Goal: Information Seeking & Learning: Learn about a topic

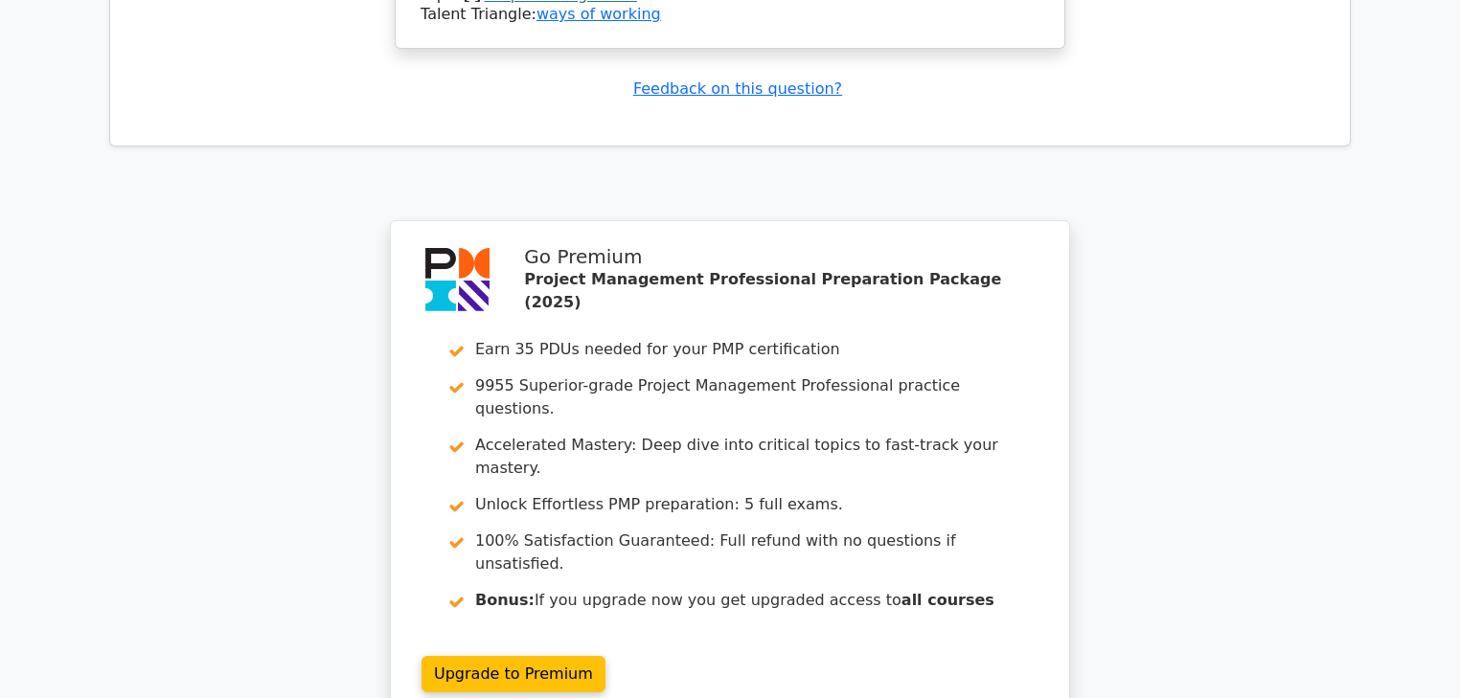
scroll to position [4345, 0]
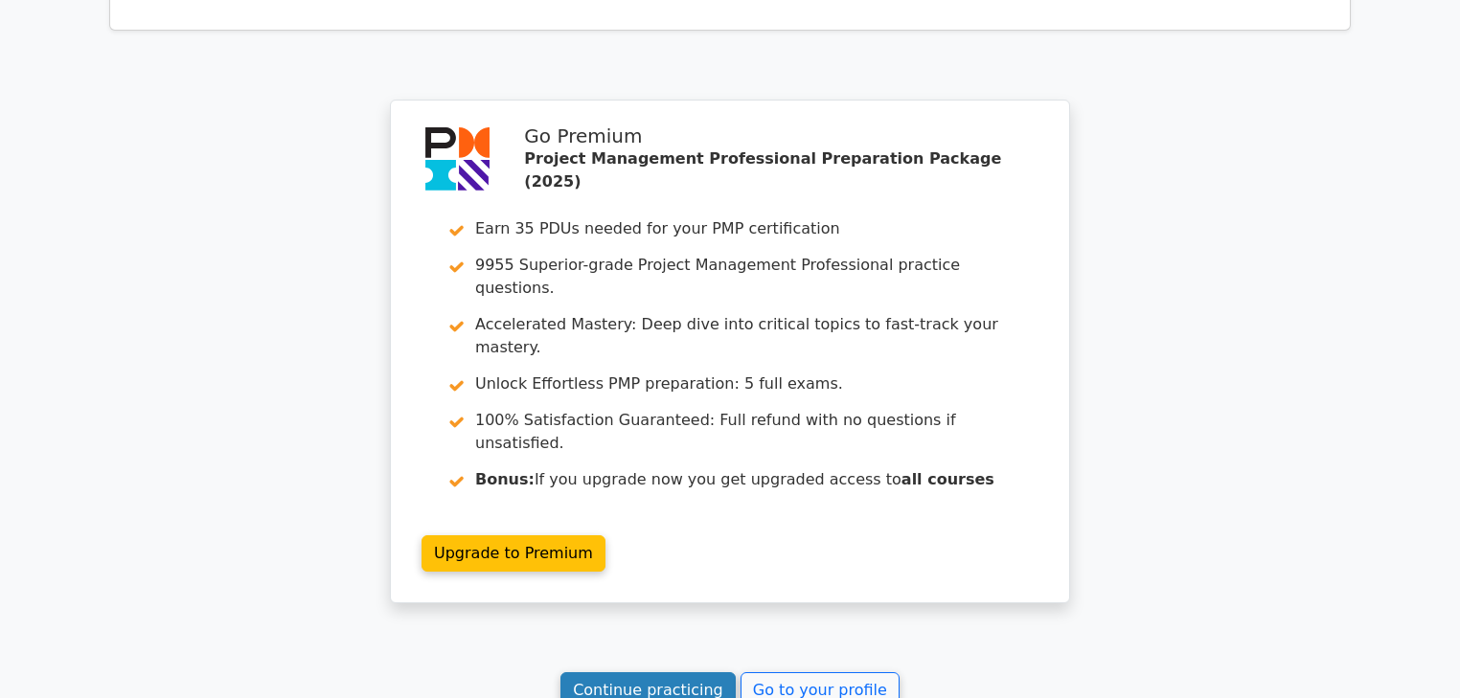
click at [690, 672] on link "Continue practicing" at bounding box center [647, 690] width 175 height 36
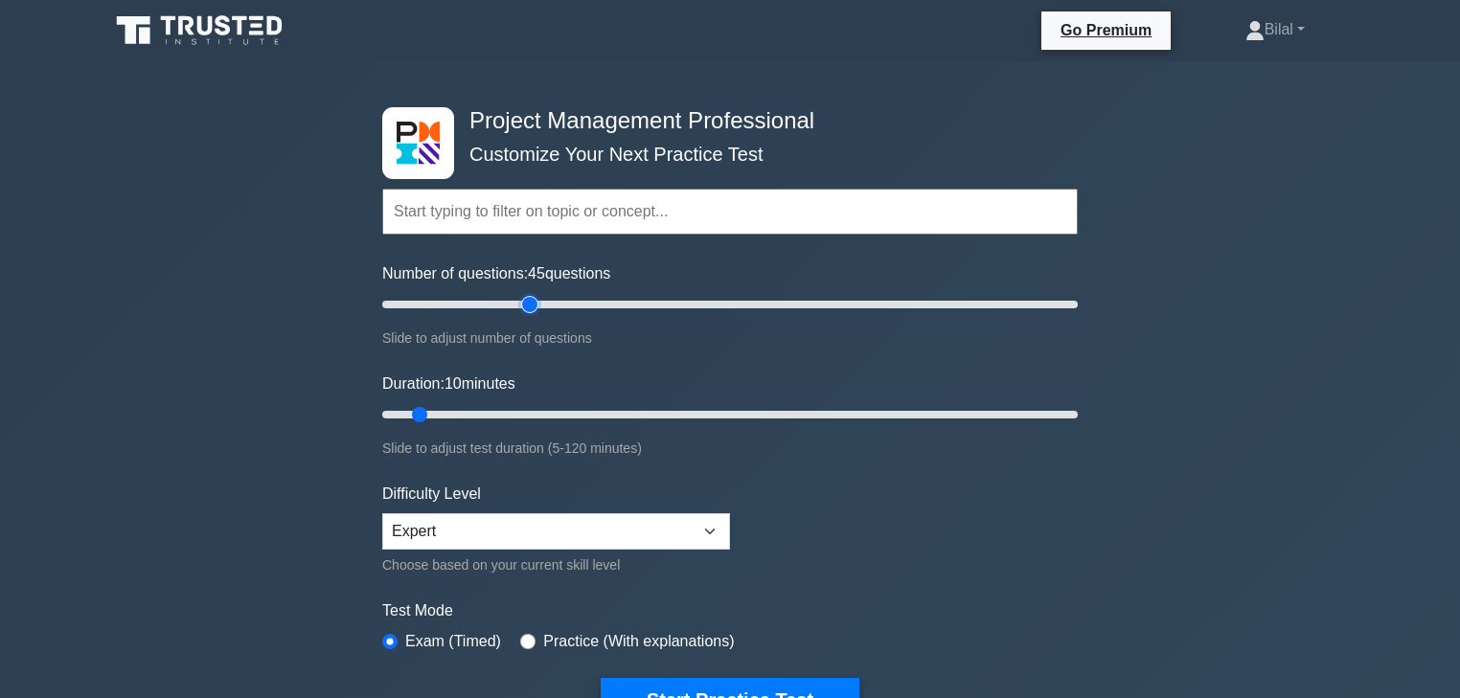
drag, startPoint x: 410, startPoint y: 308, endPoint x: 529, endPoint y: 305, distance: 118.8
type input "45"
click at [529, 305] on input "Number of questions: 45 questions" at bounding box center [729, 304] width 695 height 23
drag, startPoint x: 414, startPoint y: 414, endPoint x: 630, endPoint y: 414, distance: 216.4
type input "45"
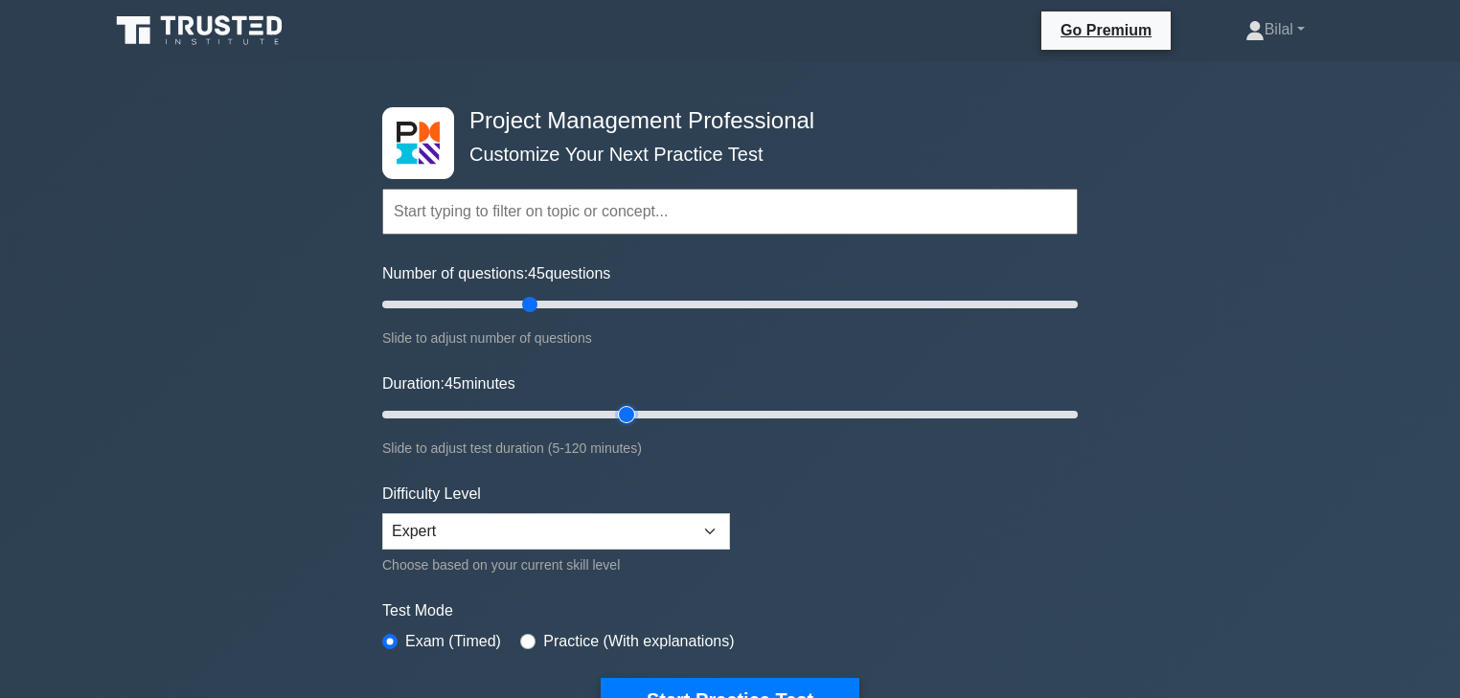
click at [630, 414] on input "Duration: 45 minutes" at bounding box center [729, 414] width 695 height 23
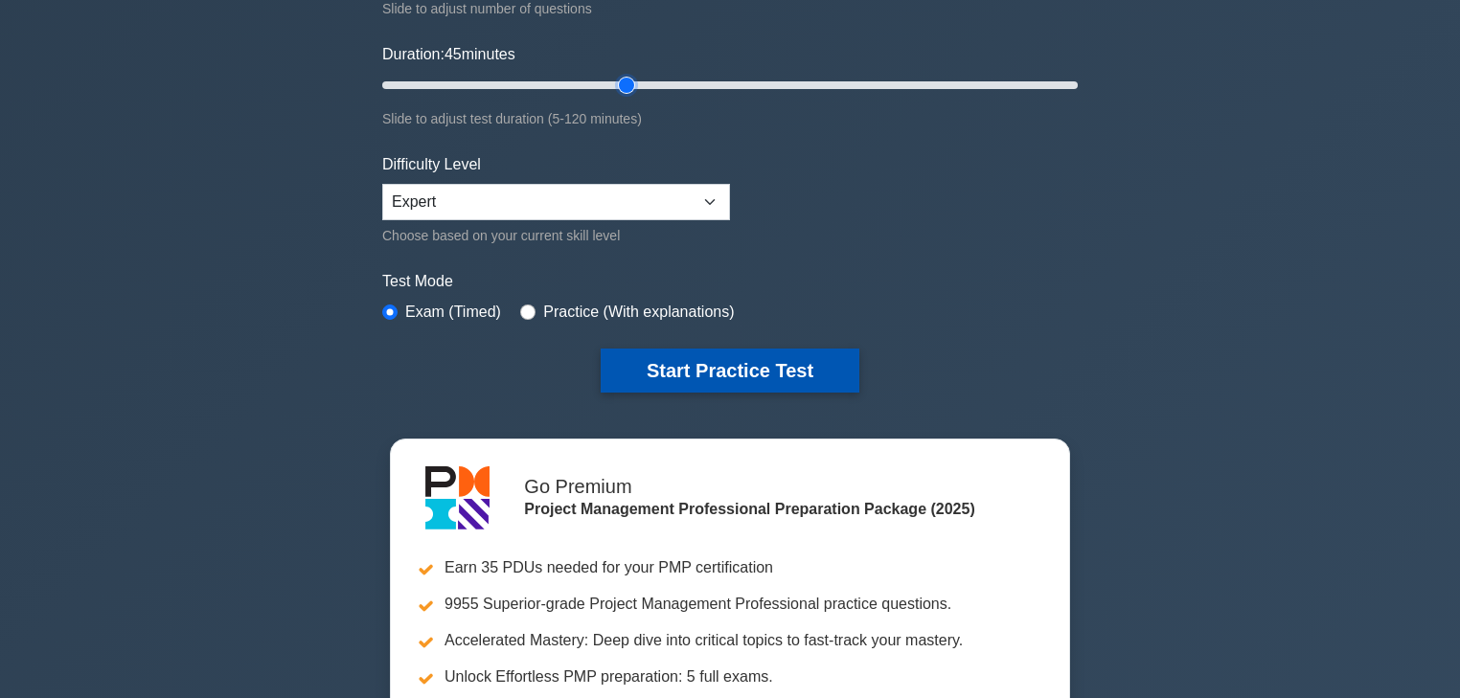
scroll to position [383, 0]
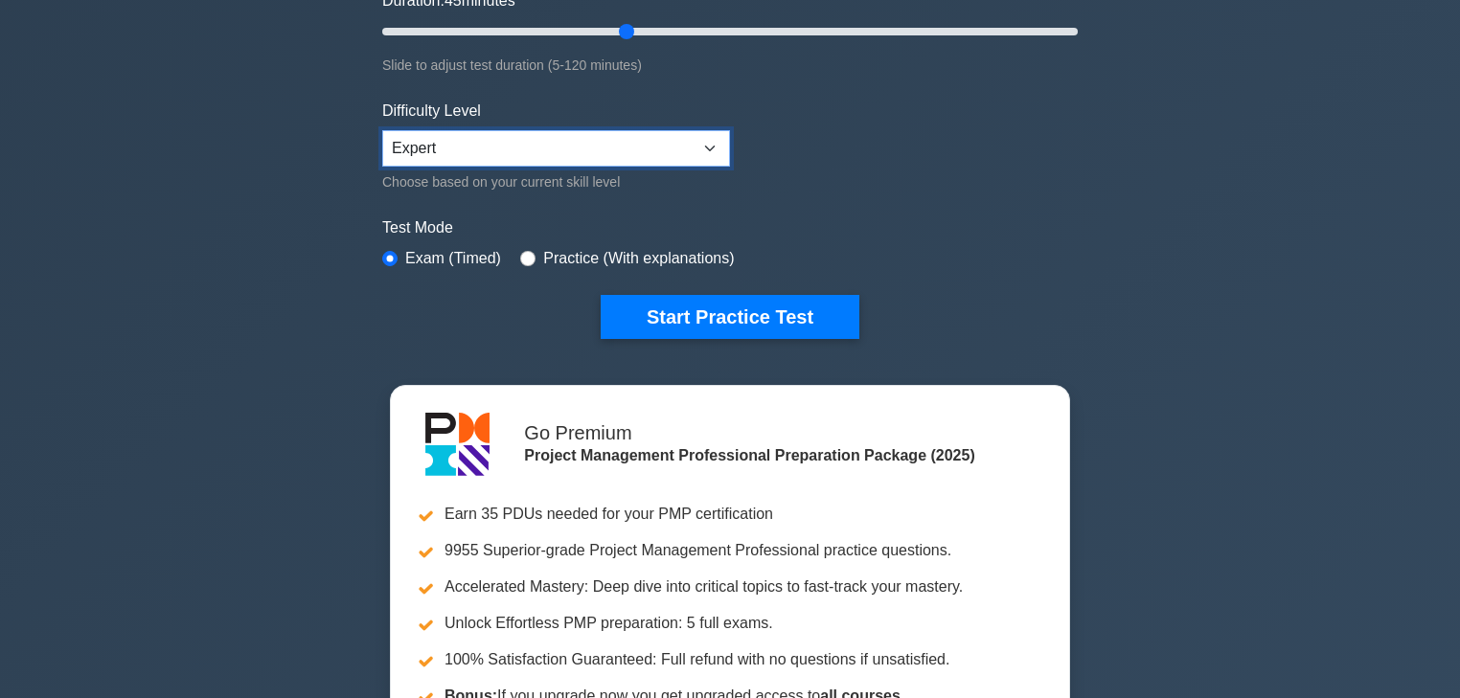
drag, startPoint x: 682, startPoint y: 147, endPoint x: 679, endPoint y: 157, distance: 10.0
click at [682, 147] on select "Beginner Intermediate Expert" at bounding box center [556, 148] width 348 height 36
click at [382, 130] on select "Beginner Intermediate Expert" at bounding box center [556, 148] width 348 height 36
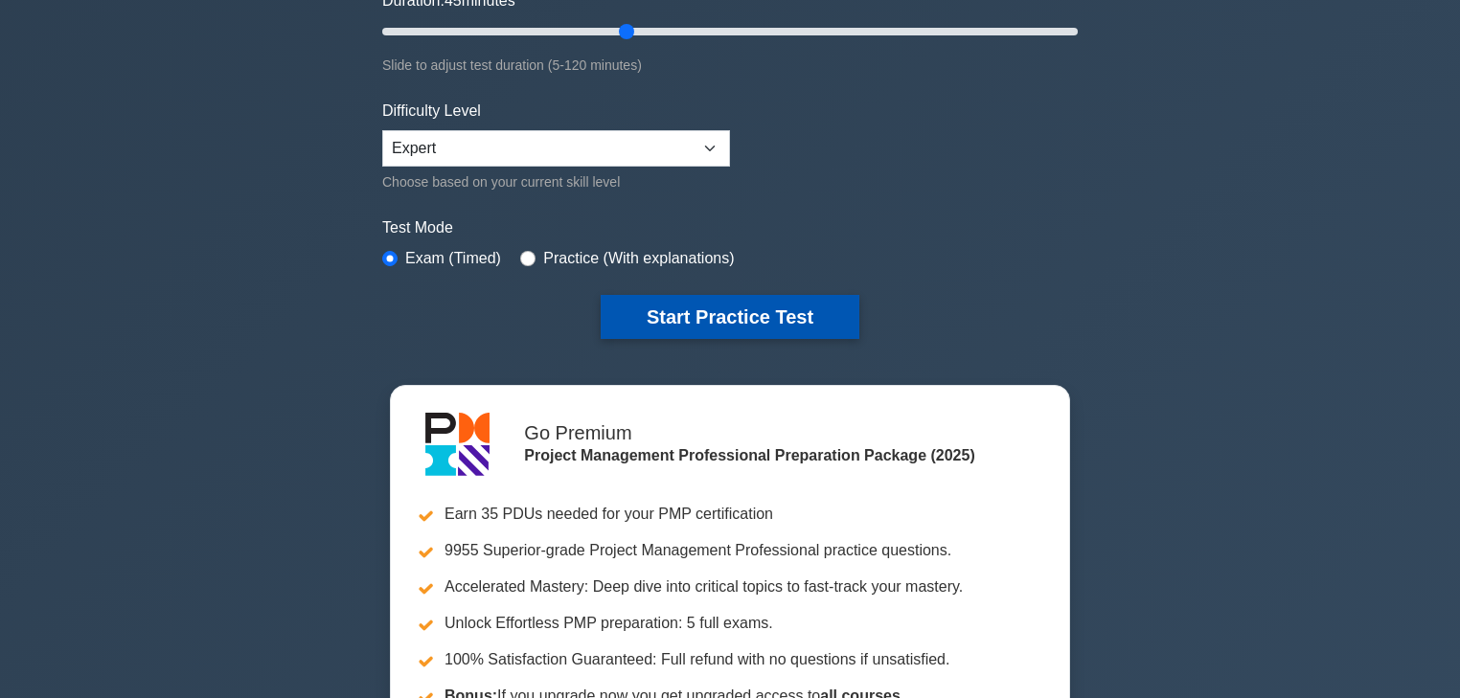
click at [701, 310] on button "Start Practice Test" at bounding box center [730, 317] width 259 height 44
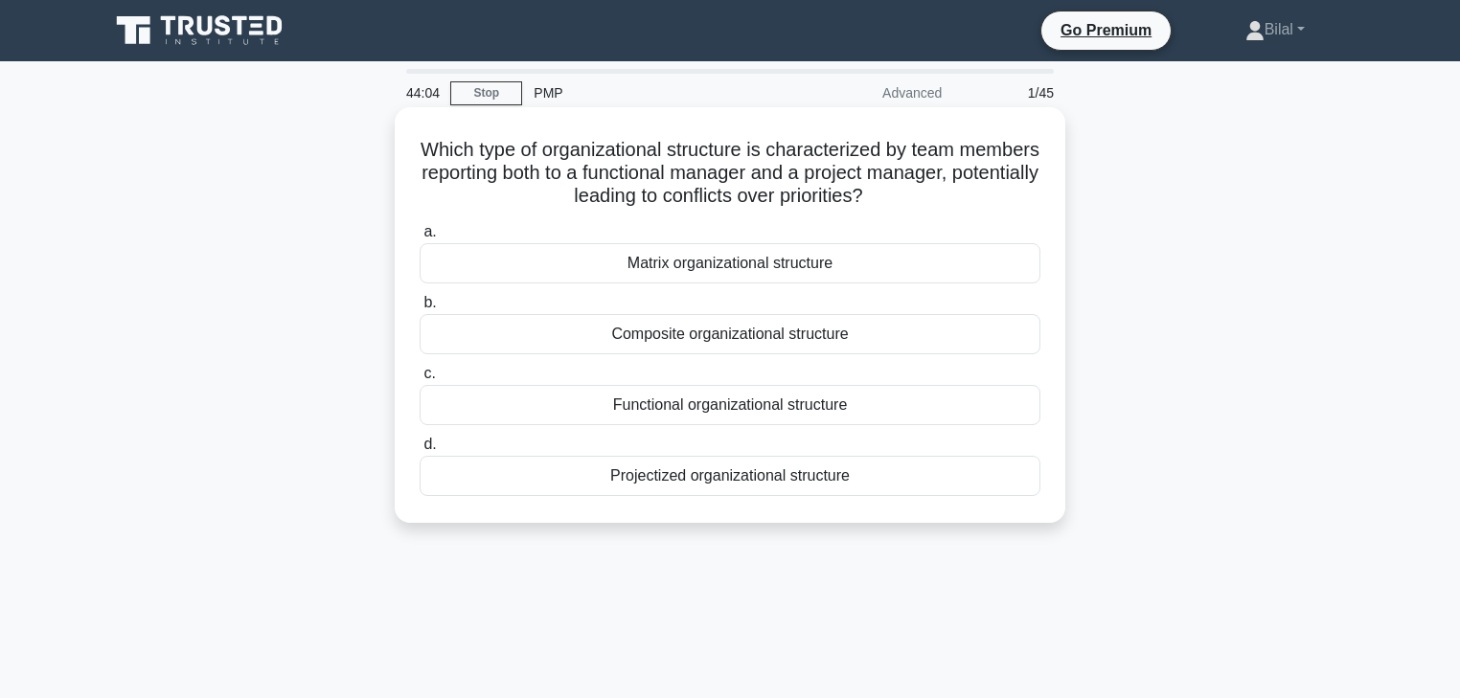
click at [925, 324] on div "Composite organizational structure" at bounding box center [729, 334] width 621 height 40
click at [419, 309] on input "b. Composite organizational structure" at bounding box center [419, 303] width 0 height 12
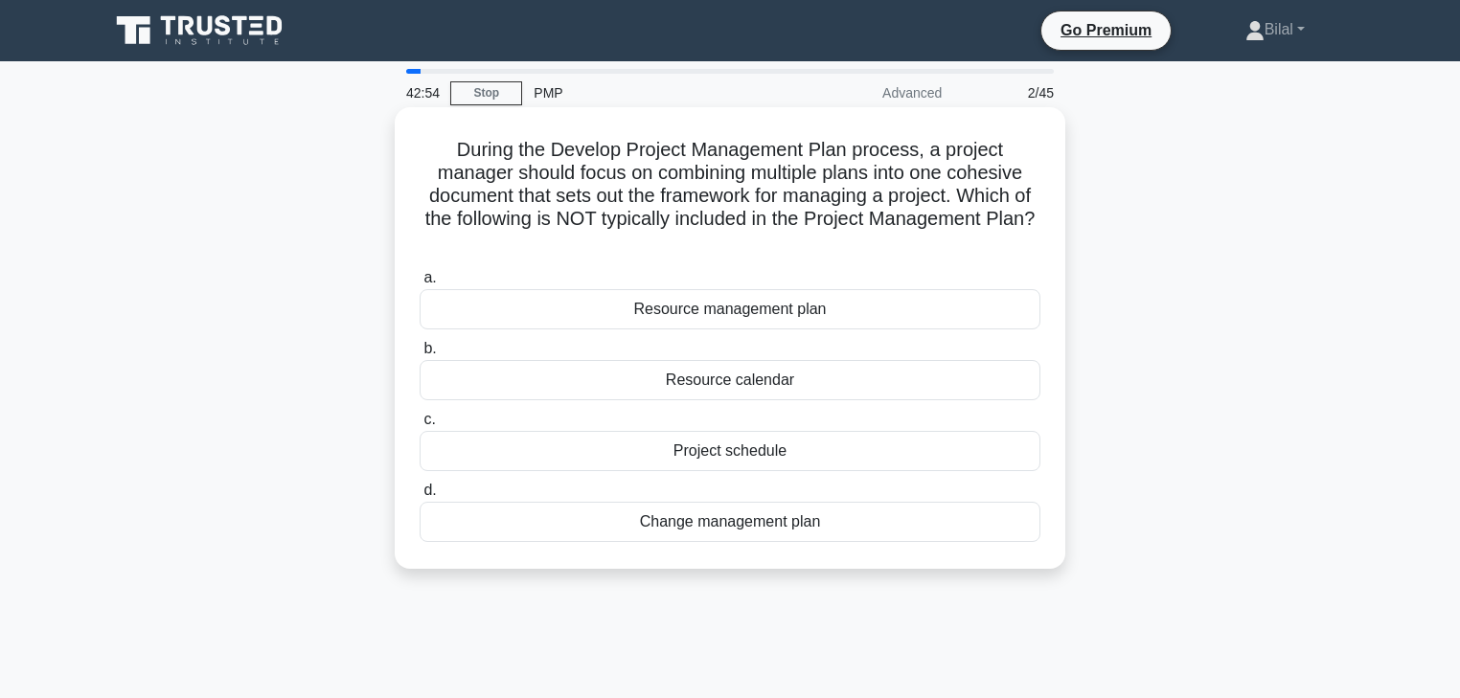
click at [997, 383] on div "Resource calendar" at bounding box center [729, 380] width 621 height 40
click at [419, 355] on input "b. Resource calendar" at bounding box center [419, 349] width 0 height 12
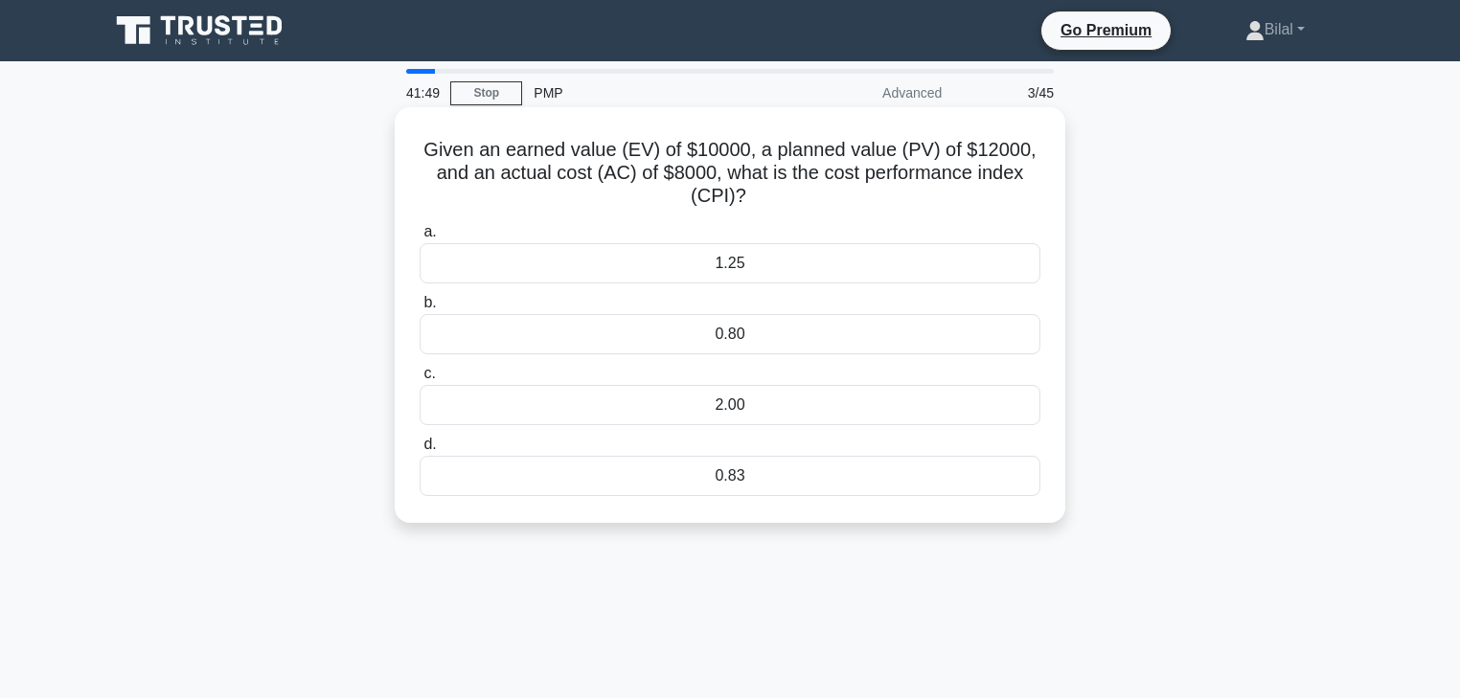
click at [754, 333] on div "0.80" at bounding box center [729, 334] width 621 height 40
click at [419, 309] on input "b. 0.80" at bounding box center [419, 303] width 0 height 12
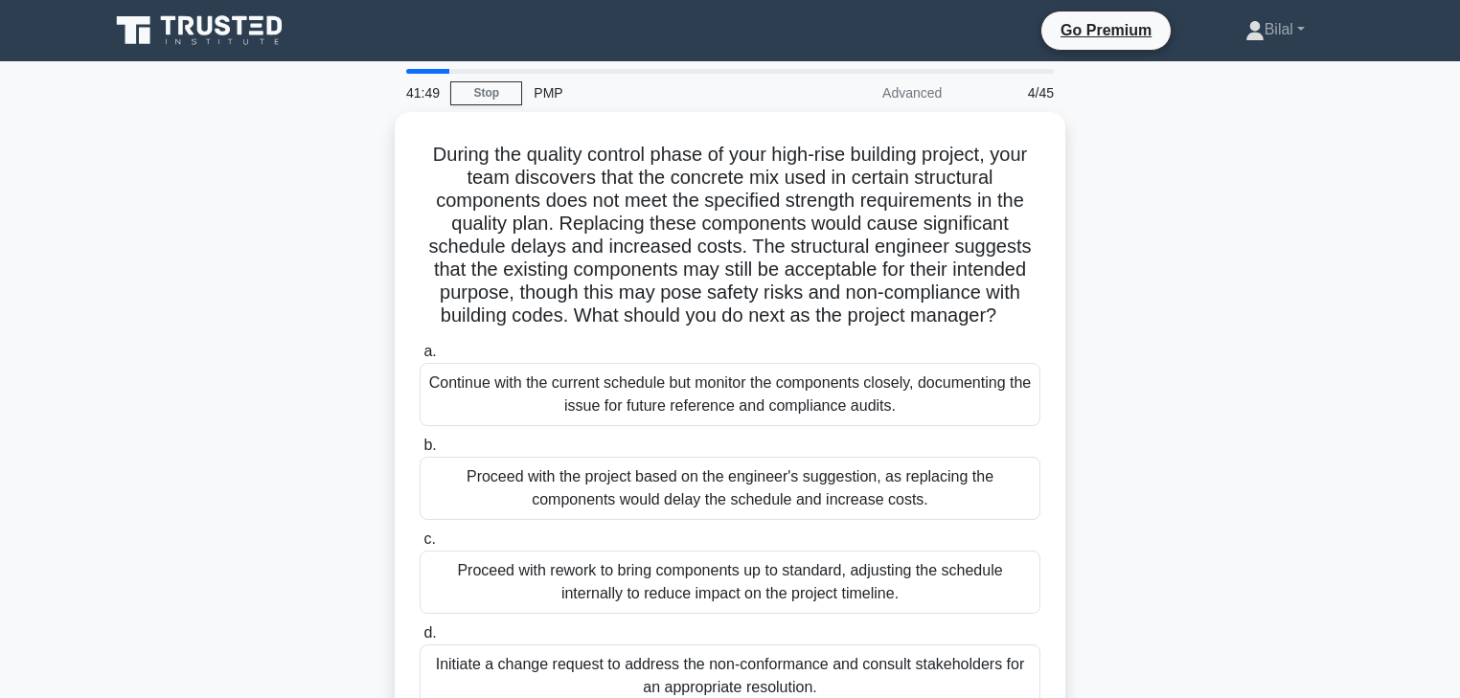
click at [1091, 339] on div "During the quality control phase of your high-rise building project, your team …" at bounding box center [730, 435] width 1264 height 646
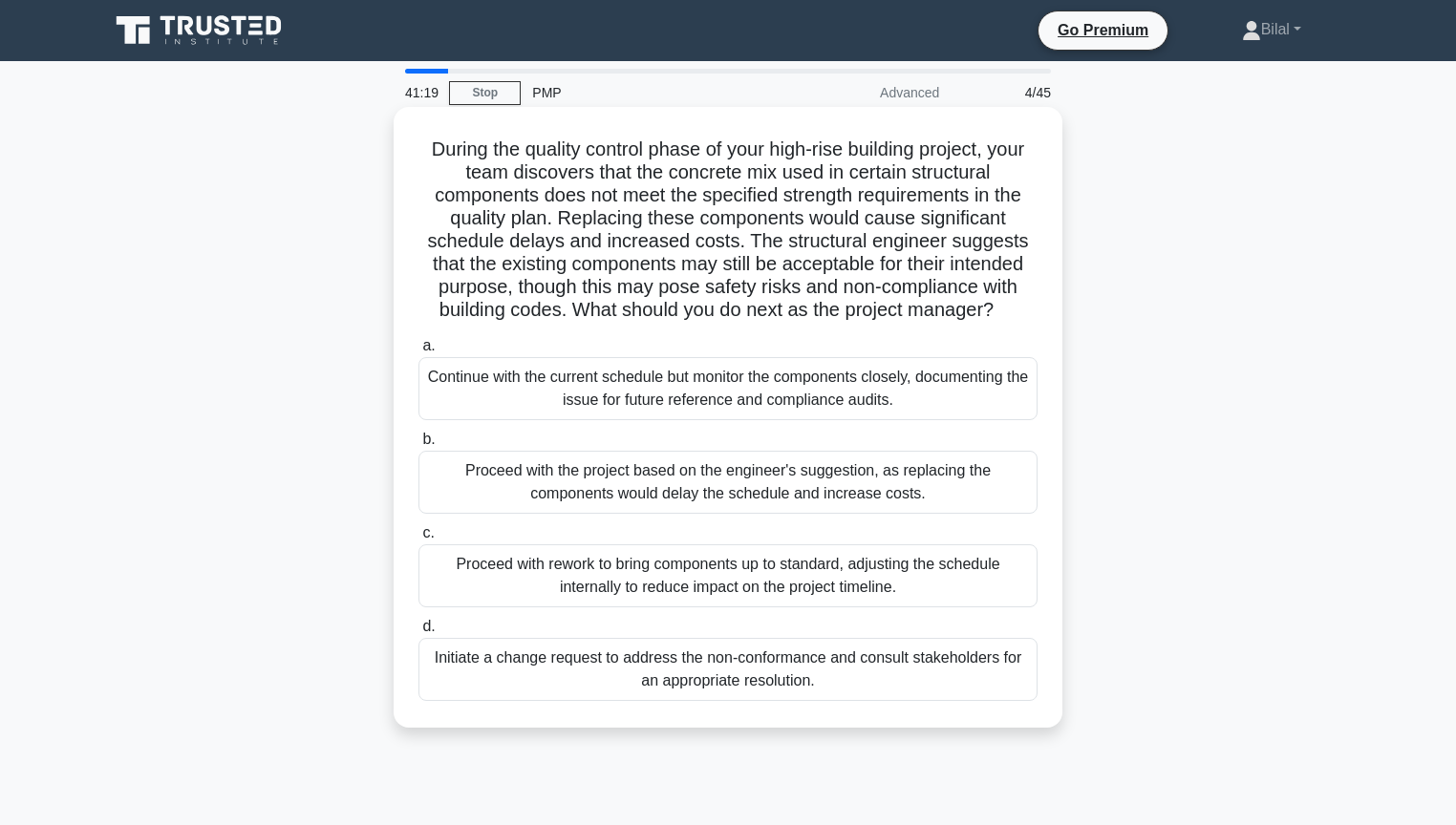
click at [965, 683] on div "Initiate a change request to address the non-conformance and consult stakeholde…" at bounding box center [727, 669] width 619 height 63
click at [418, 633] on input "d. Initiate a change request to address the non-conformance and consult stakeho…" at bounding box center [418, 627] width 0 height 12
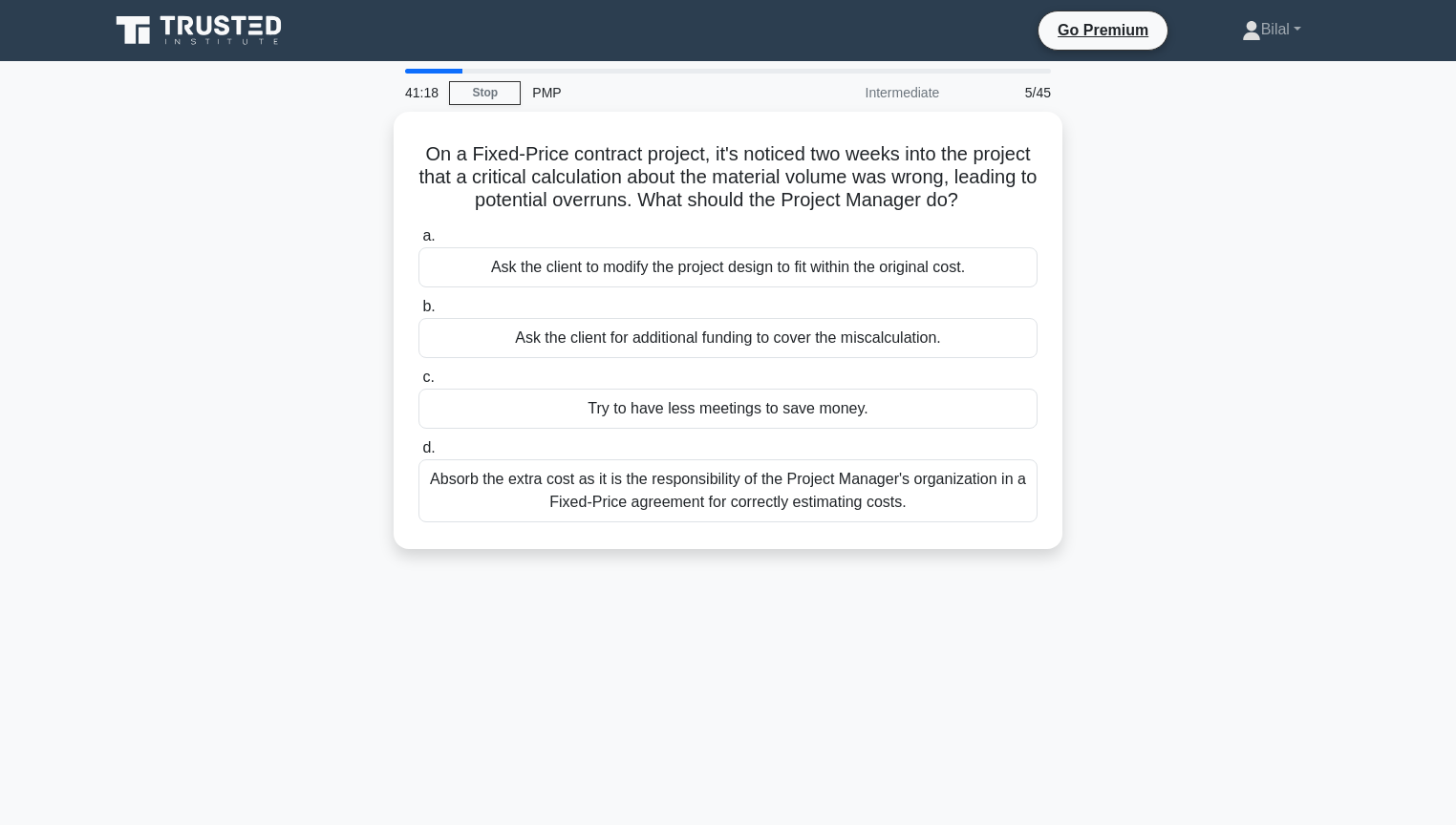
click at [1300, 498] on div "On a Fixed-Price contract project, it's noticed two weeks into the project that…" at bounding box center [728, 342] width 1261 height 461
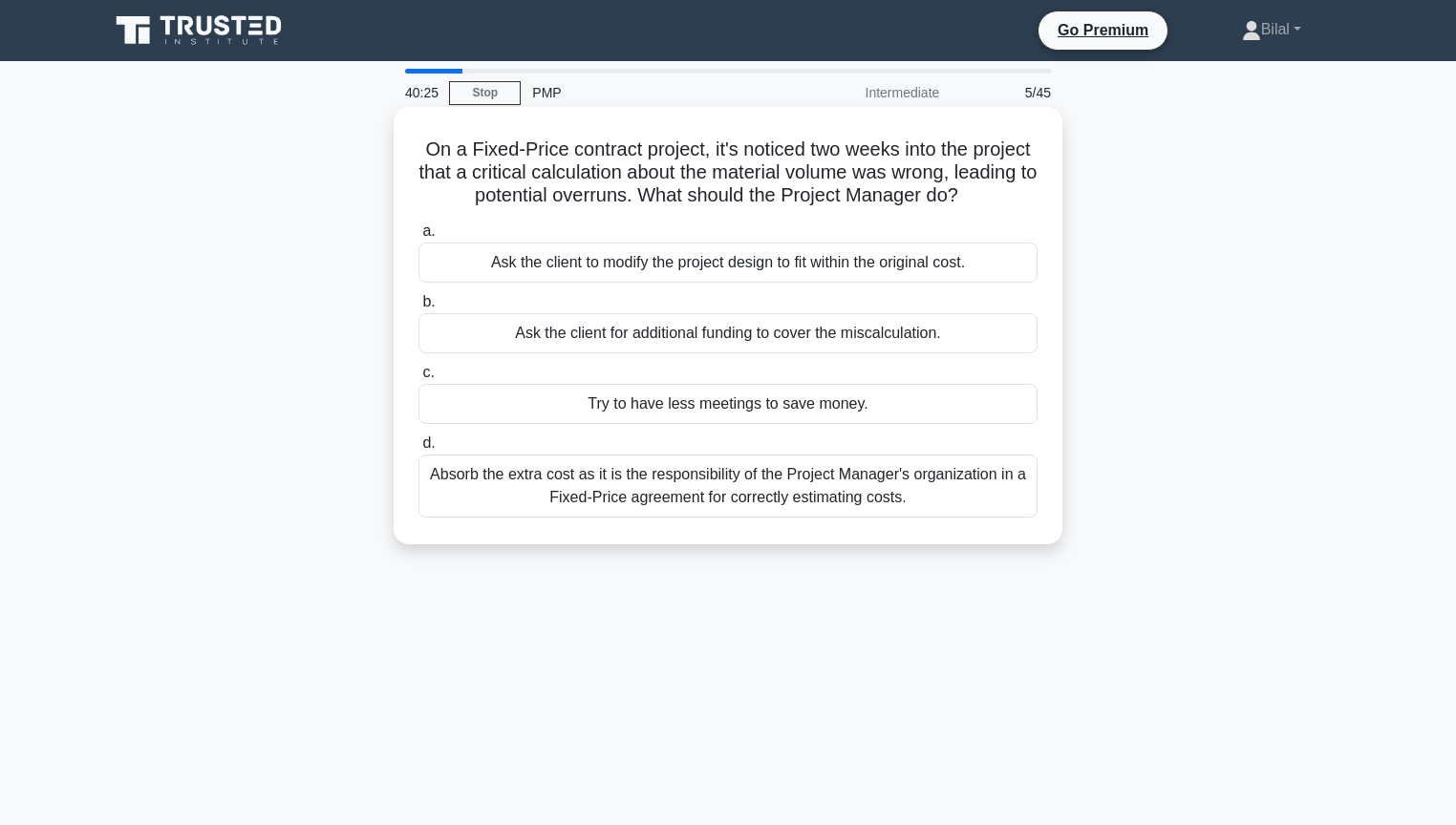
click at [982, 497] on div "Absorb the extra cost as it is the responsibility of the Project Manager's orga…" at bounding box center [727, 486] width 619 height 63
click at [418, 450] on input "d. Absorb the extra cost as it is the responsibility of the Project Manager's o…" at bounding box center [418, 444] width 0 height 12
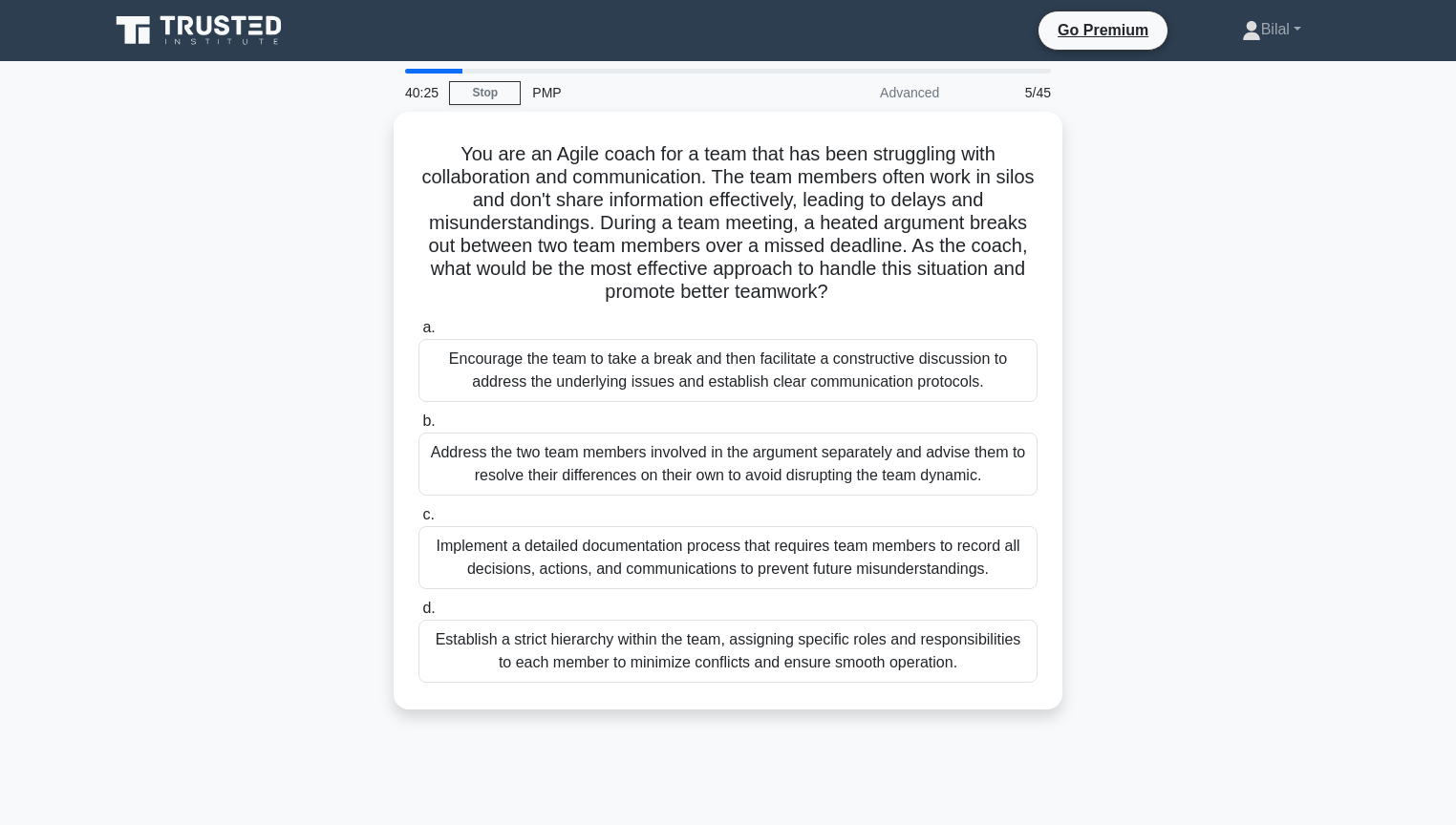
click at [982, 497] on div "a. Encourage the team to take a break and then facilitate a constructive discus…" at bounding box center [728, 499] width 642 height 374
click at [1227, 486] on div "You are an Agile coach for a team that has been struggling with collaboration a…" at bounding box center [728, 422] width 1261 height 621
click at [1101, 390] on div "You are an Agile coach for a team that has been struggling with collaboration a…" at bounding box center [728, 422] width 1261 height 621
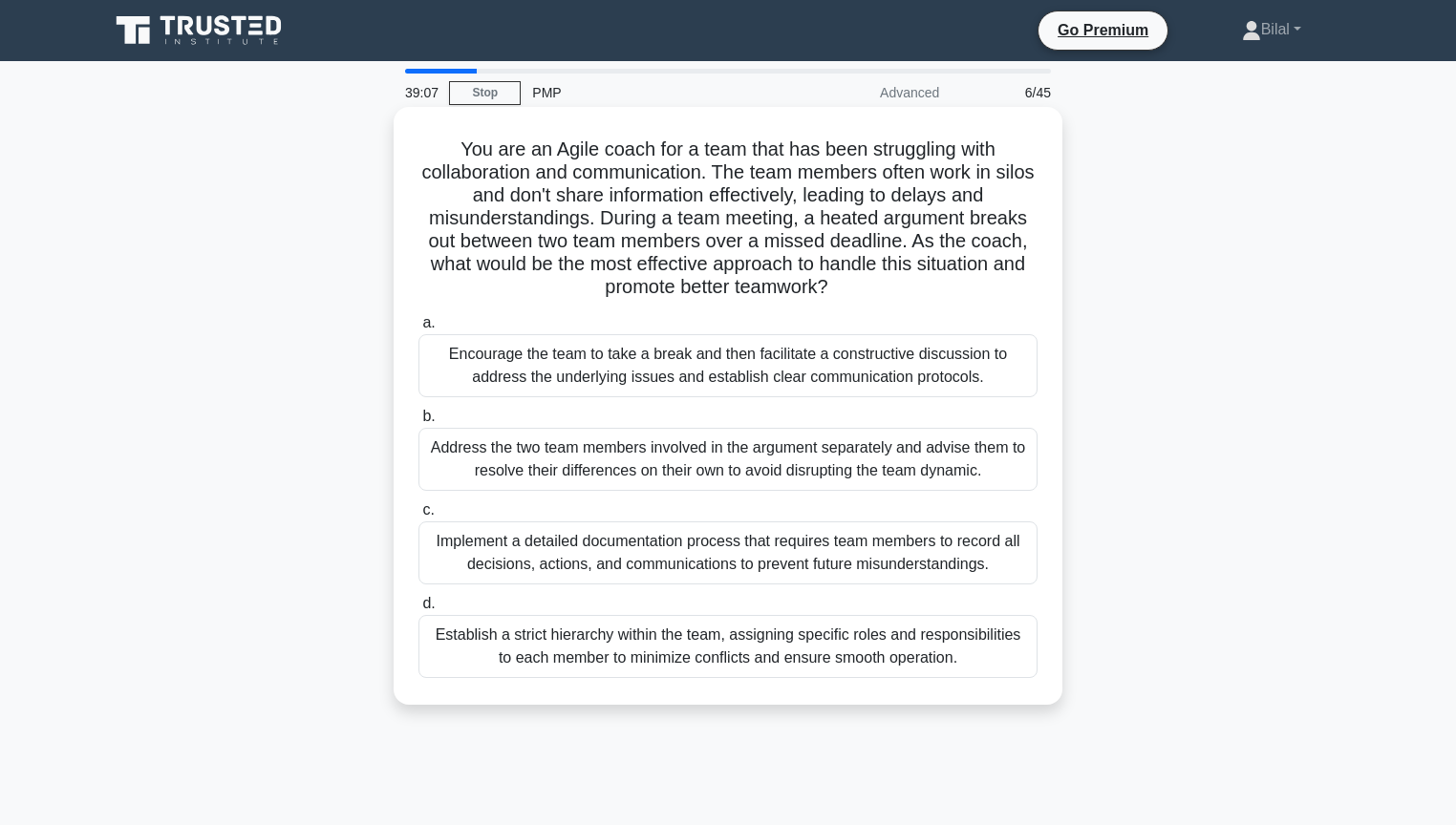
click at [949, 464] on div "Address the two team members involved in the argument separately and advise the…" at bounding box center [727, 459] width 619 height 63
click at [418, 423] on input "b. Address the two team members involved in the argument separately and advise …" at bounding box center [418, 417] width 0 height 12
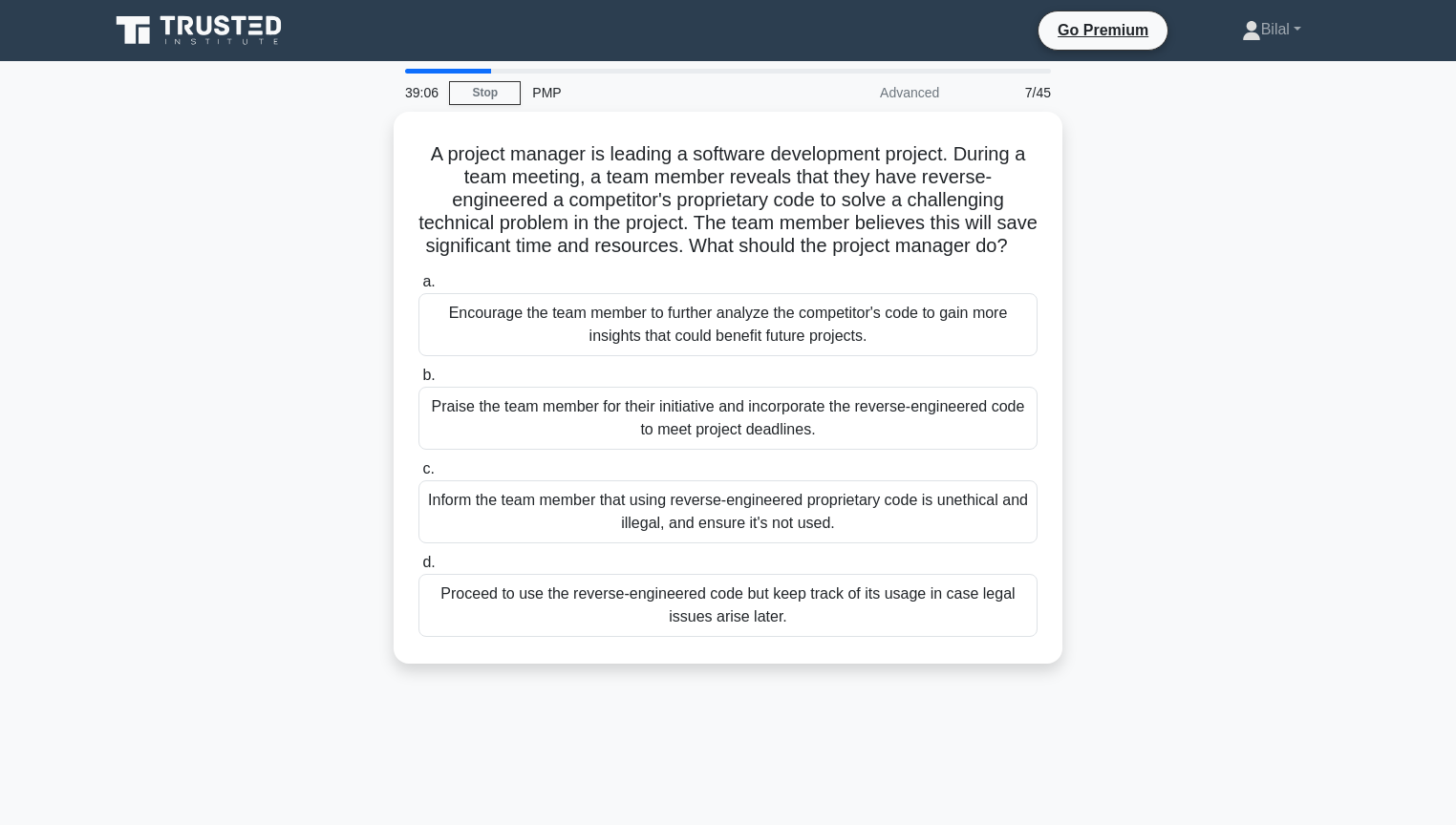
click at [1092, 464] on div "A project manager is leading a software development project. During a team meet…" at bounding box center [728, 399] width 1261 height 576
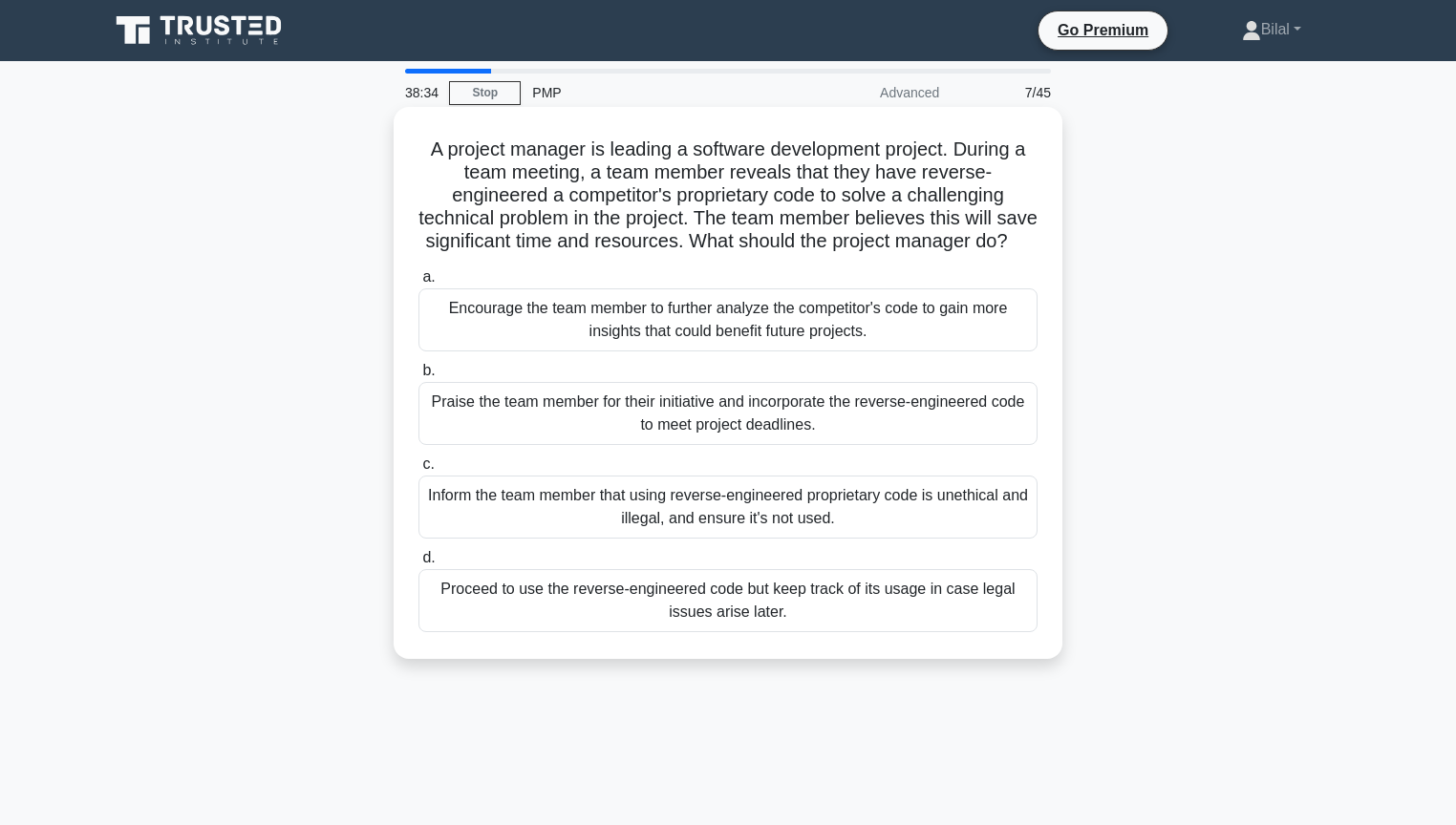
click at [1001, 524] on div "Inform the team member that using reverse-engineered proprietary code is unethi…" at bounding box center [727, 507] width 619 height 63
click at [418, 471] on input "c. Inform the team member that using reverse-engineered proprietary code is une…" at bounding box center [418, 465] width 0 height 12
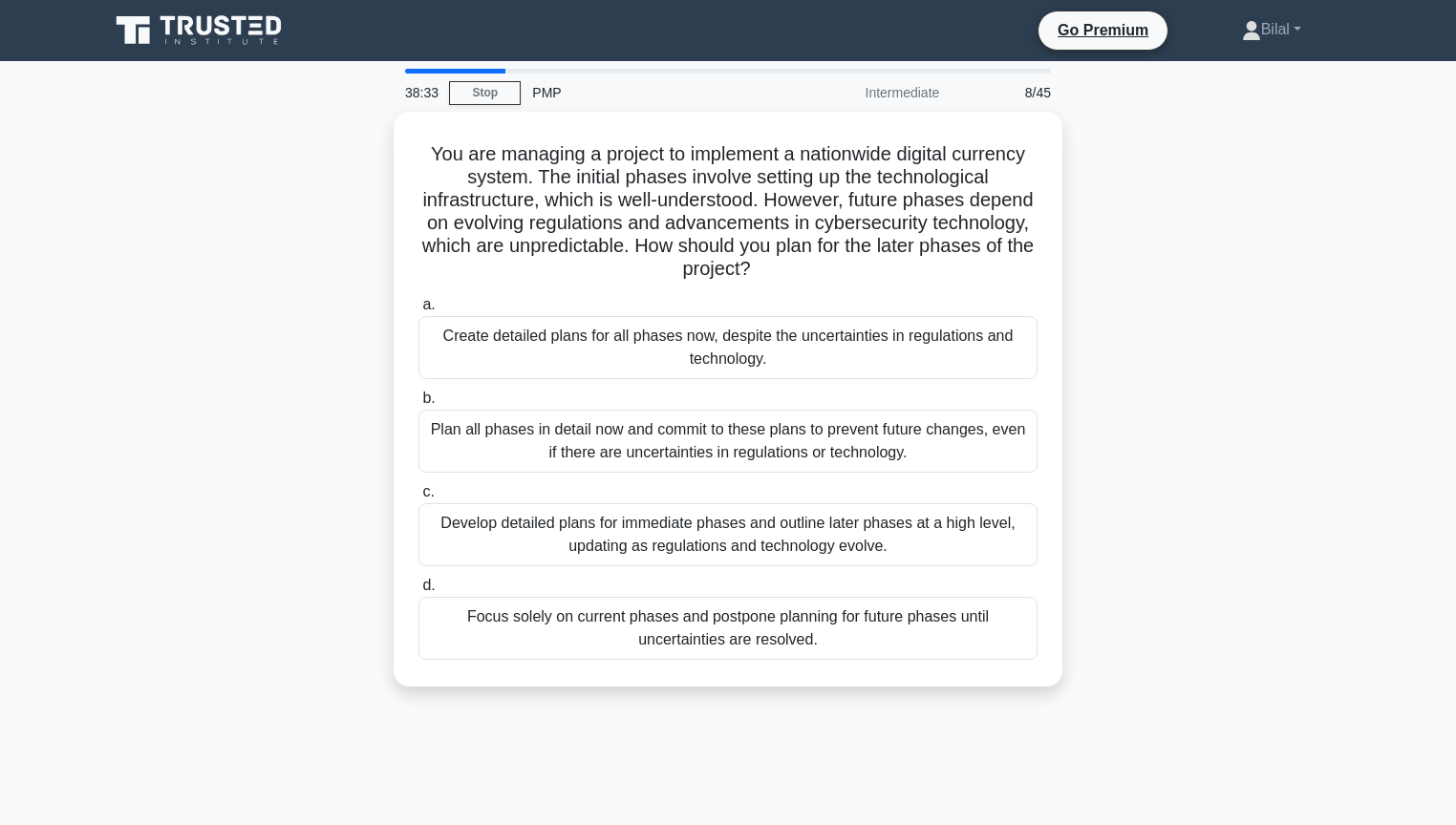
click at [1249, 399] on div "You are managing a project to implement a nationwide digital currency system. T…" at bounding box center [728, 411] width 1261 height 599
click at [1220, 339] on div "You are managing a project to implement a nationwide digital currency system. T…" at bounding box center [728, 411] width 1261 height 599
click at [209, 491] on div "You are managing a project to implement a nationwide digital currency system. T…" at bounding box center [728, 411] width 1261 height 599
click at [1310, 488] on div "You are managing a project to implement a nationwide digital currency system. T…" at bounding box center [728, 411] width 1261 height 599
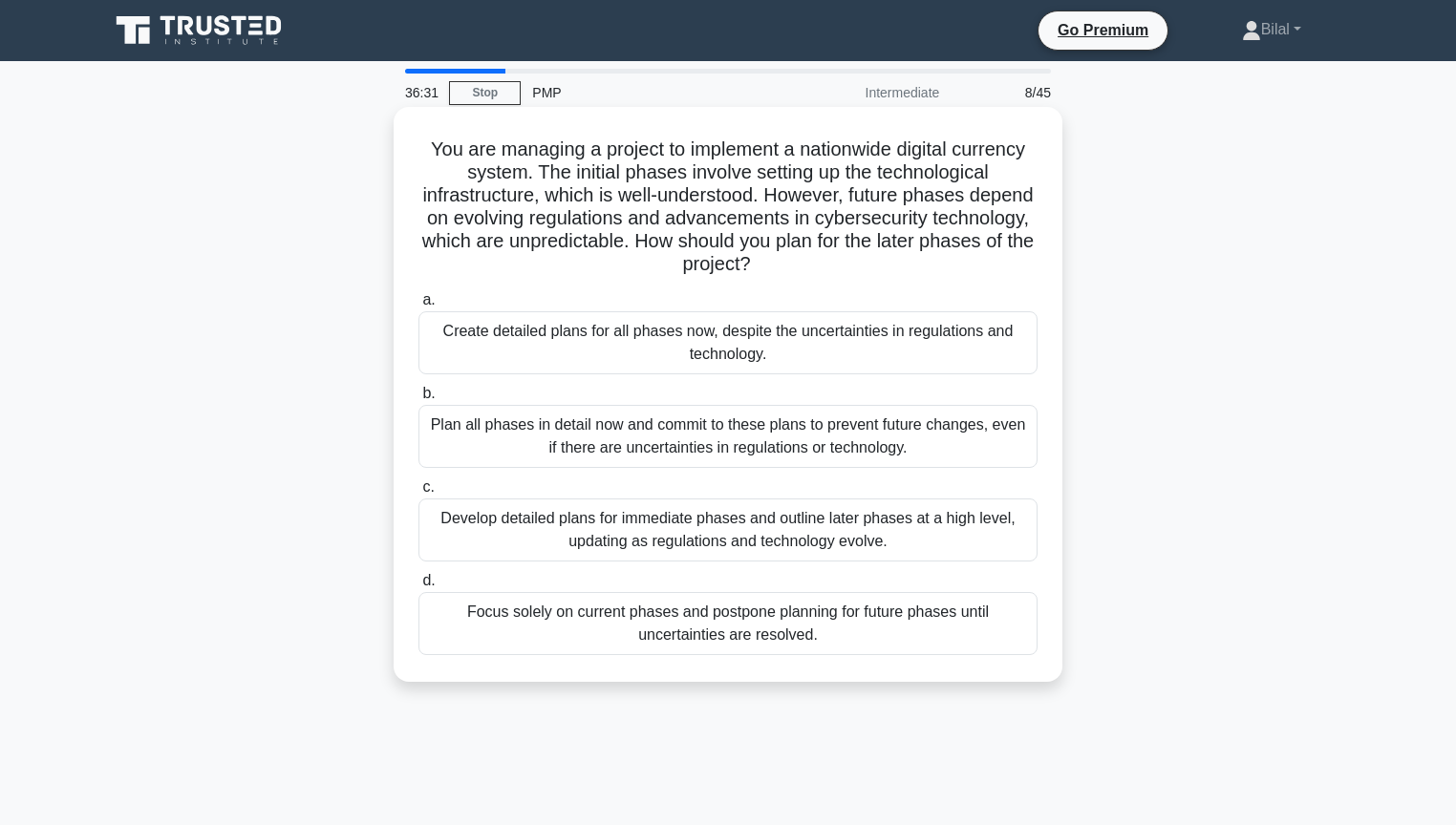
click at [898, 545] on div "Develop detailed plans for immediate phases and outline later phases at a high …" at bounding box center [727, 530] width 619 height 63
click at [418, 494] on input "c. Develop detailed plans for immediate phases and outline later phases at a hi…" at bounding box center [418, 488] width 0 height 12
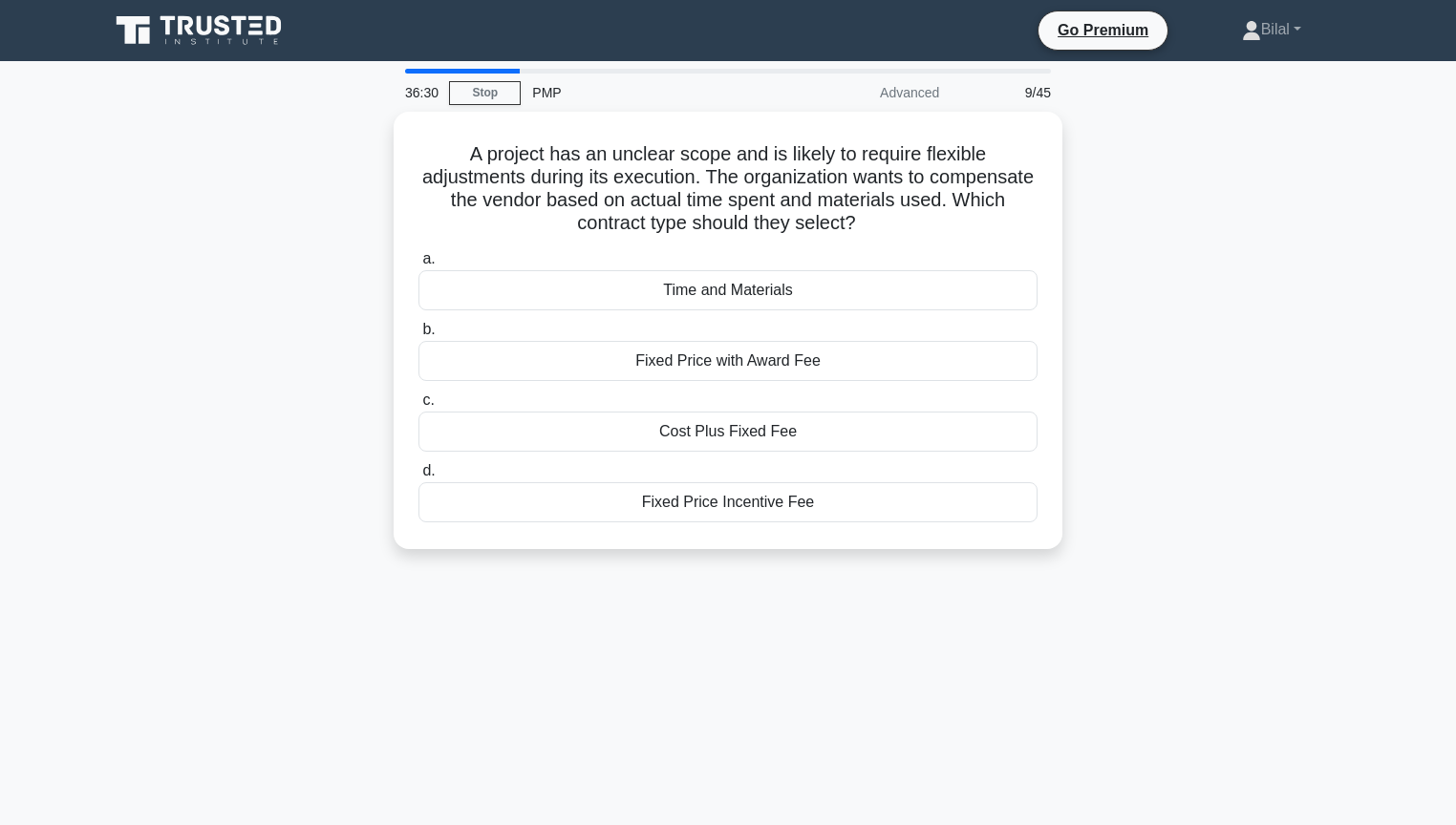
click at [1249, 522] on div "A project has an unclear scope and is likely to require flexible adjustments du…" at bounding box center [728, 342] width 1261 height 461
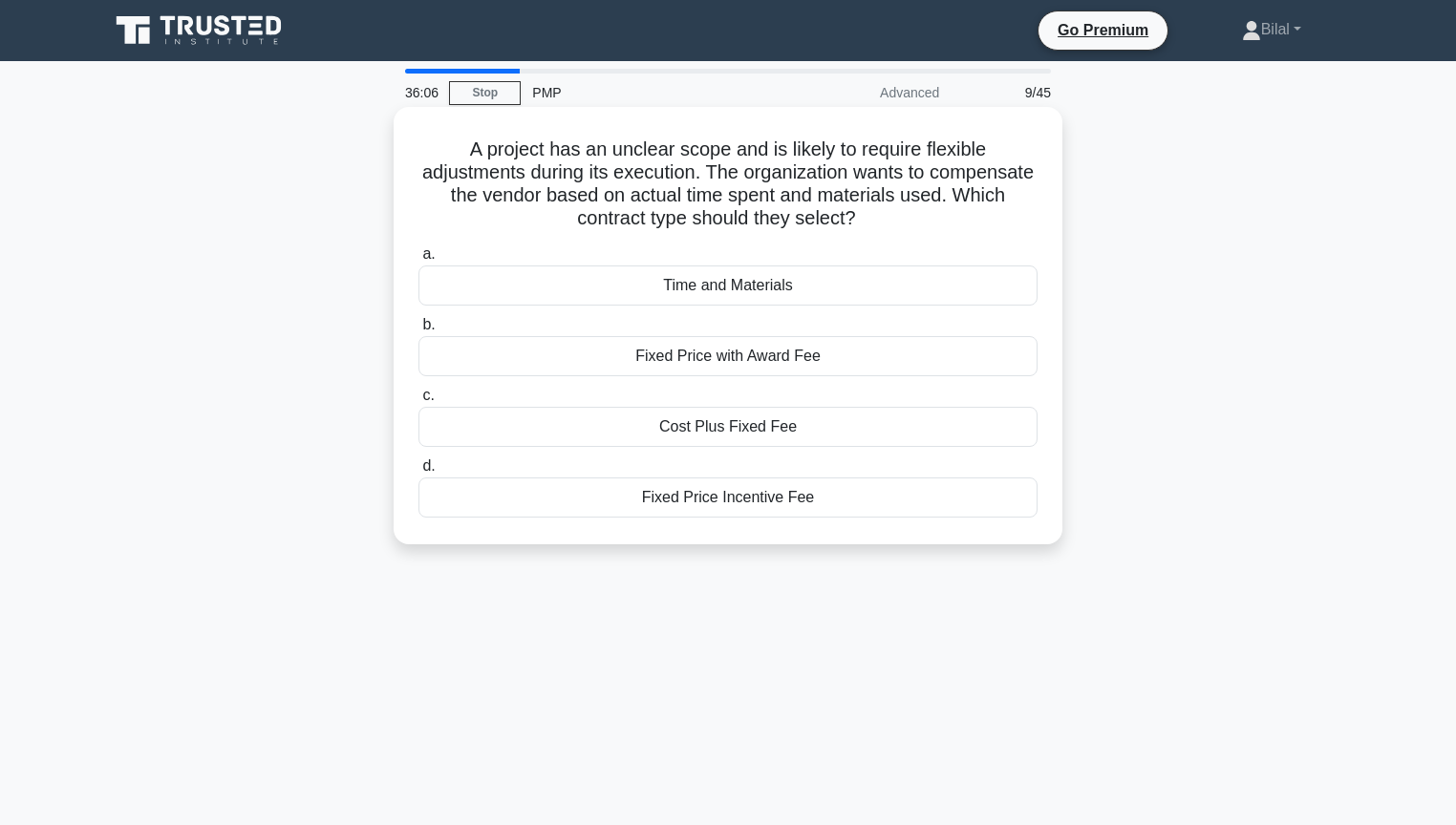
click at [956, 291] on div "Time and Materials" at bounding box center [727, 285] width 619 height 40
click at [418, 260] on input "a. Time and Materials" at bounding box center [418, 254] width 0 height 12
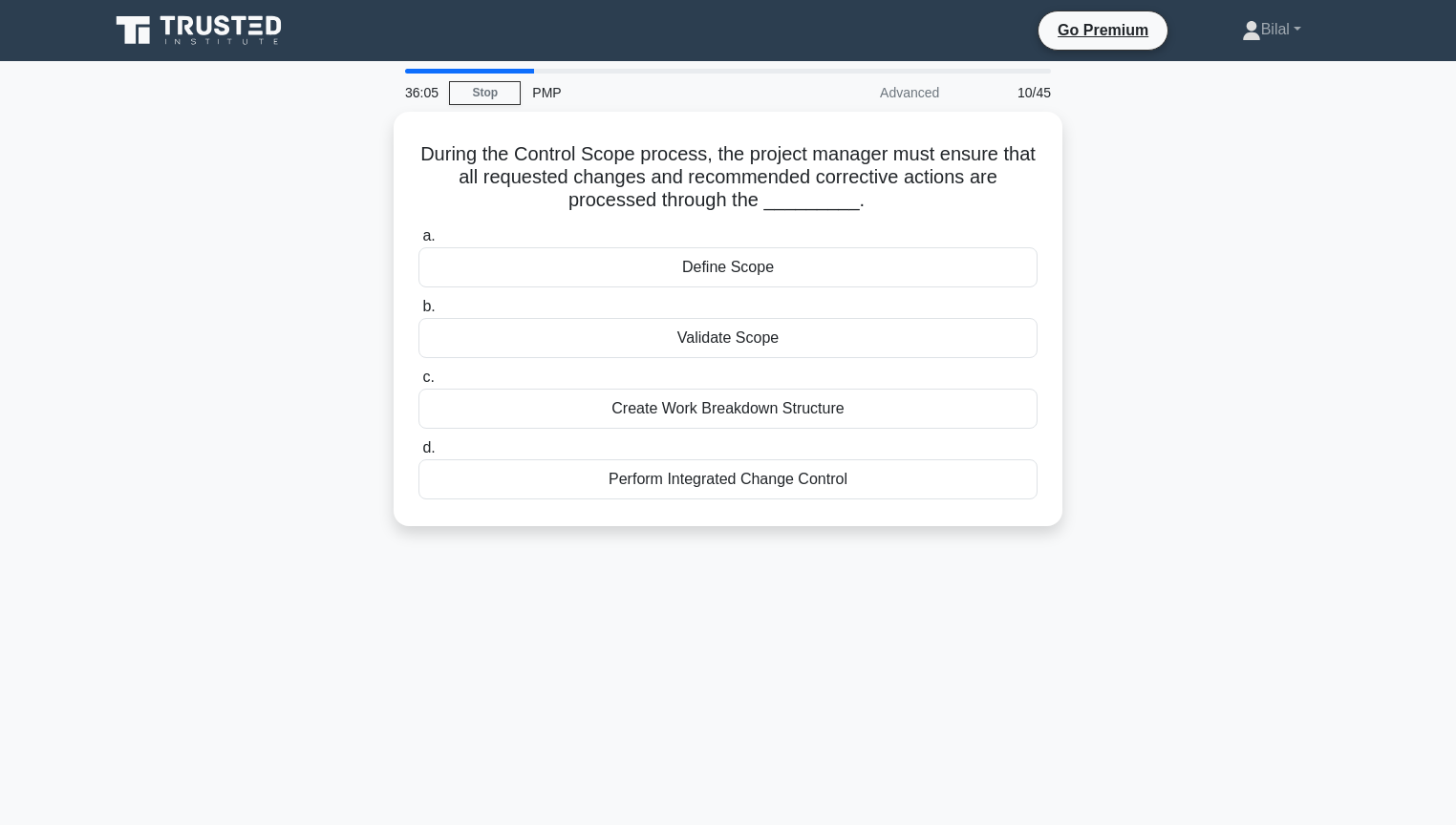
click at [1204, 280] on div "During the Control Scope process, the project manager must ensure that all requ…" at bounding box center [728, 330] width 1261 height 438
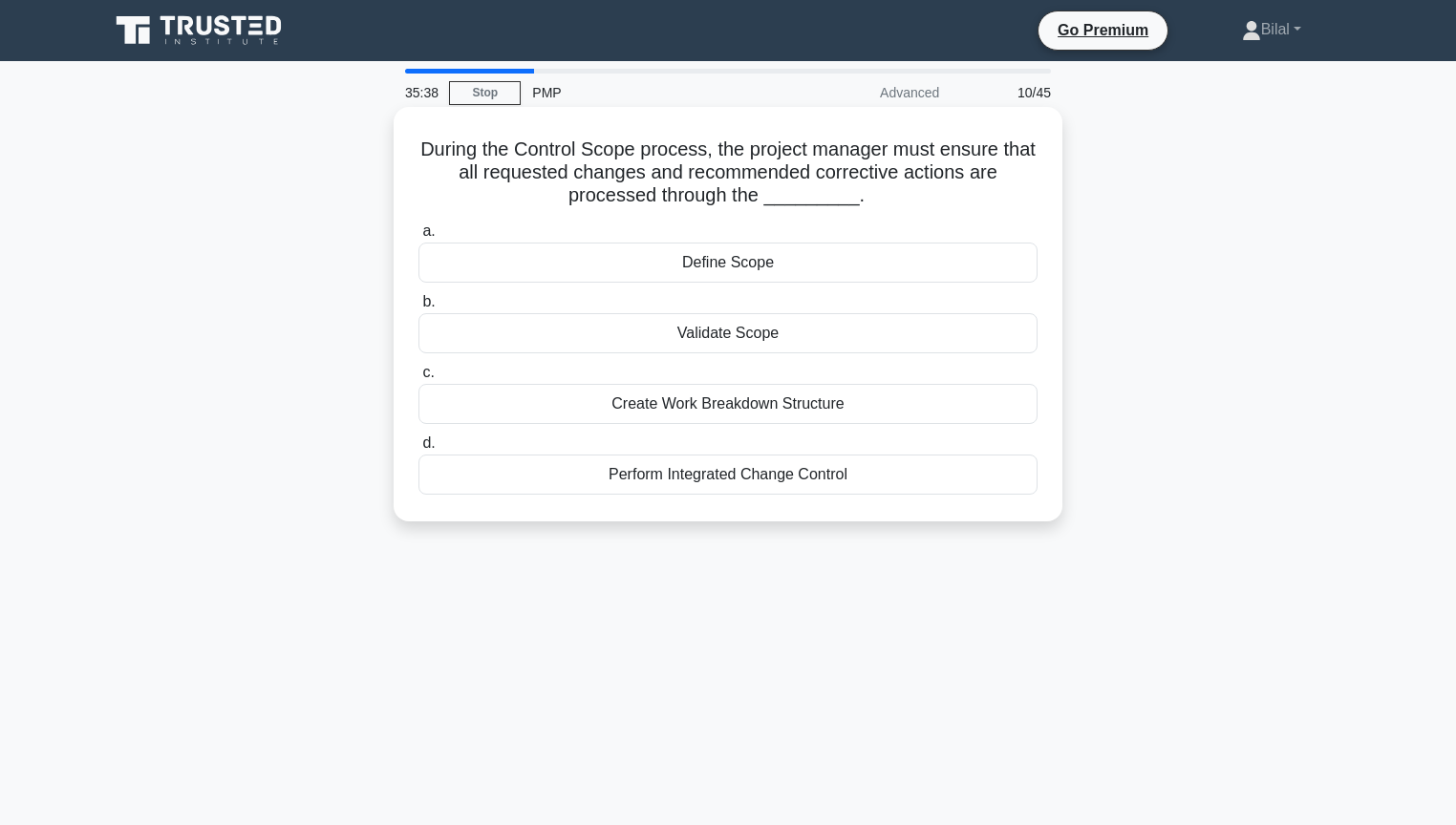
click at [980, 336] on div "Validate Scope" at bounding box center [727, 333] width 619 height 40
click at [418, 308] on input "b. Validate Scope" at bounding box center [418, 302] width 0 height 12
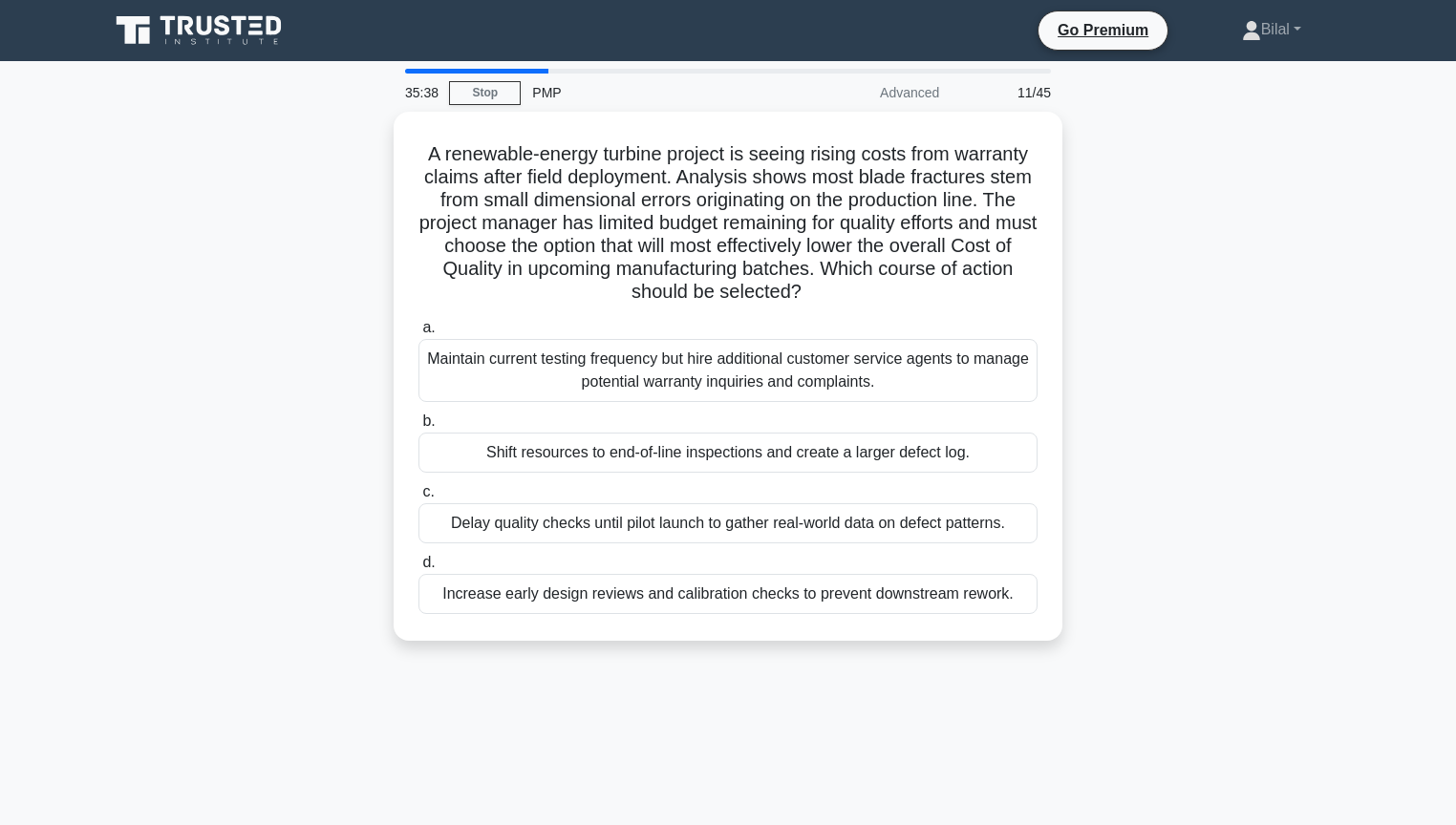
click at [1097, 340] on div "A renewable-energy turbine project is seeing rising costs from warranty claims …" at bounding box center [728, 388] width 1261 height 553
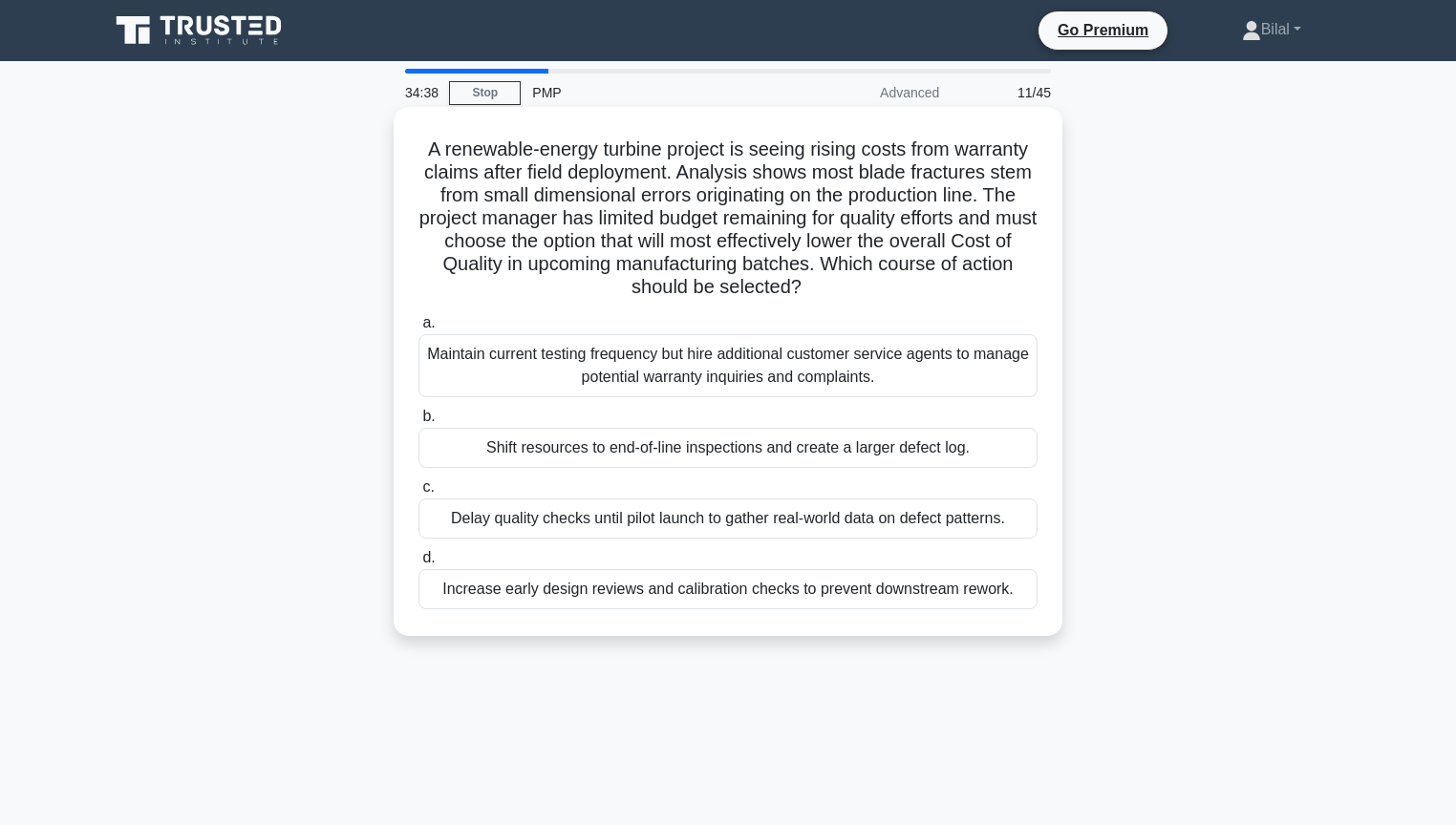
click at [977, 593] on div "Increase early design reviews and calibration checks to prevent downstream rewo…" at bounding box center [727, 590] width 619 height 40
click at [418, 565] on input "d. Increase early design reviews and calibration checks to prevent downstream r…" at bounding box center [418, 559] width 0 height 12
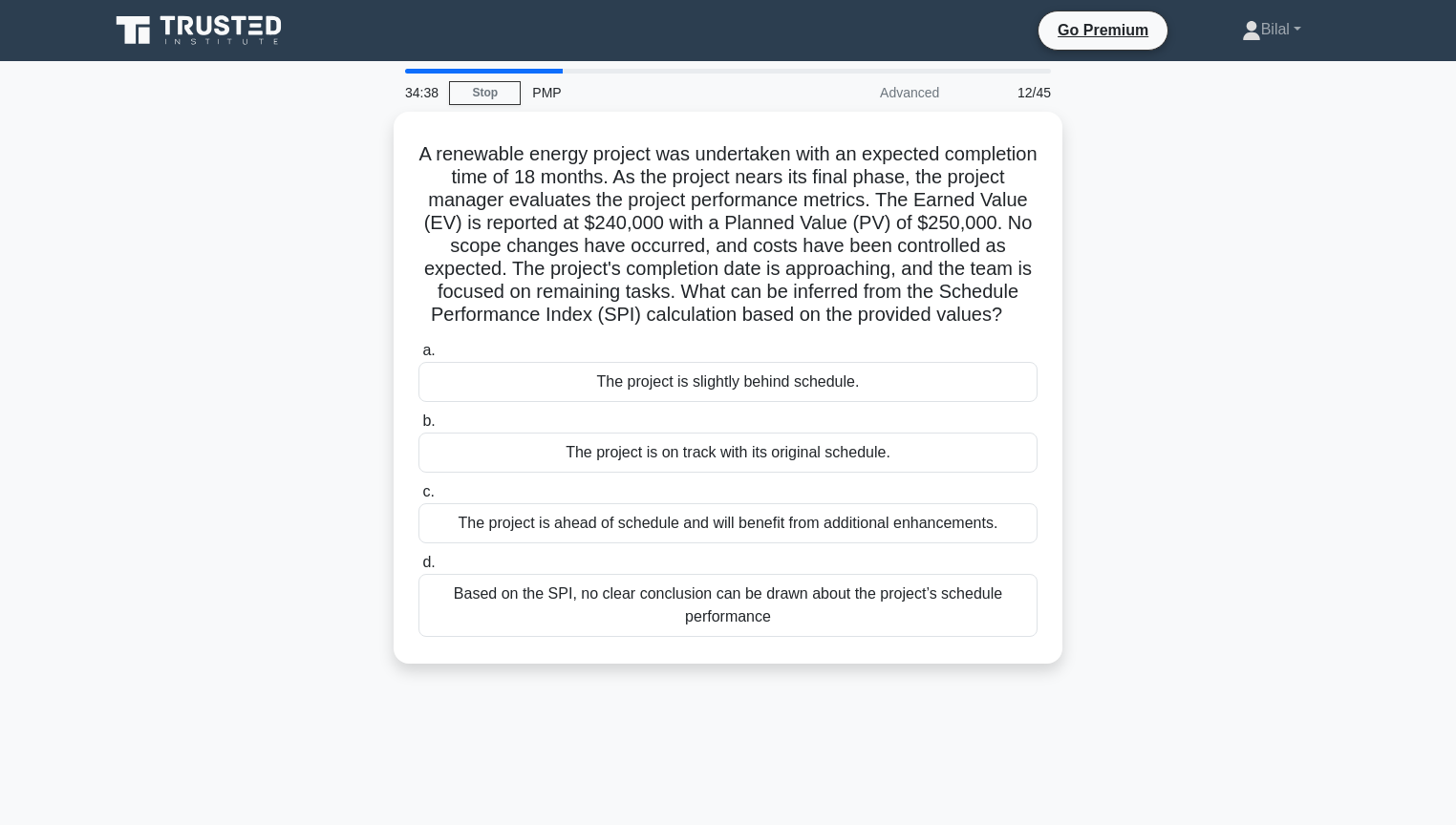
click at [1220, 554] on div "A renewable energy project was undertaken with an expected completion time of 1…" at bounding box center [728, 399] width 1261 height 576
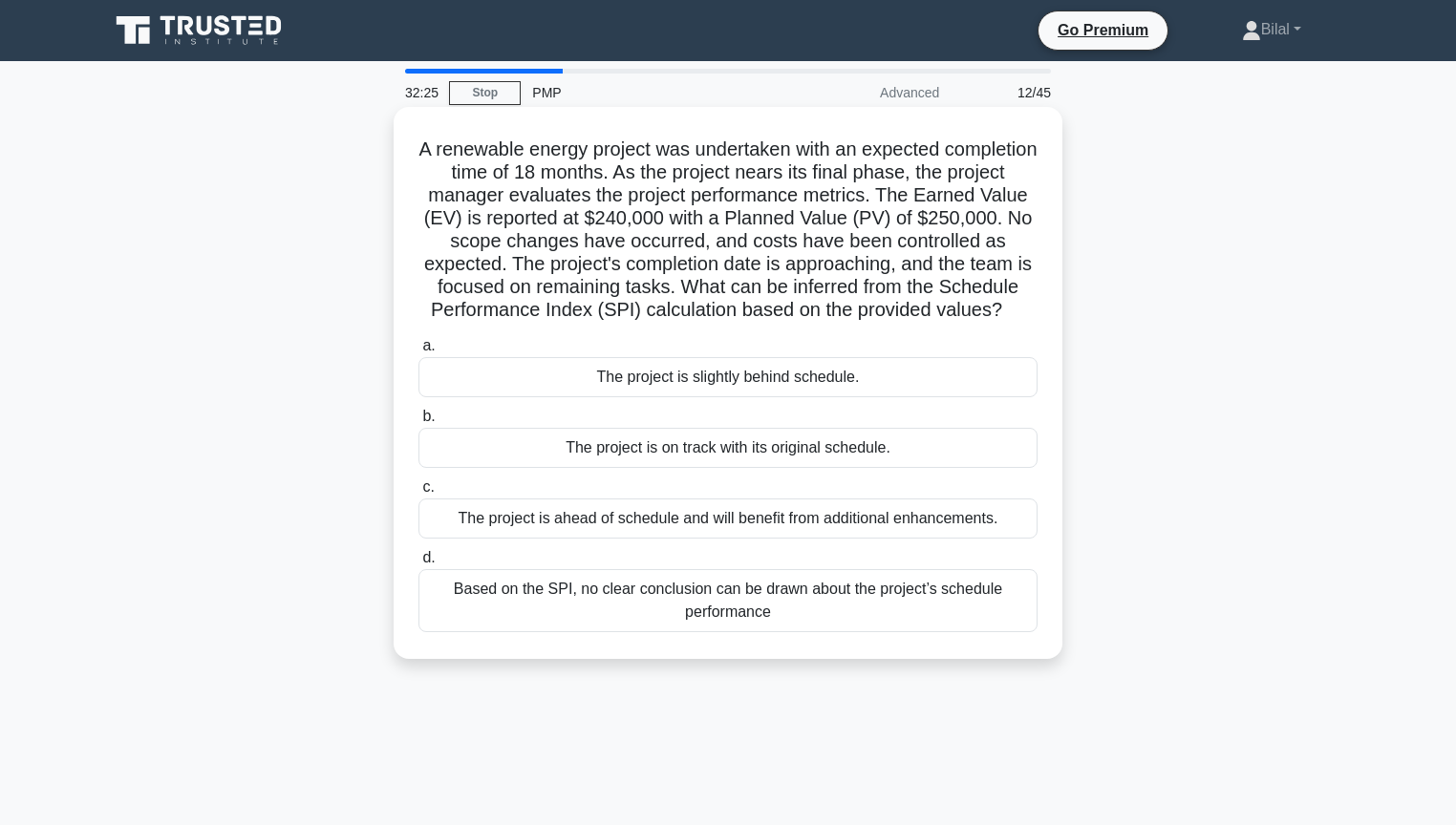
click at [974, 397] on div "The project is slightly behind schedule." at bounding box center [727, 377] width 619 height 40
click at [418, 352] on input "a. The project is slightly behind schedule." at bounding box center [418, 346] width 0 height 12
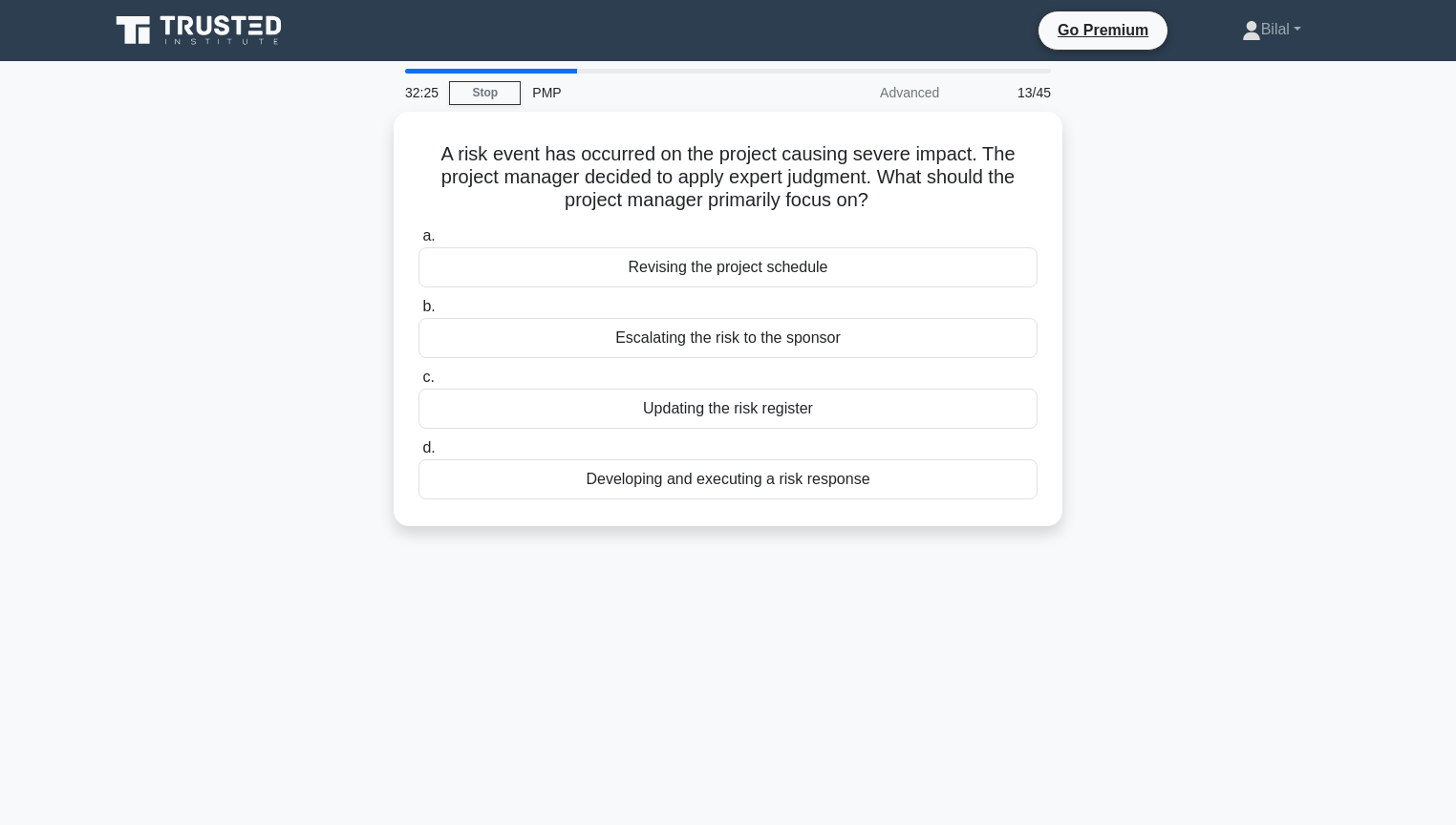
click at [1281, 389] on div "A risk event has occurred on the project causing severe impact. The project man…" at bounding box center [728, 330] width 1261 height 438
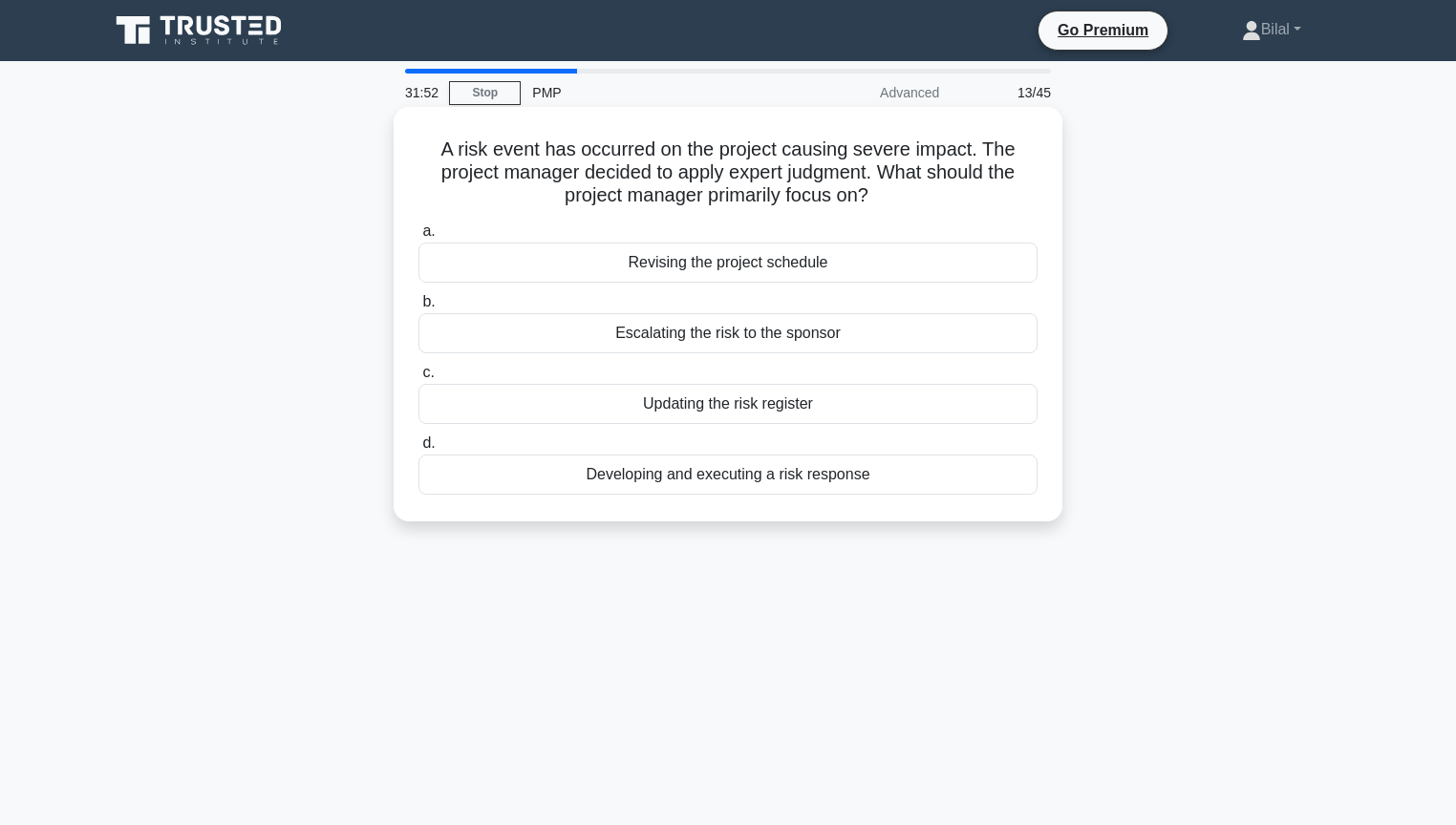
click at [966, 483] on div "Developing and executing a risk response" at bounding box center [727, 475] width 619 height 40
click at [418, 450] on input "d. Developing and executing a risk response" at bounding box center [418, 444] width 0 height 12
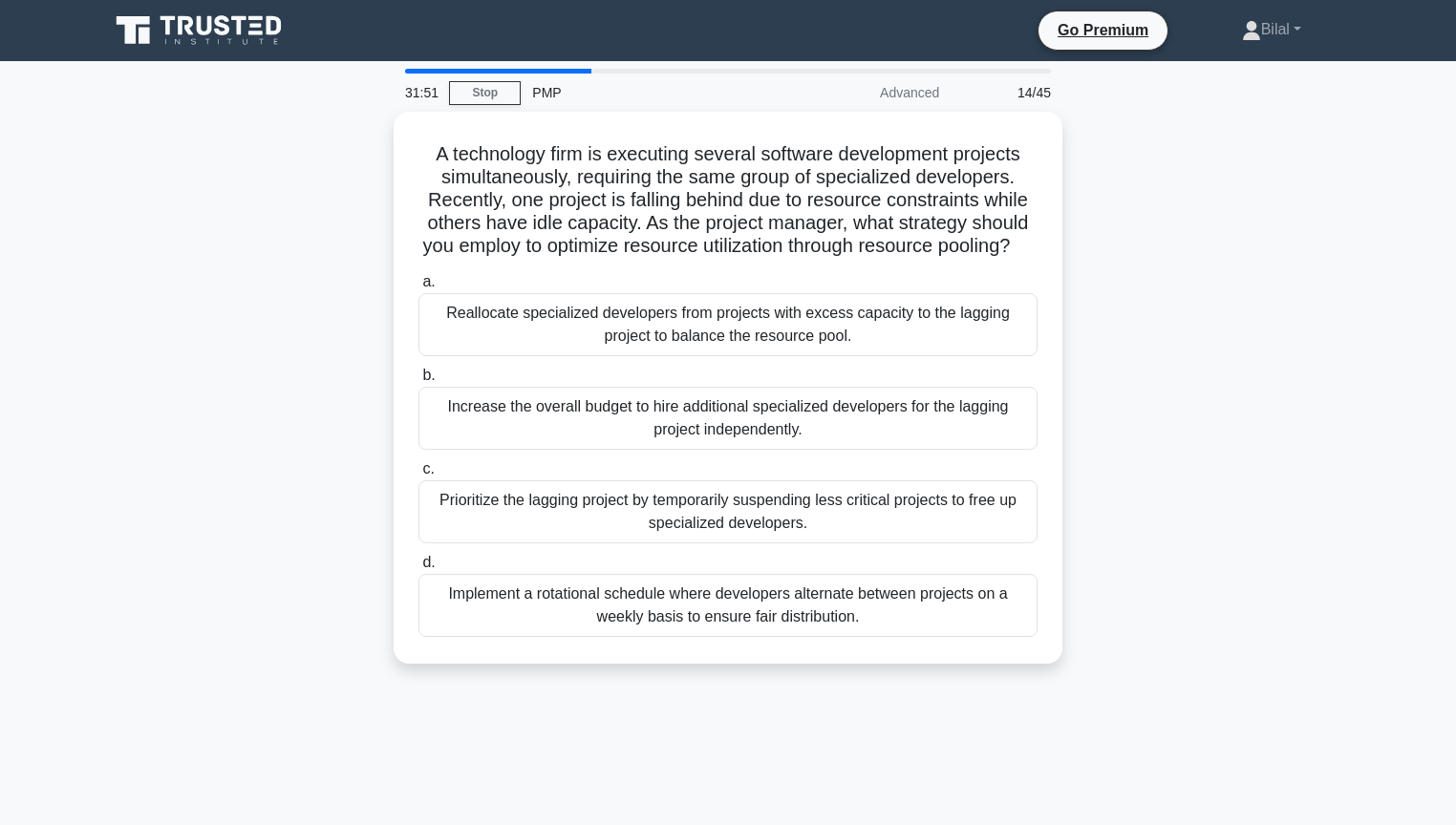
click at [1310, 461] on div "A technology firm is executing several software development projects simultaneo…" at bounding box center [728, 399] width 1261 height 576
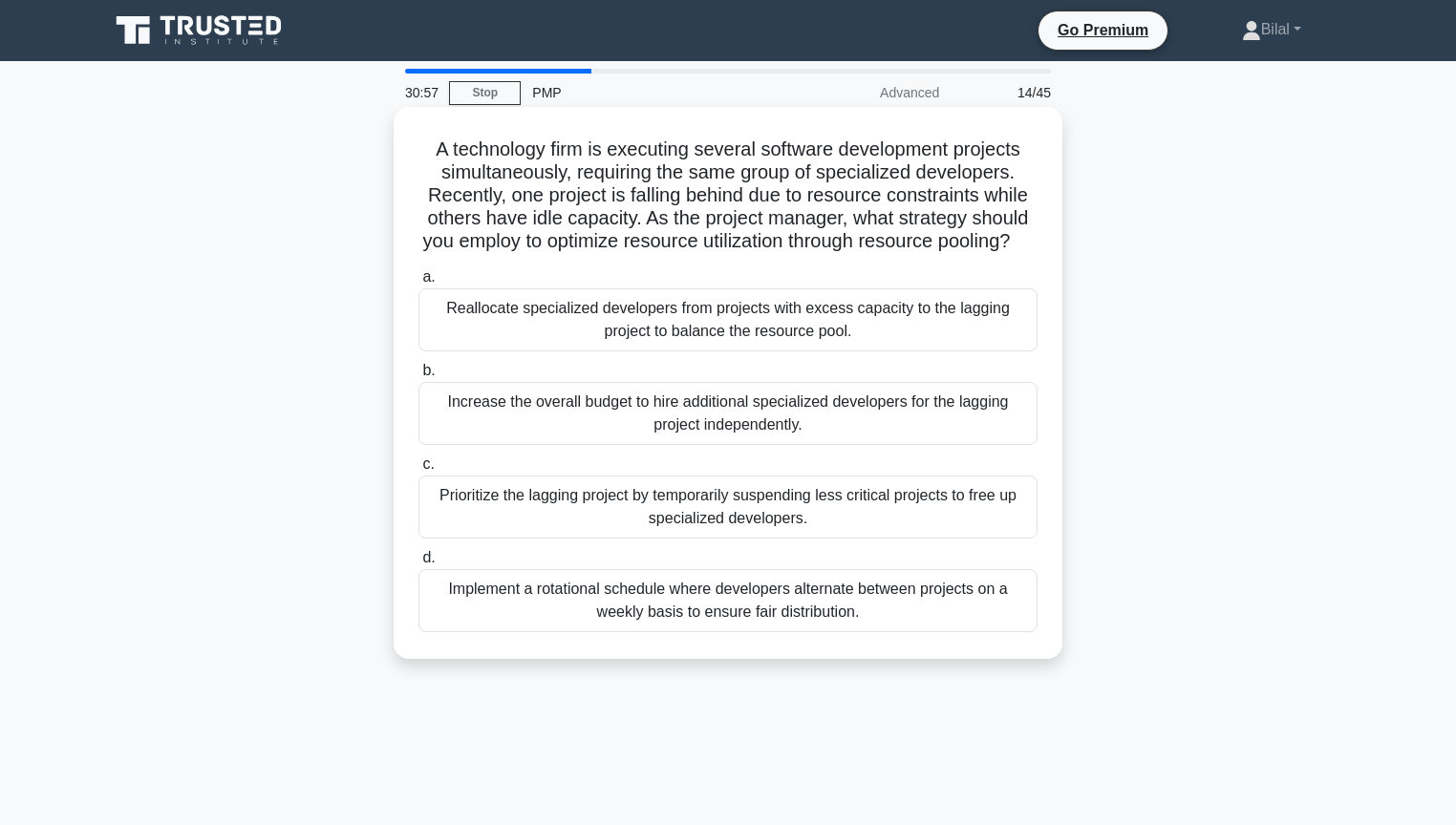
click at [983, 337] on div "Reallocate specialized developers from projects with excess capacity to the lag…" at bounding box center [727, 319] width 619 height 63
click at [418, 283] on input "a. Reallocate specialized developers from projects with excess capacity to the …" at bounding box center [418, 277] width 0 height 12
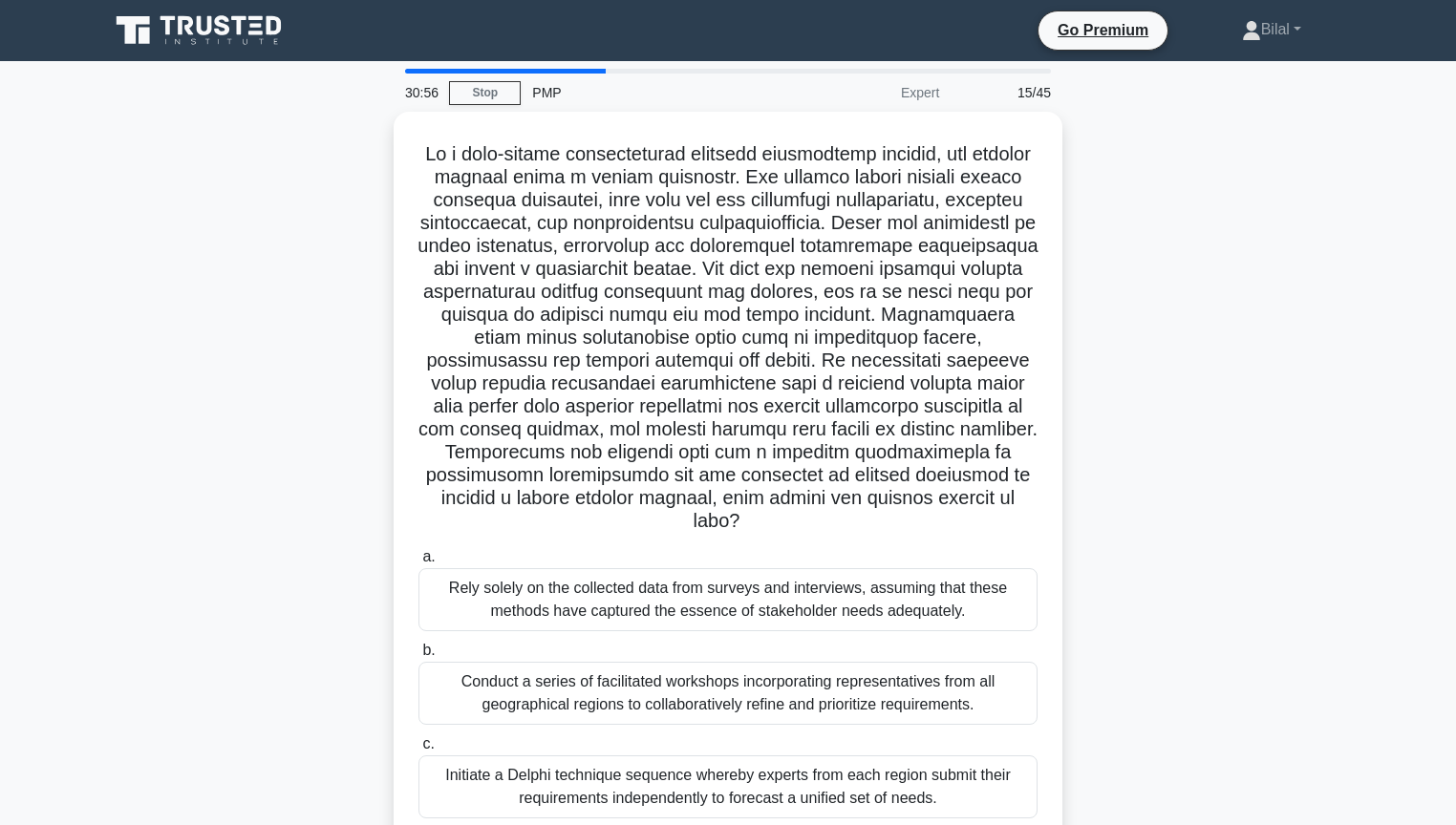
click at [1095, 343] on div ".spinner_0XTQ{transform-origin:center;animation:spinner_y6GP .75s linear infini…" at bounding box center [728, 537] width 1261 height 850
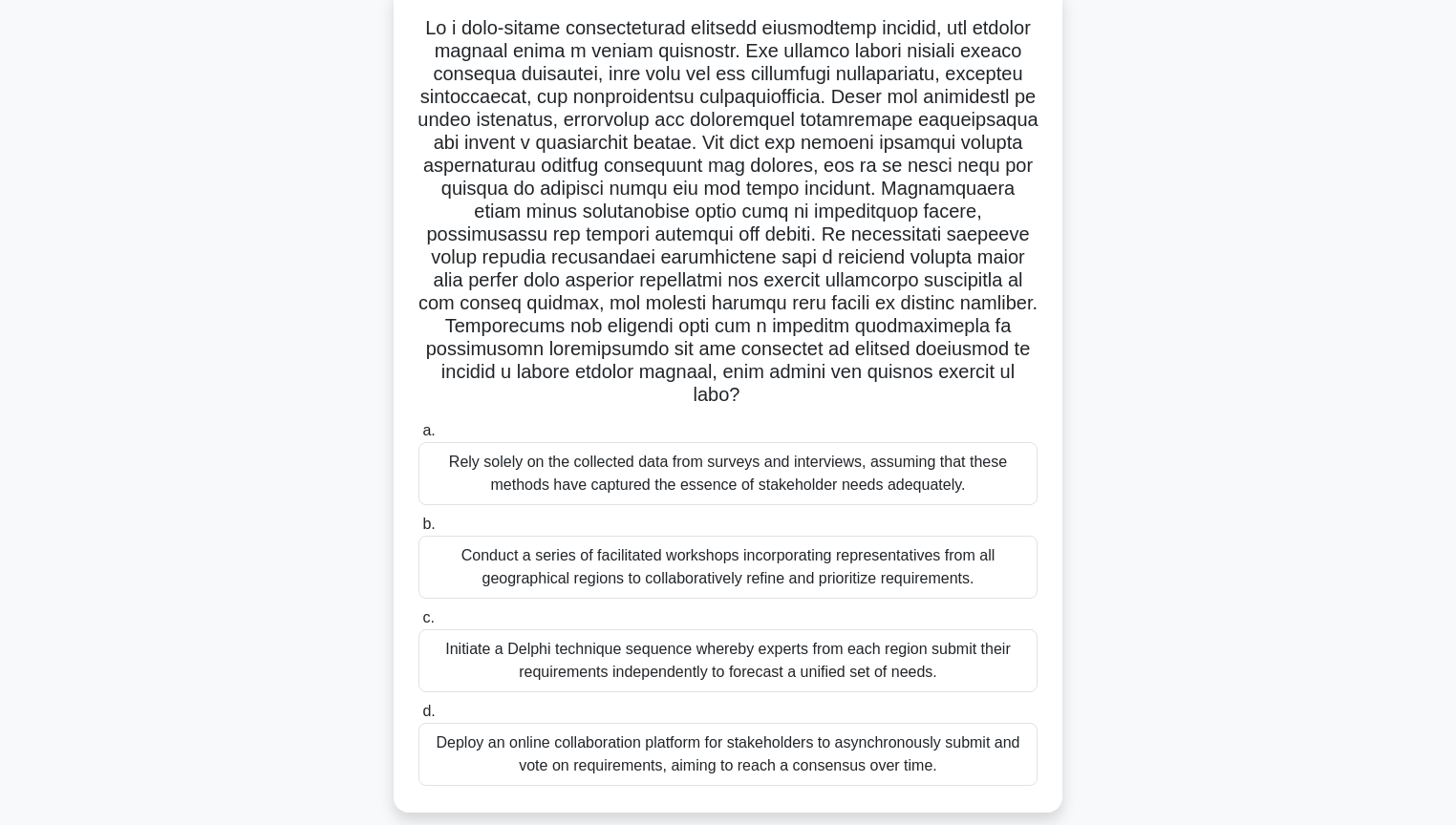
scroll to position [153, 0]
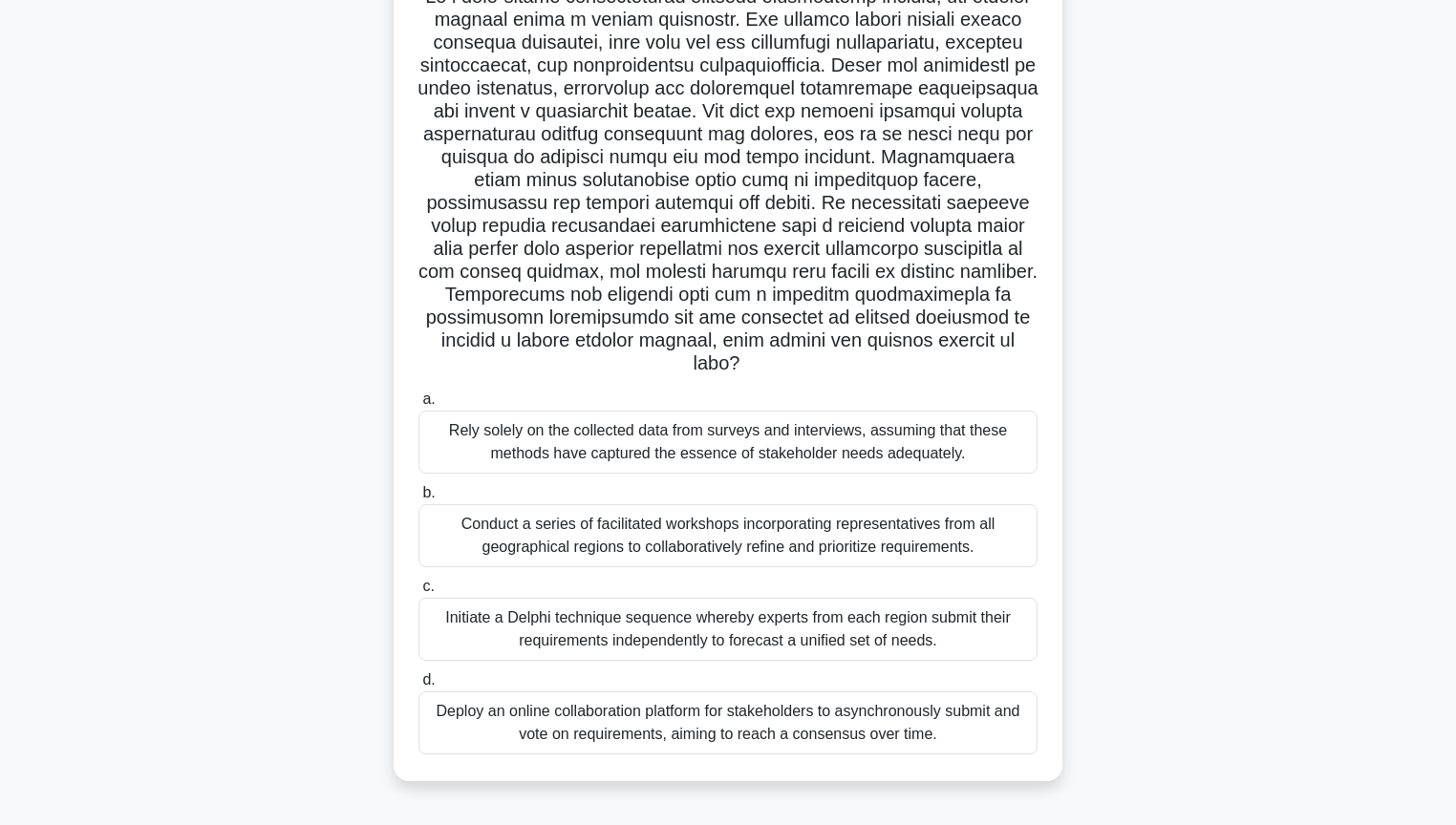
click at [1027, 552] on div "Conduct a series of facilitated workshops incorporating representatives from al…" at bounding box center [727, 536] width 619 height 63
click at [418, 500] on input "b. Conduct a series of facilitated workshops incorporating representatives from…" at bounding box center [418, 493] width 0 height 12
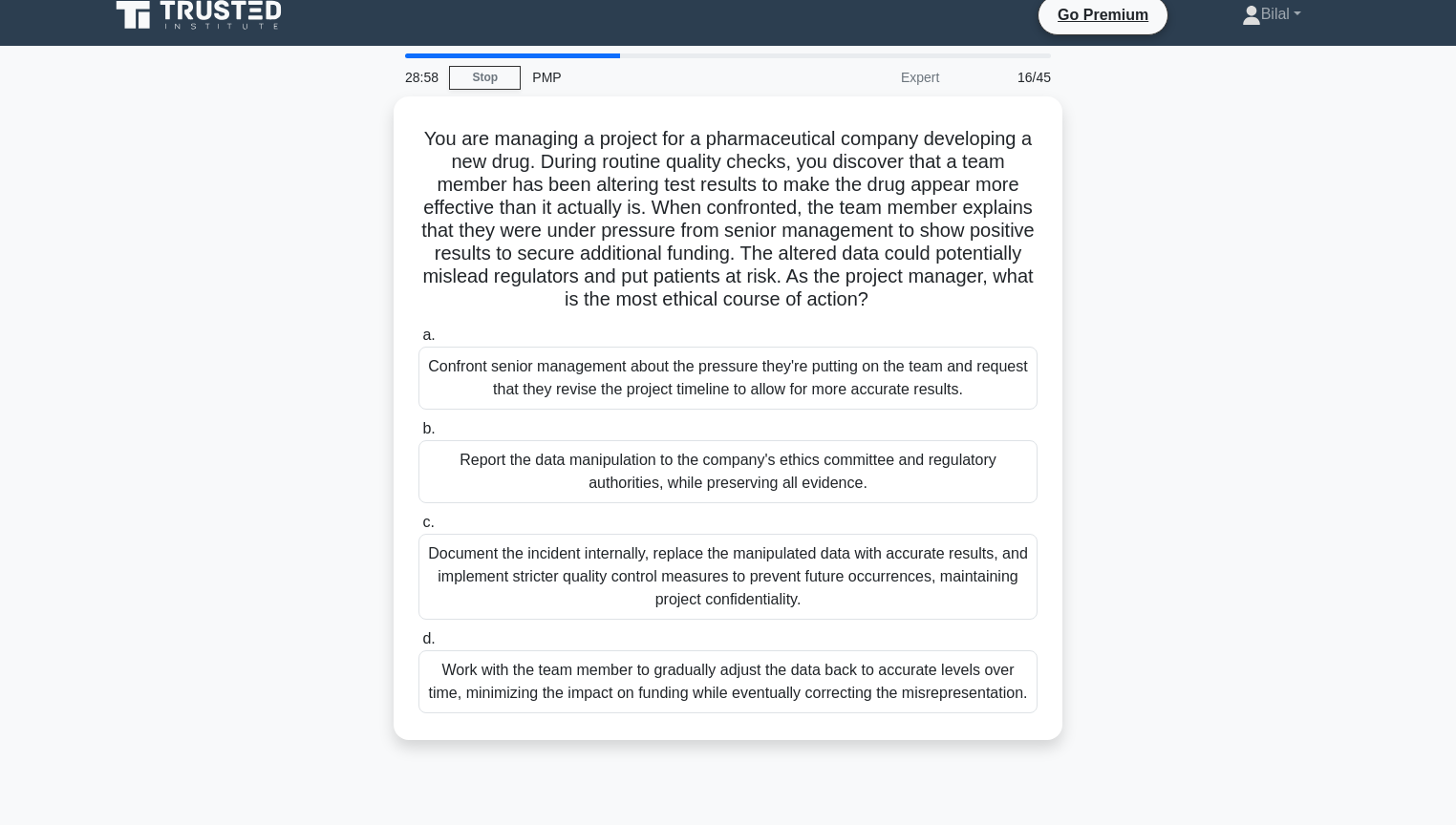
scroll to position [0, 0]
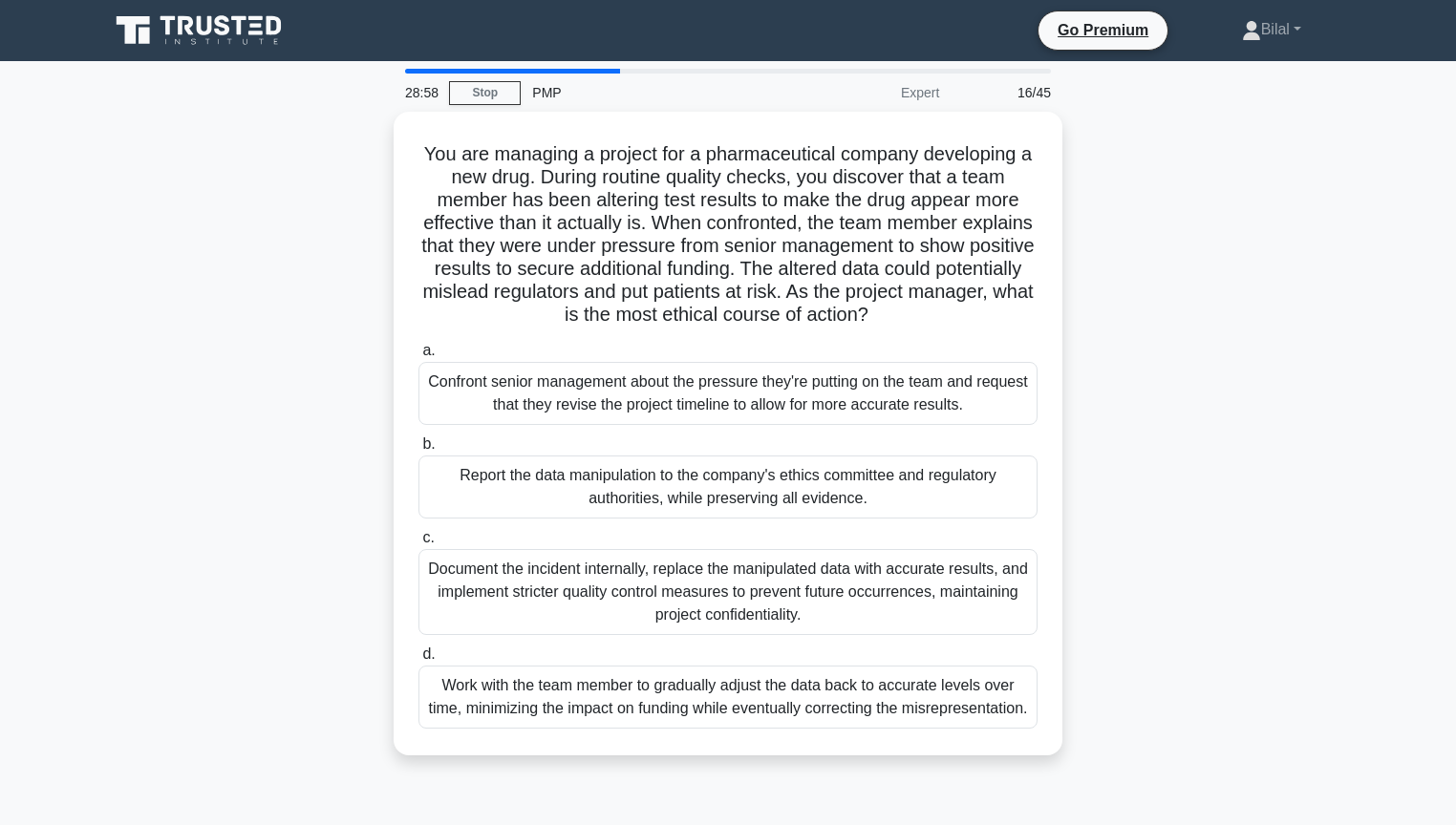
click at [1146, 545] on div "You are managing a project for a pharmaceutical company developing a new drug. …" at bounding box center [728, 445] width 1261 height 666
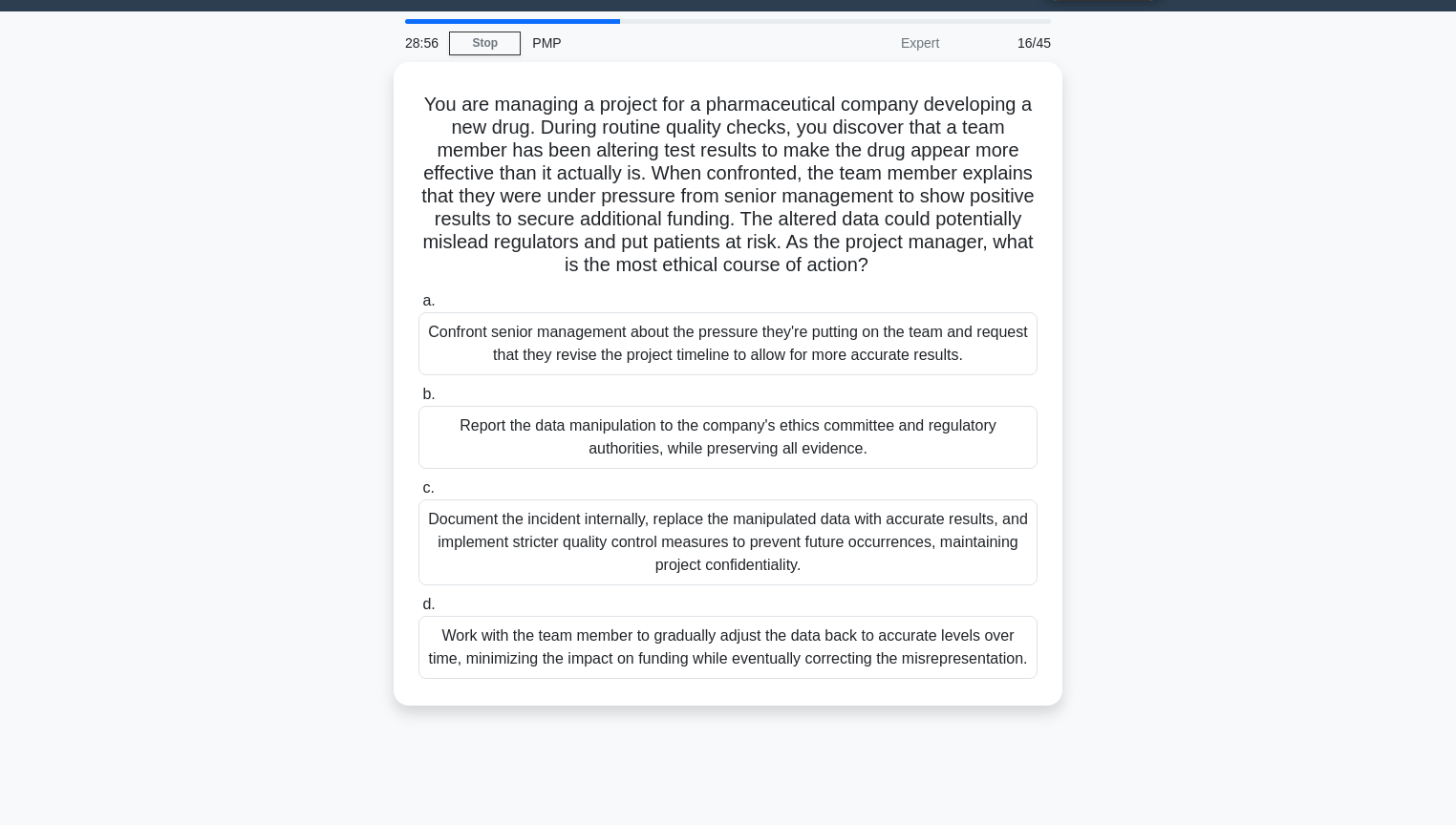
scroll to position [77, 0]
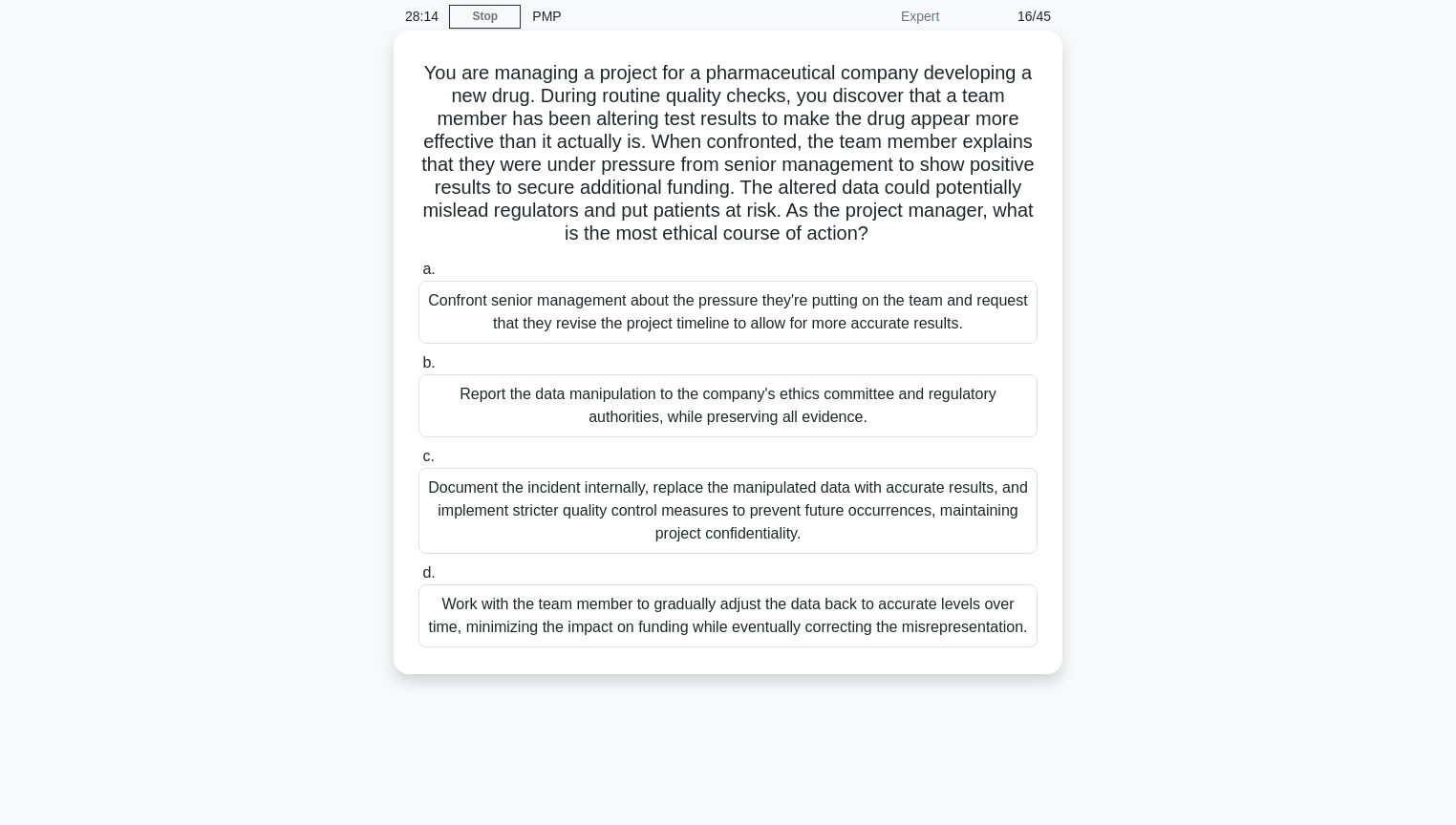
click at [990, 435] on div "Report the data manipulation to the company's ethics committee and regulatory a…" at bounding box center [727, 405] width 619 height 63
click at [418, 370] on input "b. Report the data manipulation to the company's ethics committee and regulator…" at bounding box center [418, 363] width 0 height 12
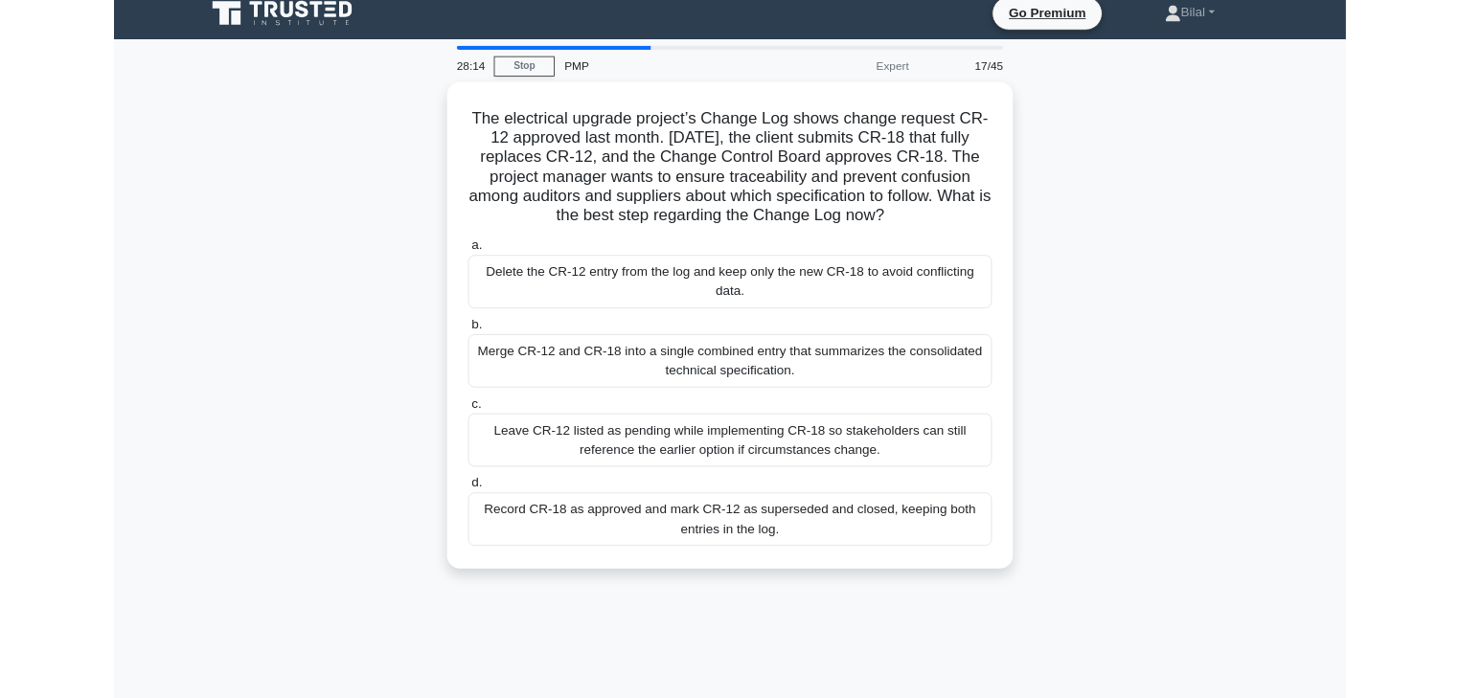
scroll to position [0, 0]
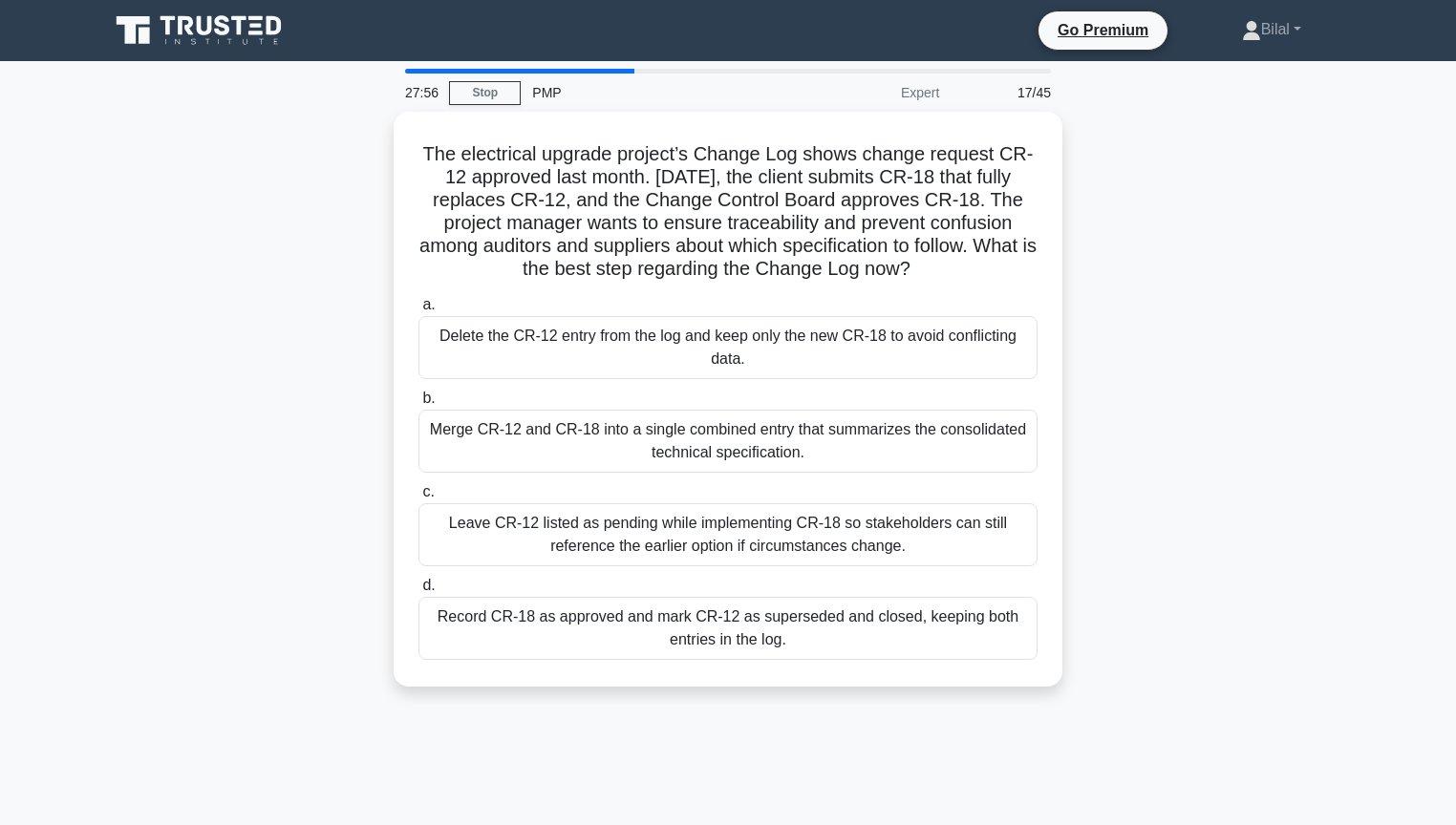
click at [1137, 435] on div "The electrical upgrade project’s Change Log shows change request CR-12 approved…" at bounding box center [728, 411] width 1261 height 599
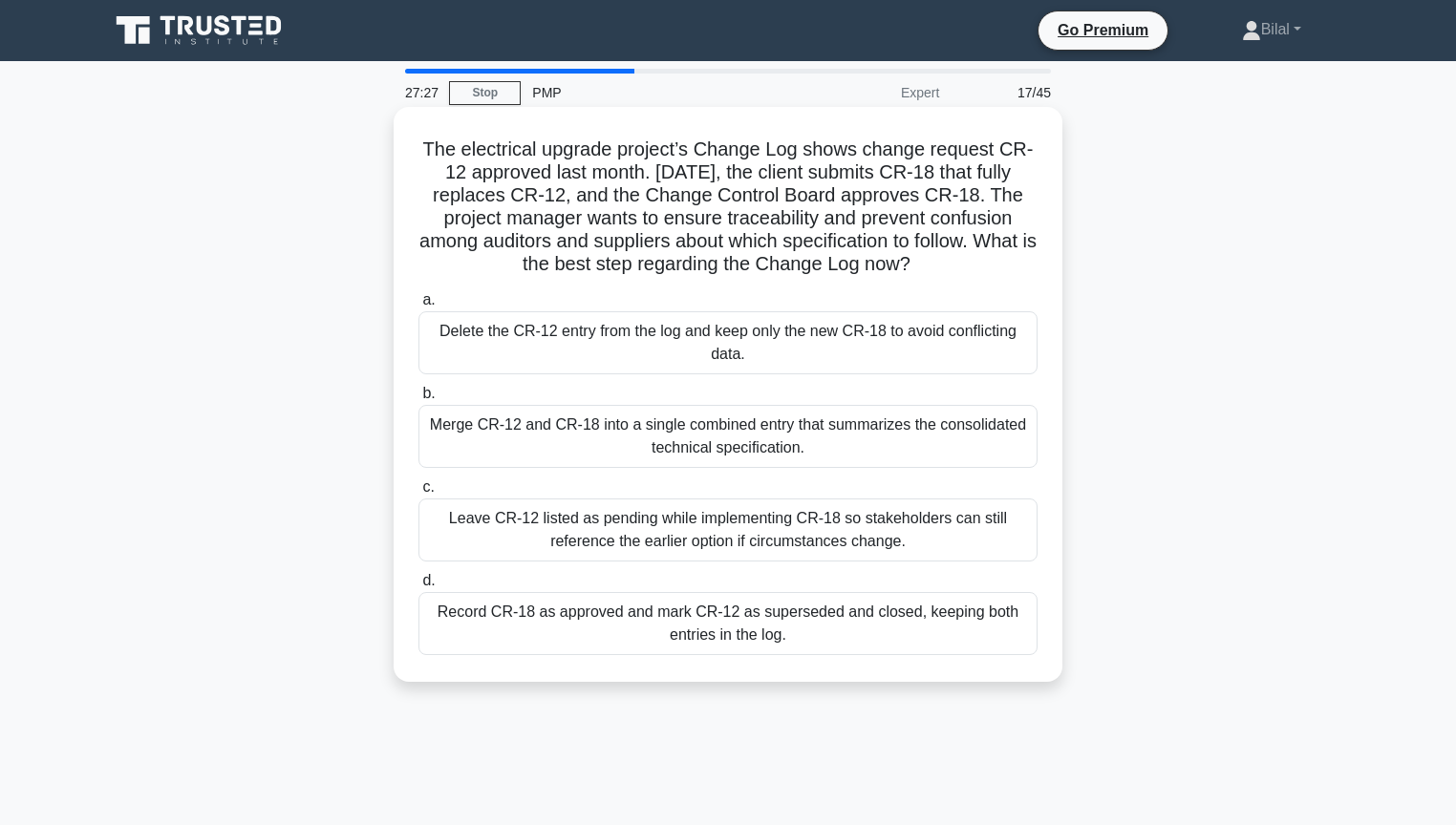
click at [960, 630] on div "Record CR-18 as approved and mark CR-12 as superseded and closed, keeping both …" at bounding box center [727, 623] width 619 height 63
click at [418, 588] on input "d. Record CR-18 as approved and mark CR-12 as superseded and closed, keeping bo…" at bounding box center [418, 582] width 0 height 12
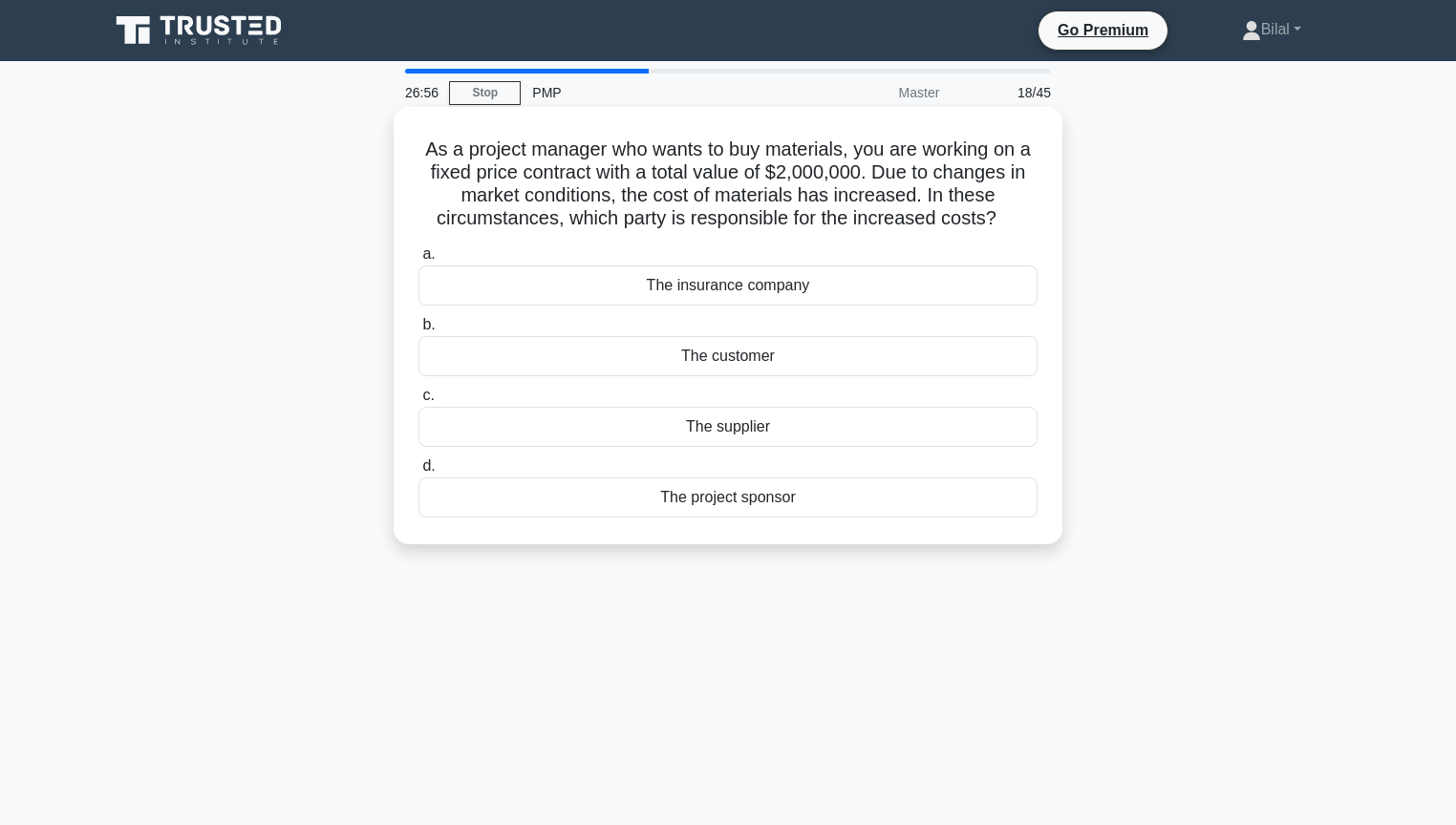
click at [959, 430] on div "The supplier" at bounding box center [727, 427] width 619 height 40
click at [418, 402] on input "c. The supplier" at bounding box center [418, 396] width 0 height 12
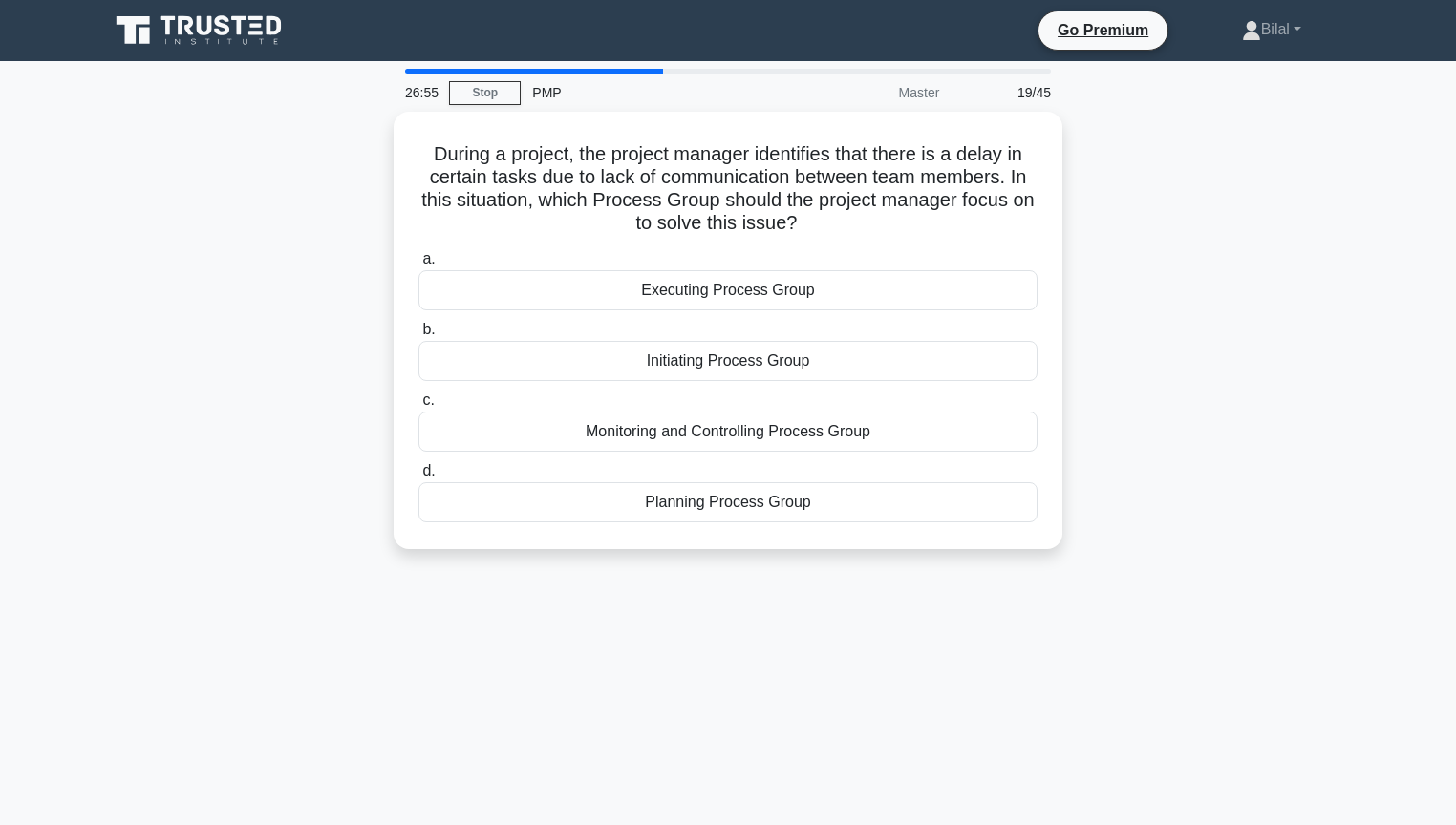
click at [1171, 420] on div "During a project, the project manager identifies that there is a delay in certa…" at bounding box center [728, 342] width 1261 height 461
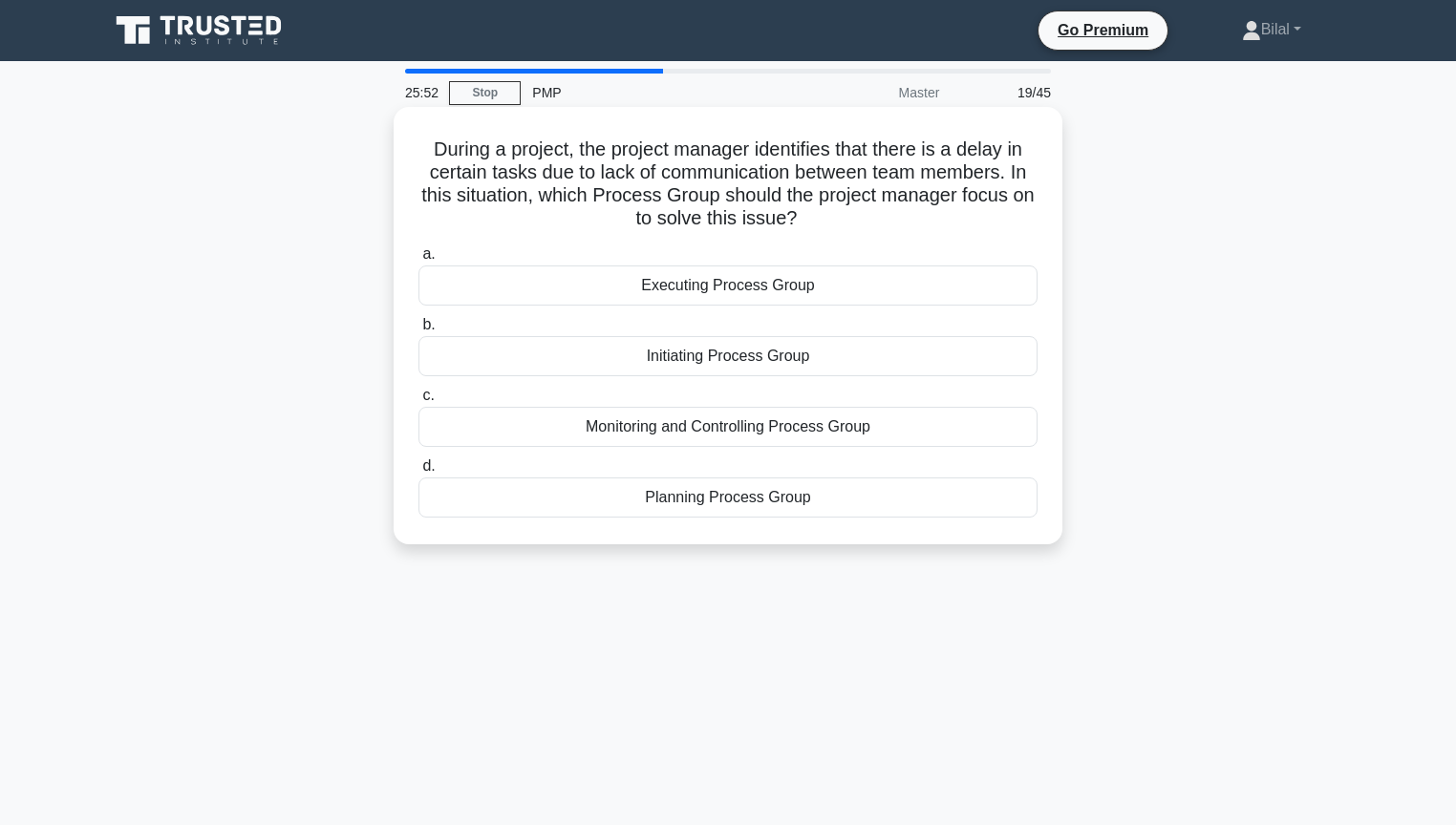
click at [859, 286] on div "Executing Process Group" at bounding box center [727, 285] width 619 height 40
click at [418, 260] on input "a. Executing Process Group" at bounding box center [418, 254] width 0 height 12
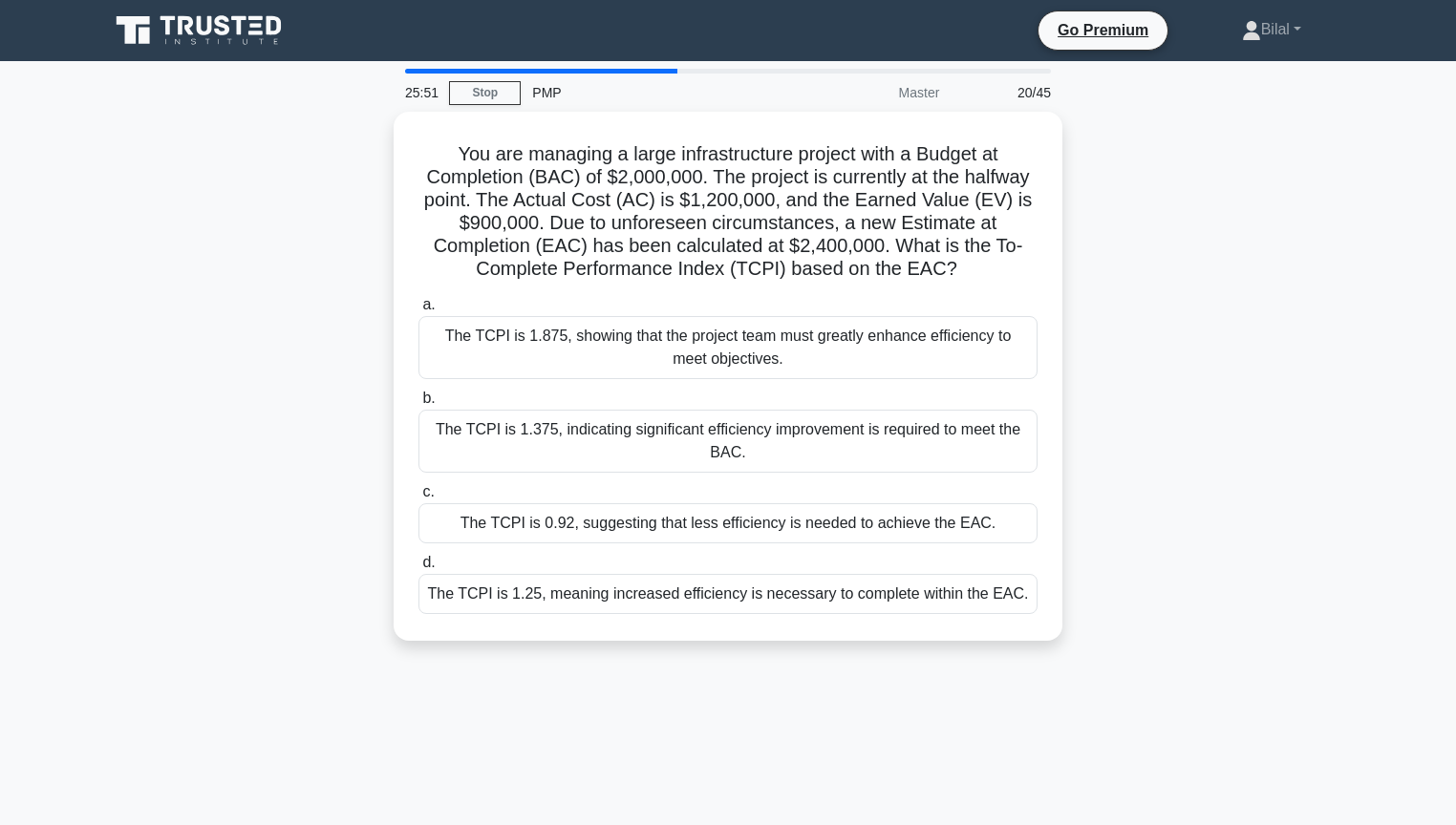
click at [1188, 282] on div "You are managing a large infrastructure project with a Budget at Completion (BA…" at bounding box center [728, 388] width 1261 height 553
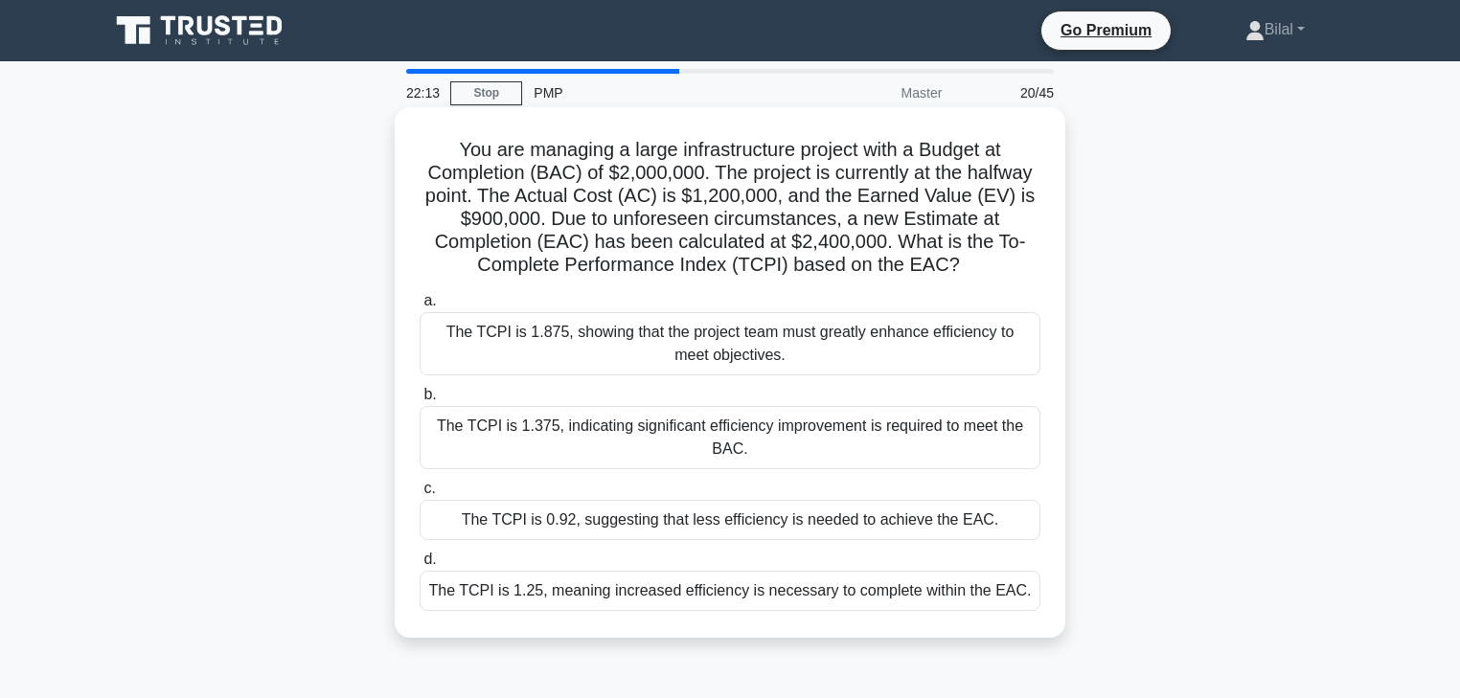
click at [809, 522] on div "The TCPI is 0.92, suggesting that less efficiency is needed to achieve the EAC." at bounding box center [729, 520] width 621 height 40
click at [419, 495] on input "c. The TCPI is 0.92, suggesting that less efficiency is needed to achieve the E…" at bounding box center [419, 489] width 0 height 12
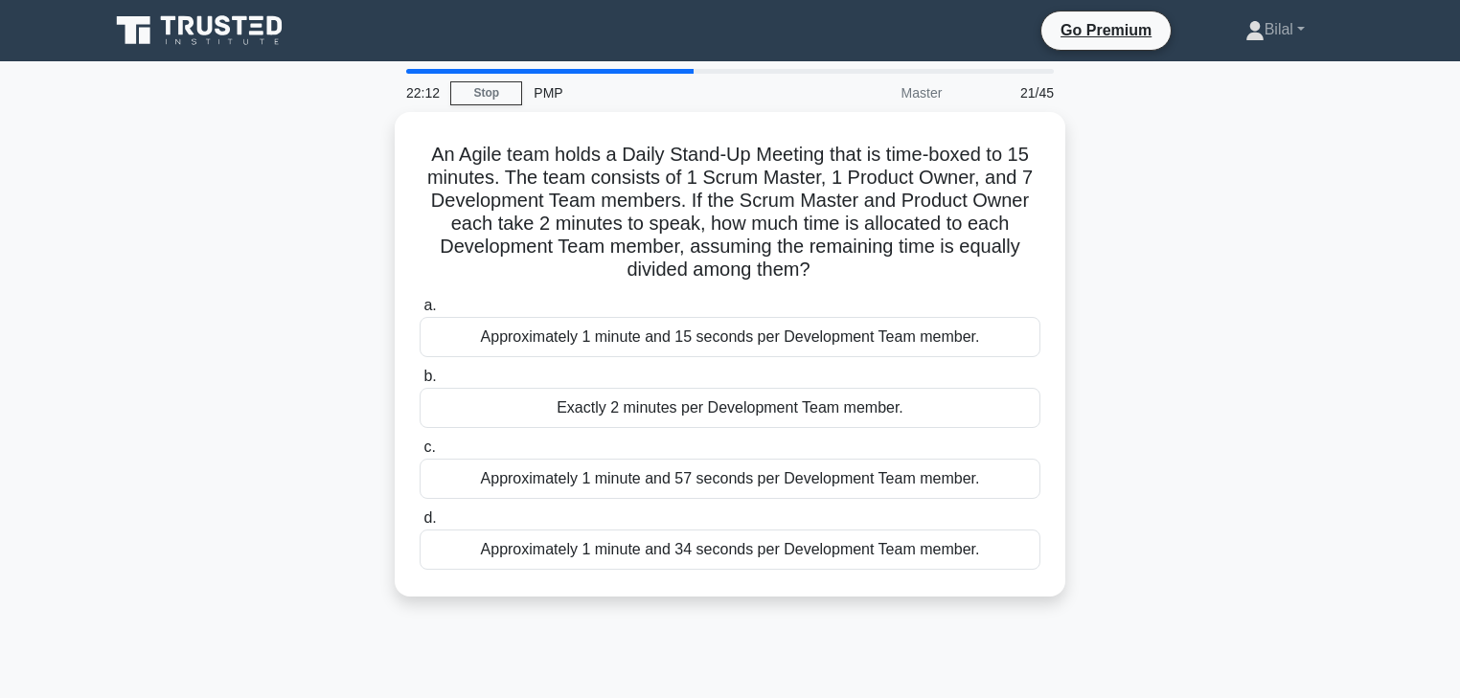
click at [1322, 519] on div "An Agile team holds a Daily Stand-Up Meeting that is time-boxed to 15 minutes. …" at bounding box center [730, 366] width 1264 height 508
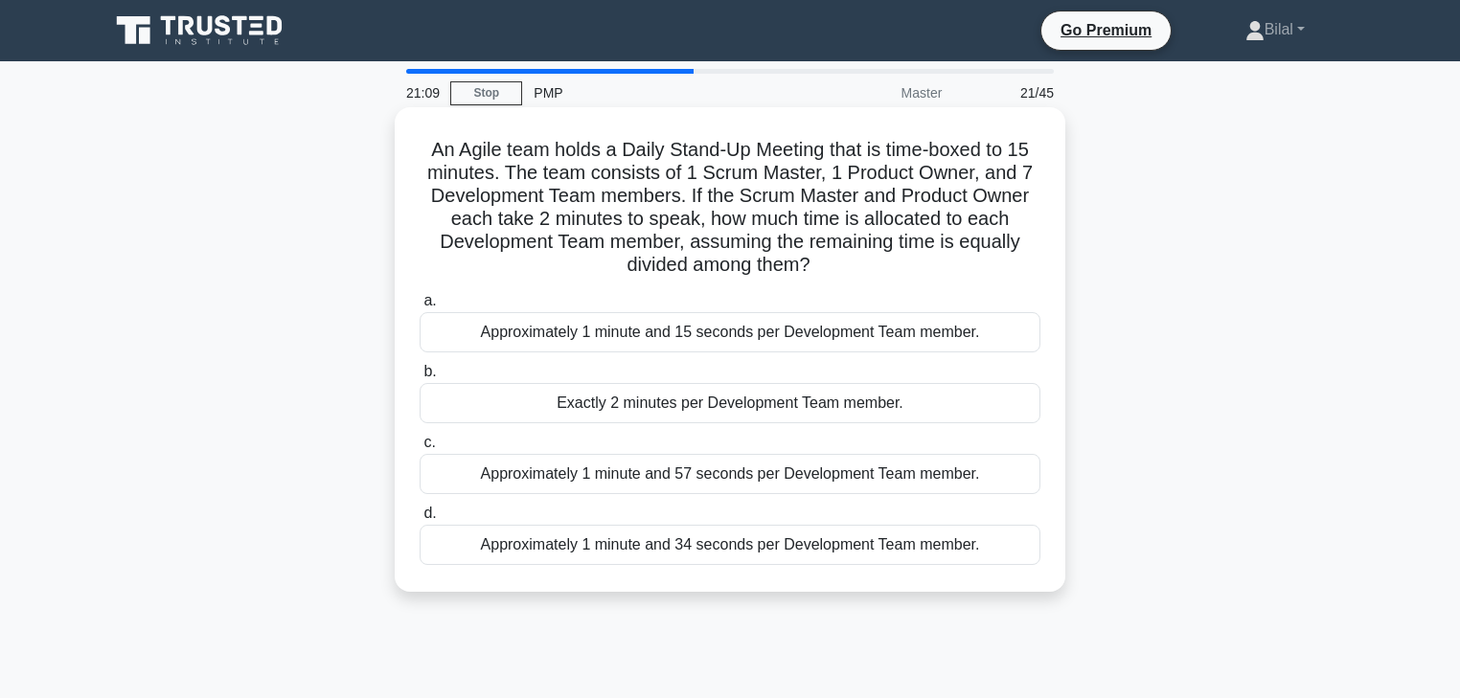
click at [911, 553] on div "Approximately 1 minute and 34 seconds per Development Team member." at bounding box center [729, 545] width 621 height 40
click at [419, 520] on input "d. Approximately 1 minute and 34 seconds per Development Team member." at bounding box center [419, 514] width 0 height 12
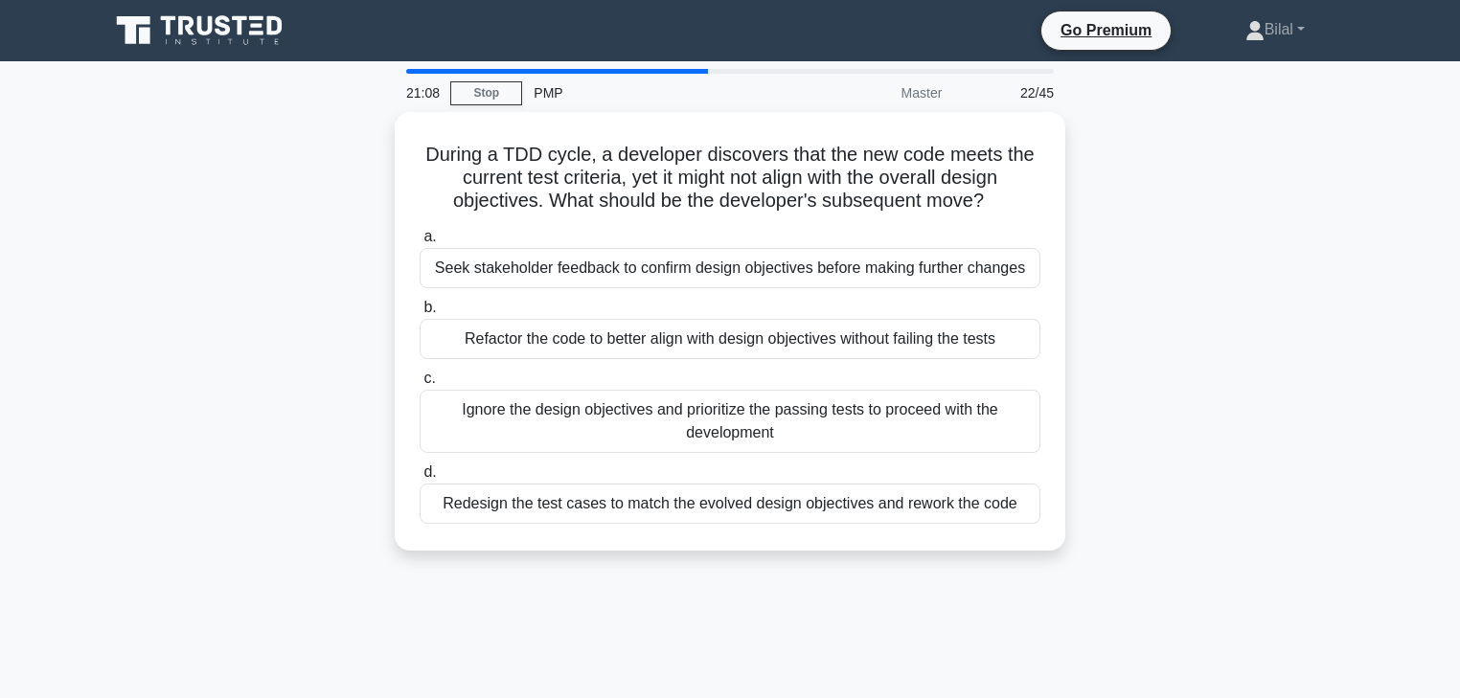
click at [1218, 560] on div "During a TDD cycle, a developer discovers that the new code meets the current t…" at bounding box center [730, 343] width 1264 height 462
click at [1277, 418] on div "During a TDD cycle, a developer discovers that the new code meets the current t…" at bounding box center [730, 343] width 1264 height 462
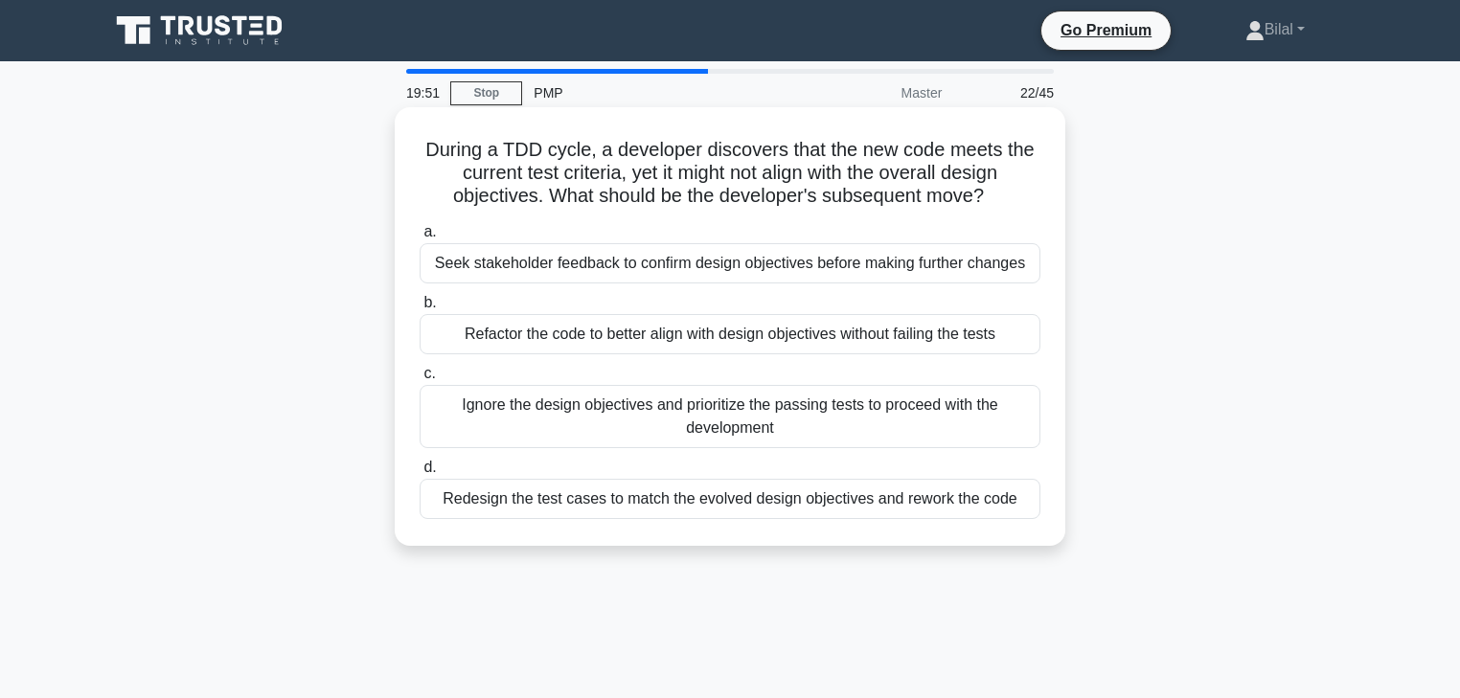
click at [532, 512] on div "Redesign the test cases to match the evolved design objectives and rework the c…" at bounding box center [729, 499] width 621 height 40
click at [419, 474] on input "d. Redesign the test cases to match the evolved design objectives and rework th…" at bounding box center [419, 468] width 0 height 12
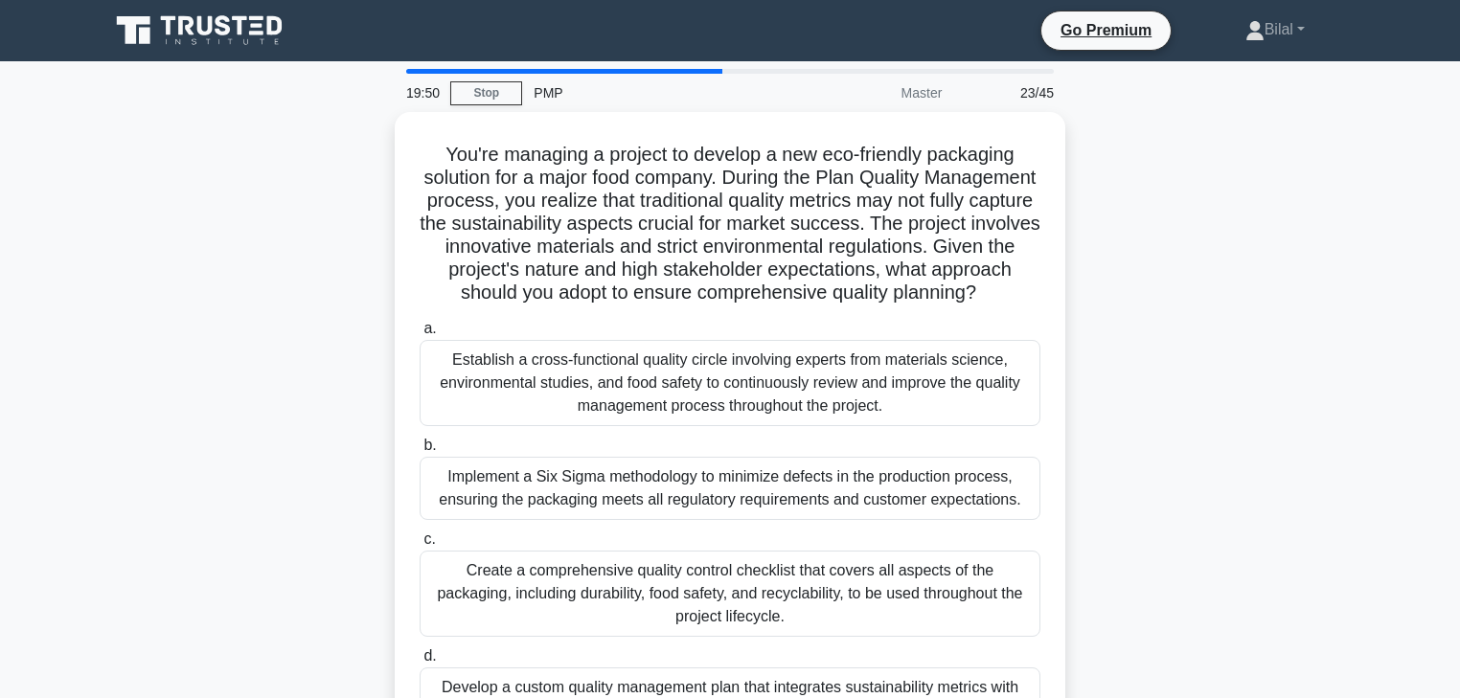
click at [1245, 442] on div "You're managing a project to develop a new eco-friendly packaging solution for …" at bounding box center [730, 457] width 1264 height 691
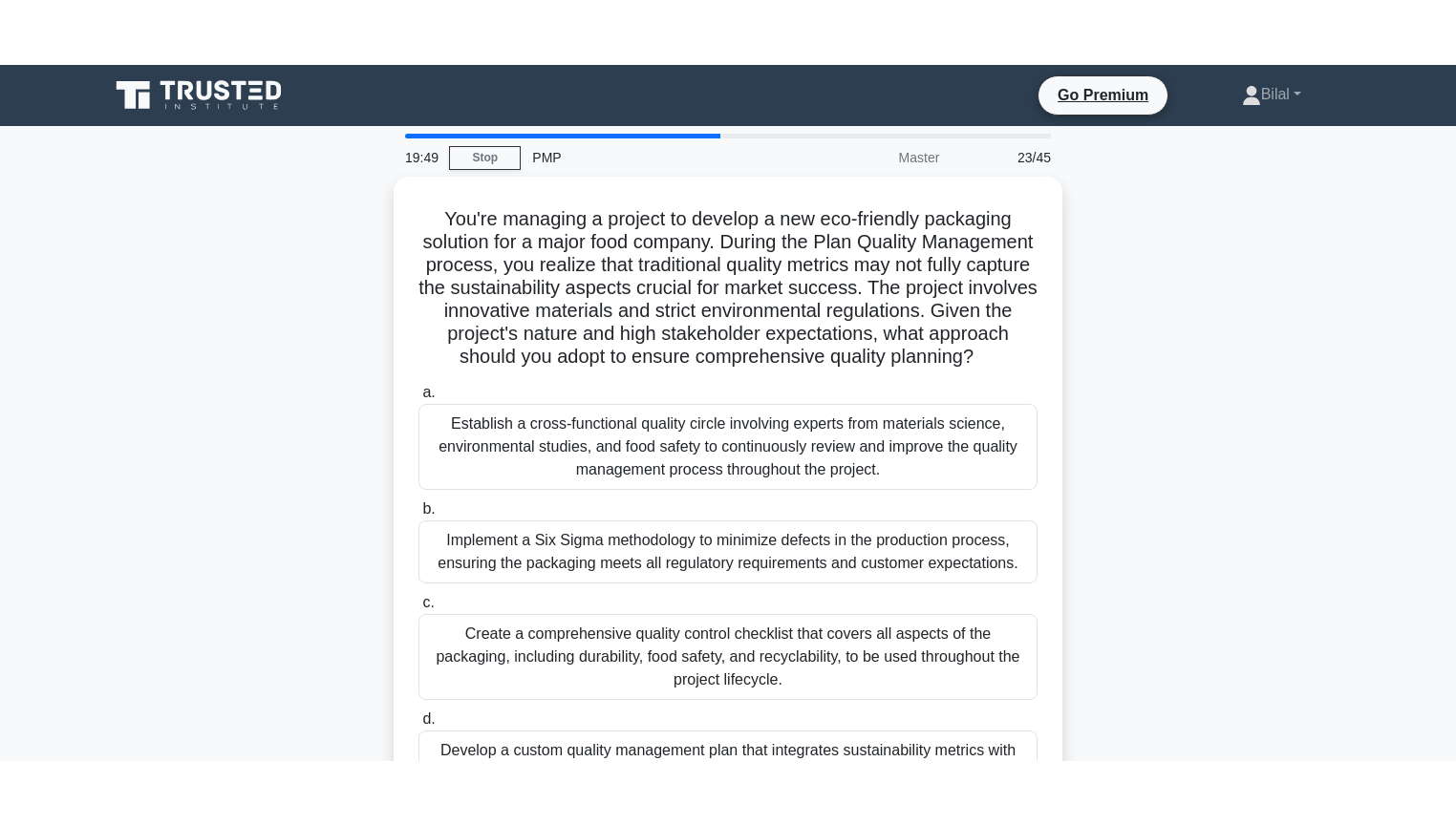
scroll to position [77, 0]
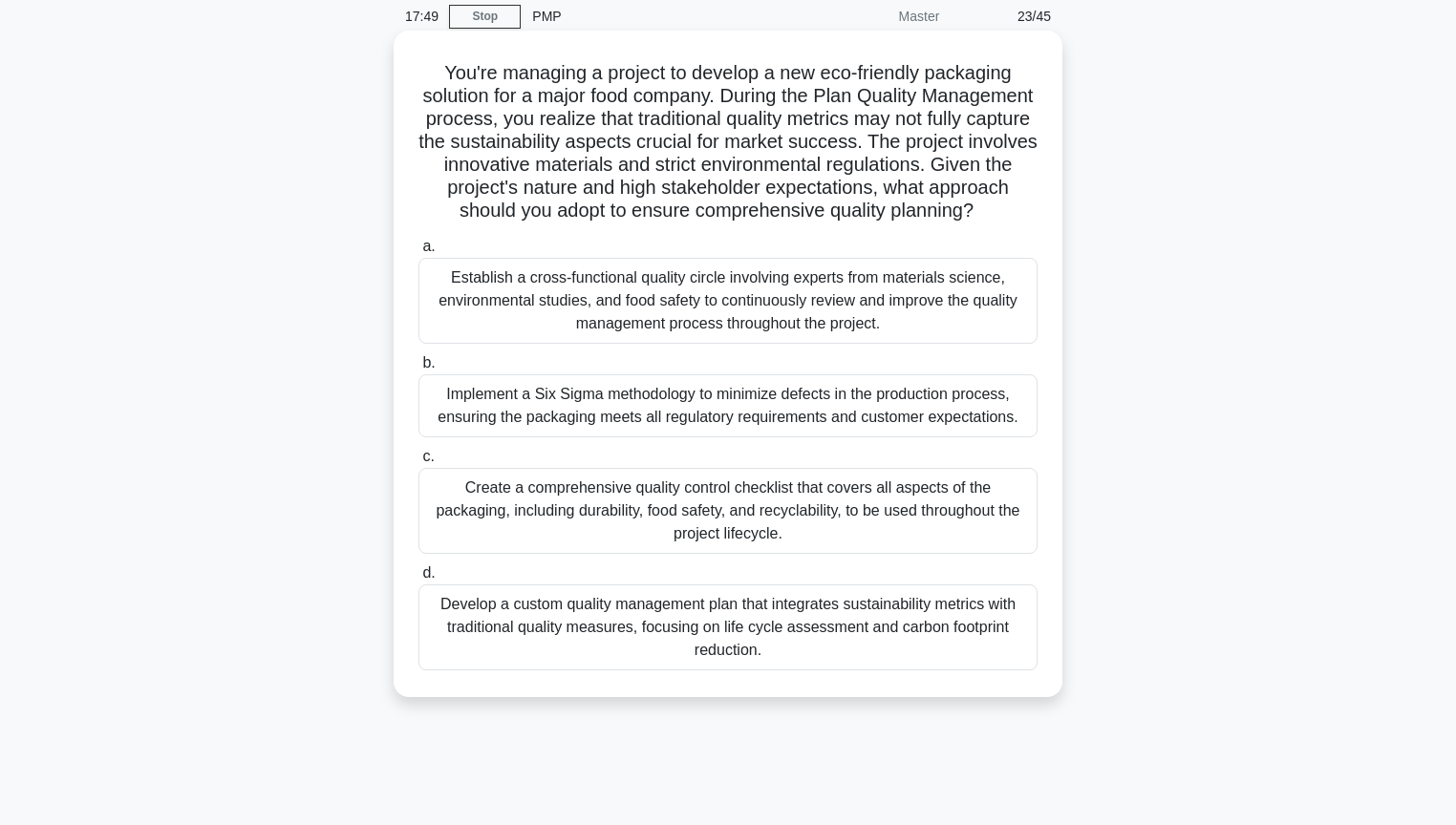
click at [973, 325] on div "Establish a cross-functional quality circle involving experts from materials sc…" at bounding box center [727, 301] width 619 height 86
click at [418, 253] on input "a. Establish a cross-functional quality circle involving experts from materials…" at bounding box center [418, 246] width 0 height 12
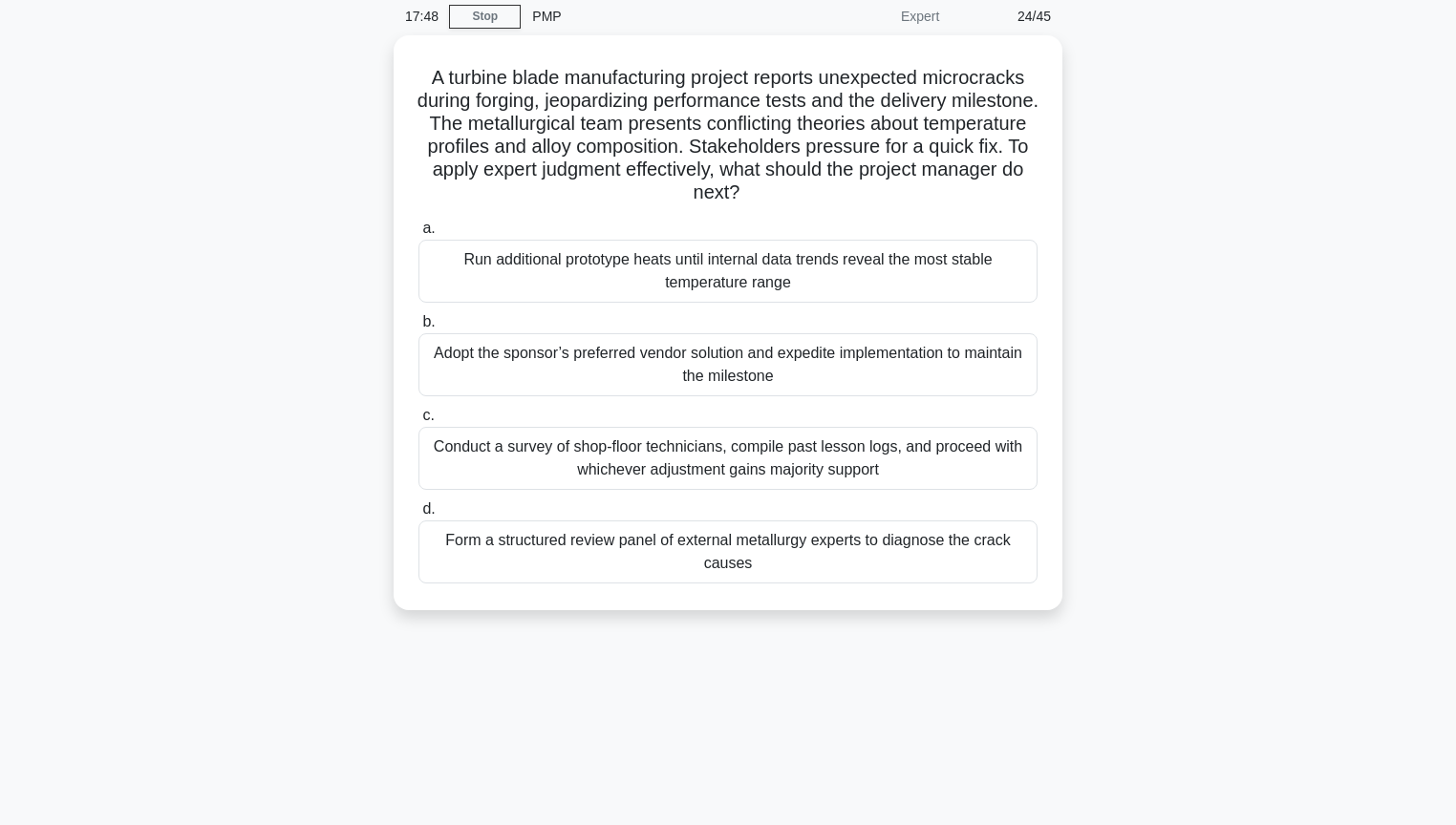
scroll to position [0, 0]
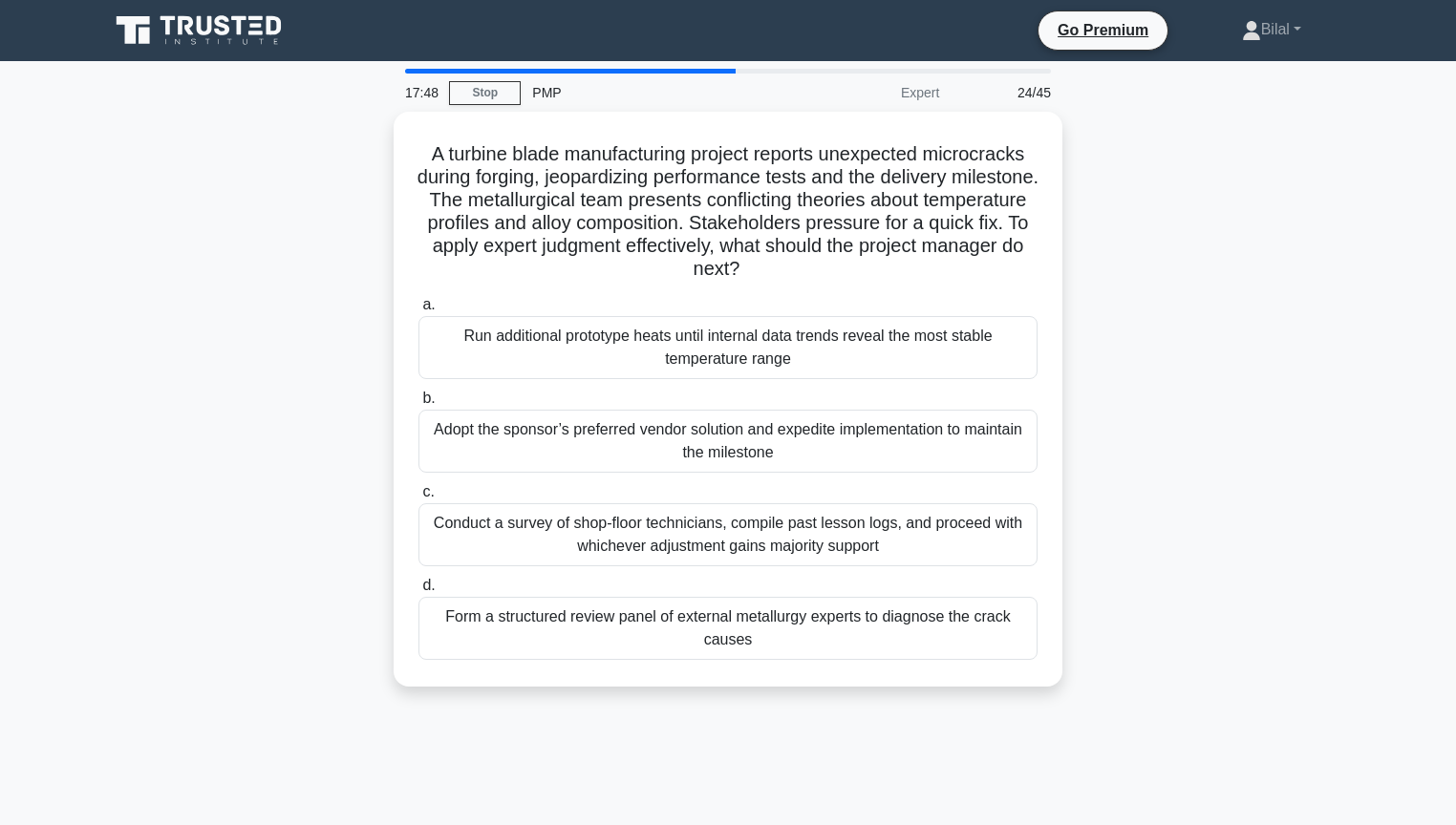
click at [1206, 385] on div "A turbine blade manufacturing project reports unexpected microcracks during for…" at bounding box center [728, 411] width 1261 height 599
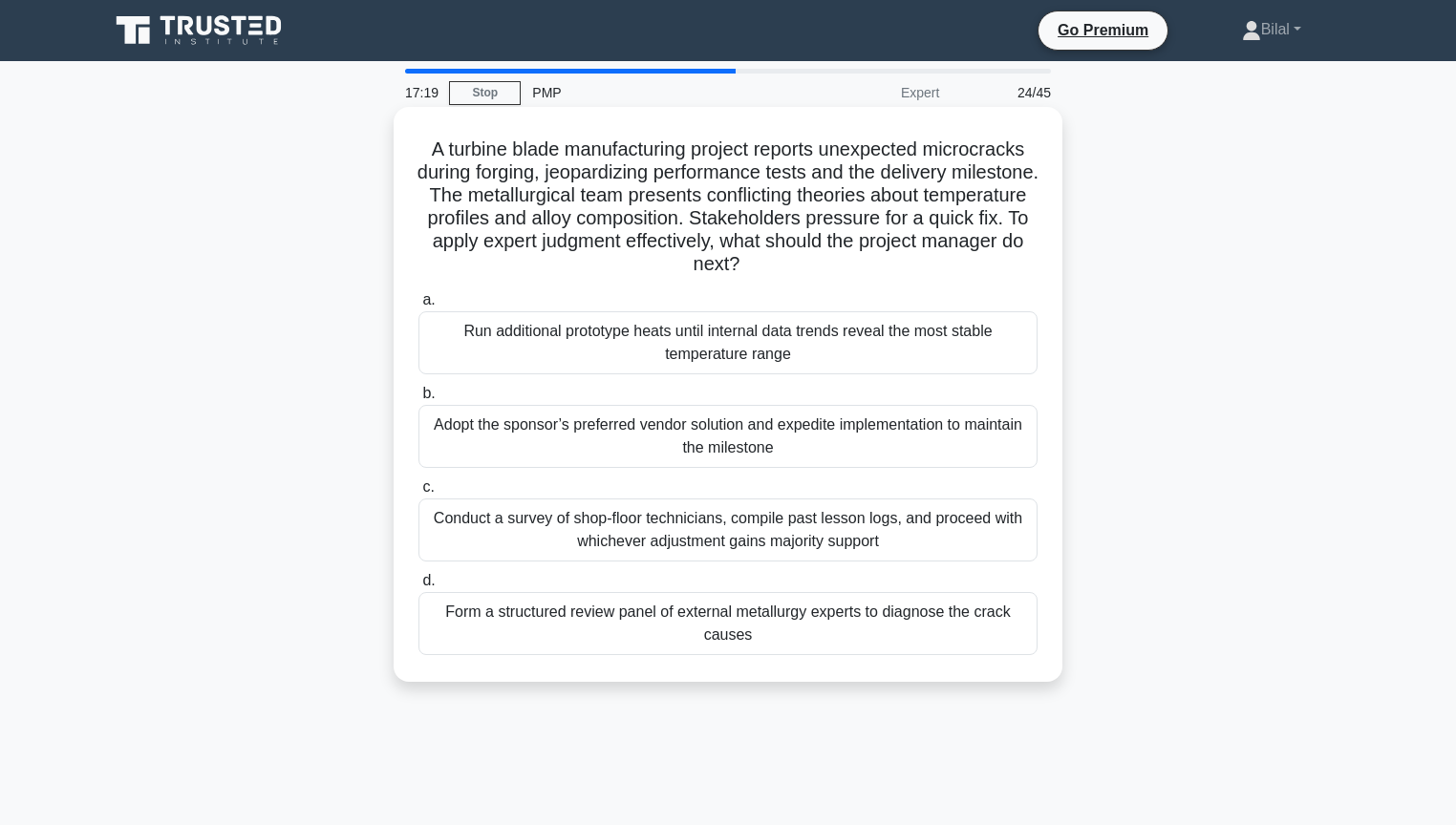
click at [1001, 635] on div "Form a structured review panel of external metallurgy experts to diagnose the c…" at bounding box center [727, 623] width 619 height 63
click at [418, 588] on input "d. Form a structured review panel of external metallurgy experts to diagnose th…" at bounding box center [418, 582] width 0 height 12
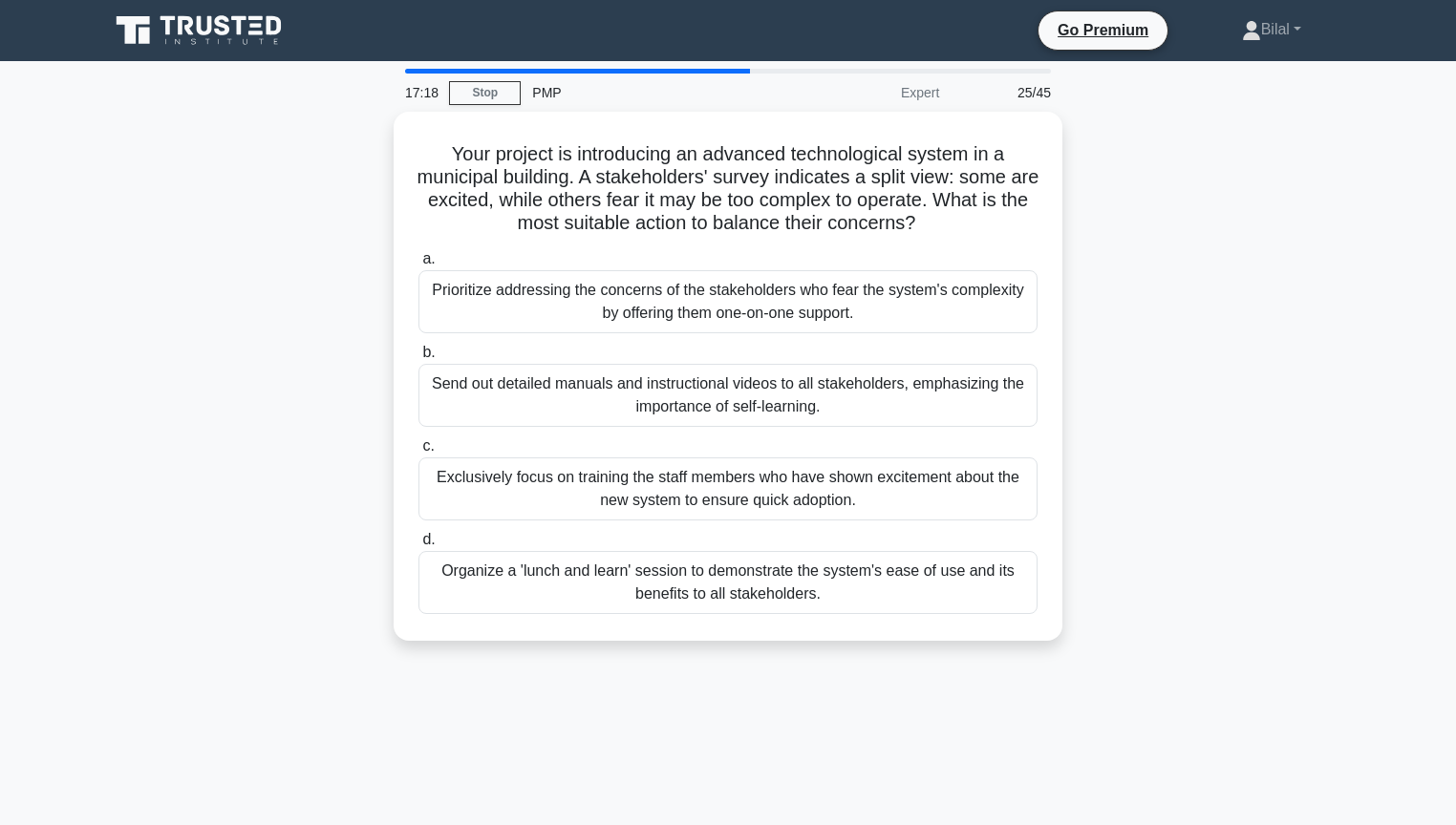
click at [1124, 513] on div "Your project is introducing an advanced technological system in a municipal bui…" at bounding box center [728, 388] width 1261 height 553
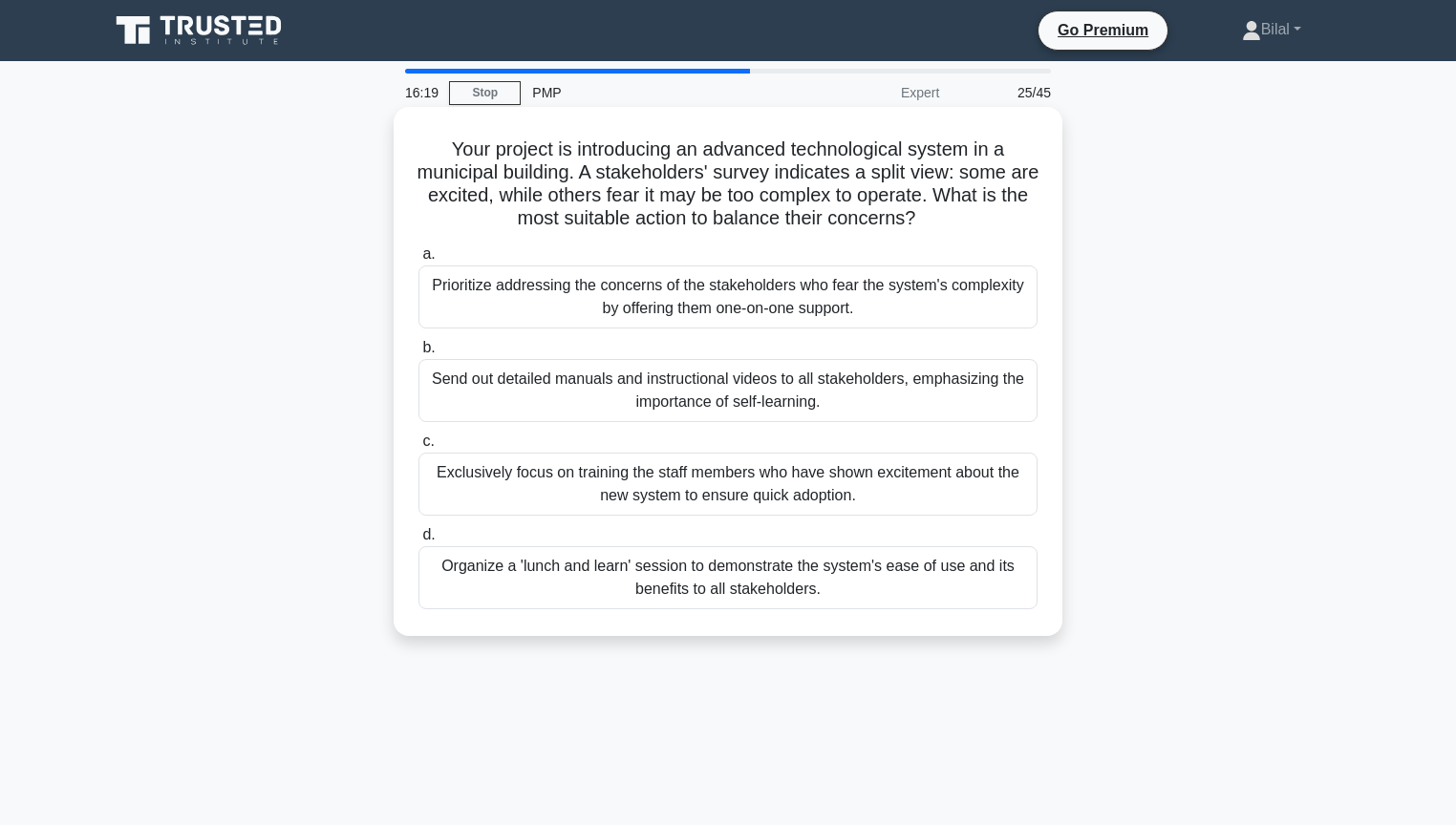
click at [1005, 305] on div "Prioritize addressing the concerns of the stakeholders who fear the system's co…" at bounding box center [727, 296] width 619 height 63
click at [418, 260] on input "a. Prioritize addressing the concerns of the stakeholders who fear the system's…" at bounding box center [418, 254] width 0 height 12
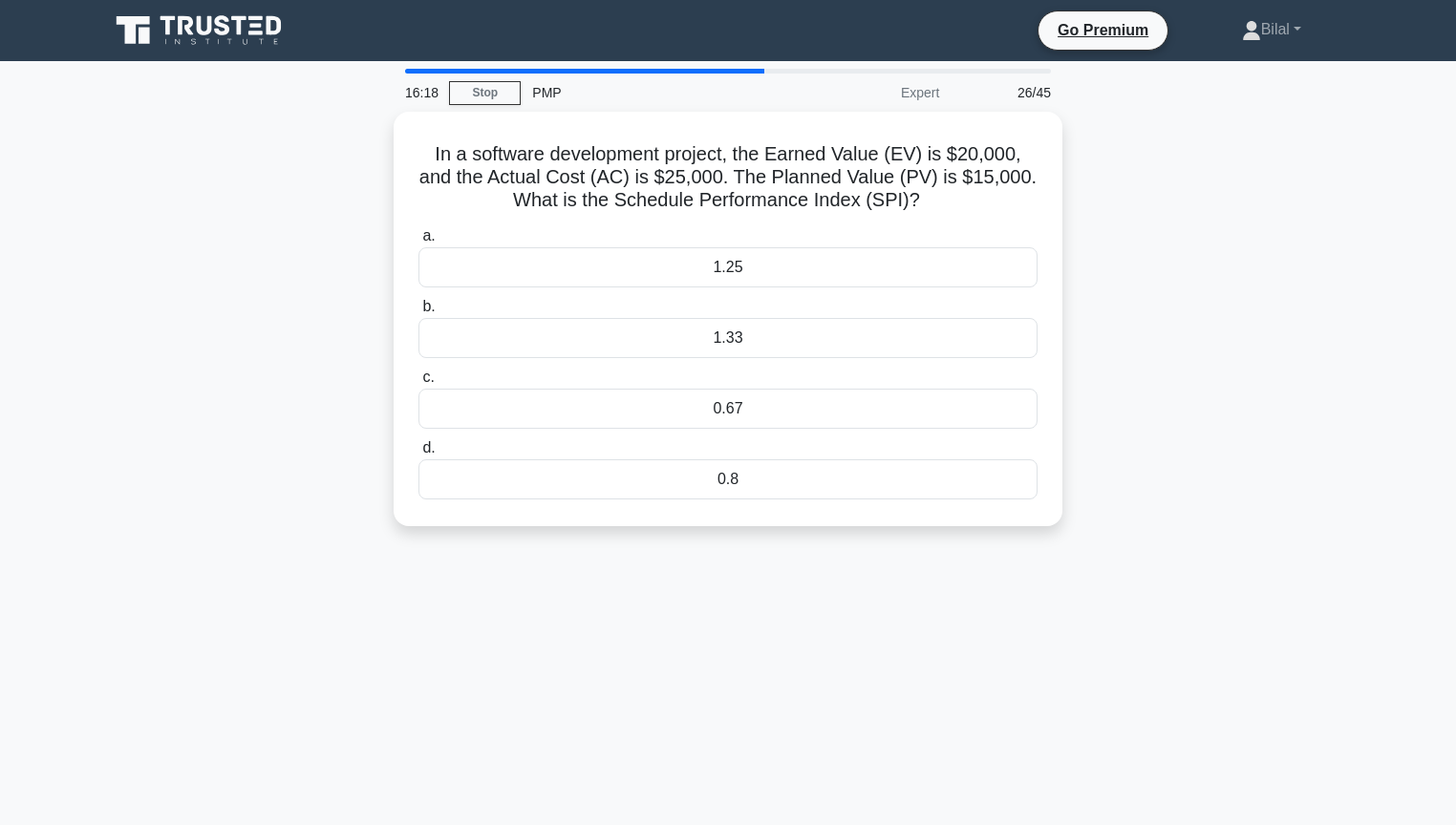
click at [1183, 339] on div "In a software development project, the Earned Value (EV) is $20,000, and the Ac…" at bounding box center [728, 330] width 1261 height 438
click at [927, 263] on div "1.25" at bounding box center [727, 262] width 619 height 40
click at [418, 237] on input "a. 1.25" at bounding box center [418, 231] width 0 height 12
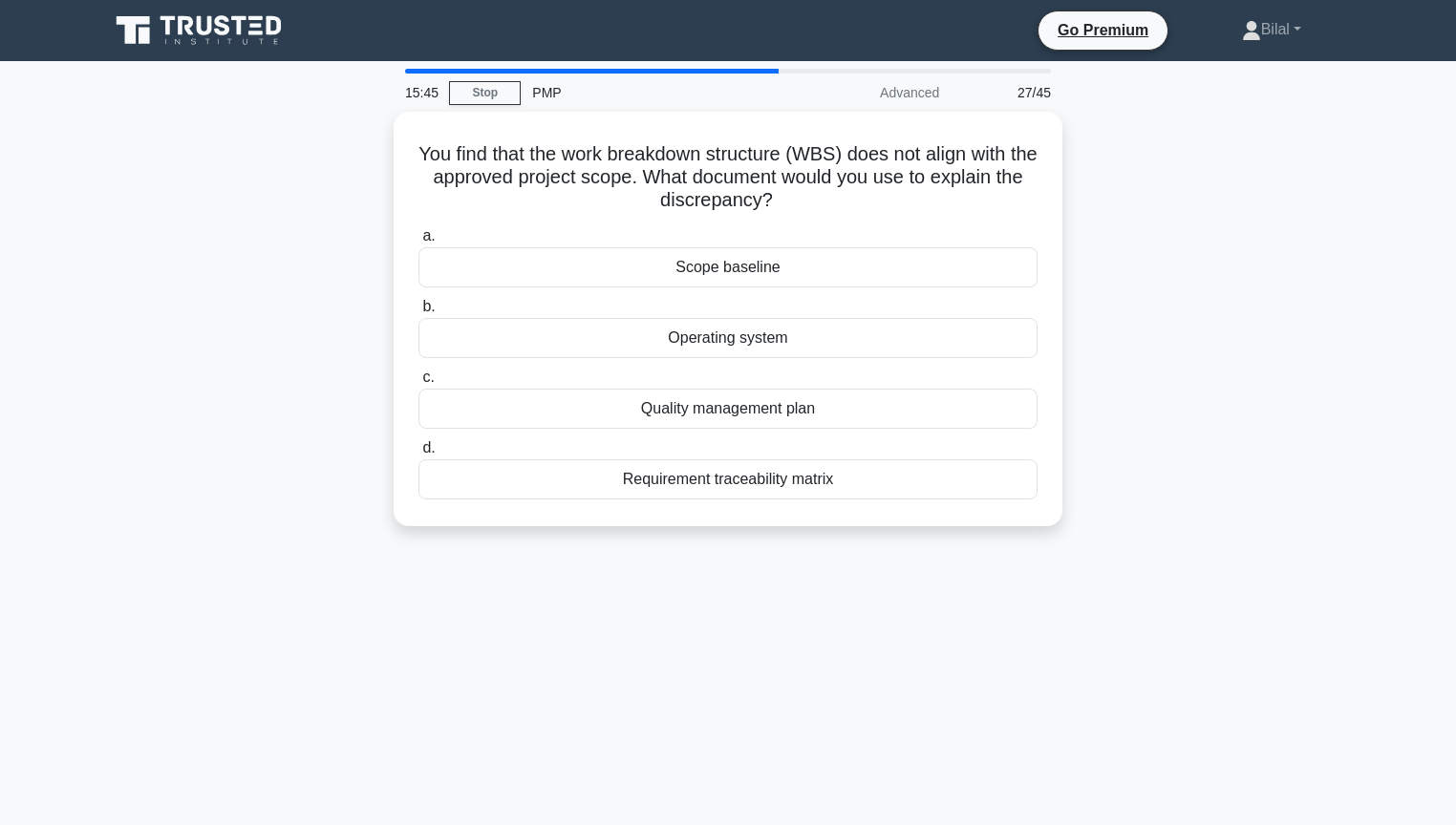
click at [1120, 292] on div "You find that the work breakdown structure (WBS) does not align with the approv…" at bounding box center [728, 330] width 1261 height 438
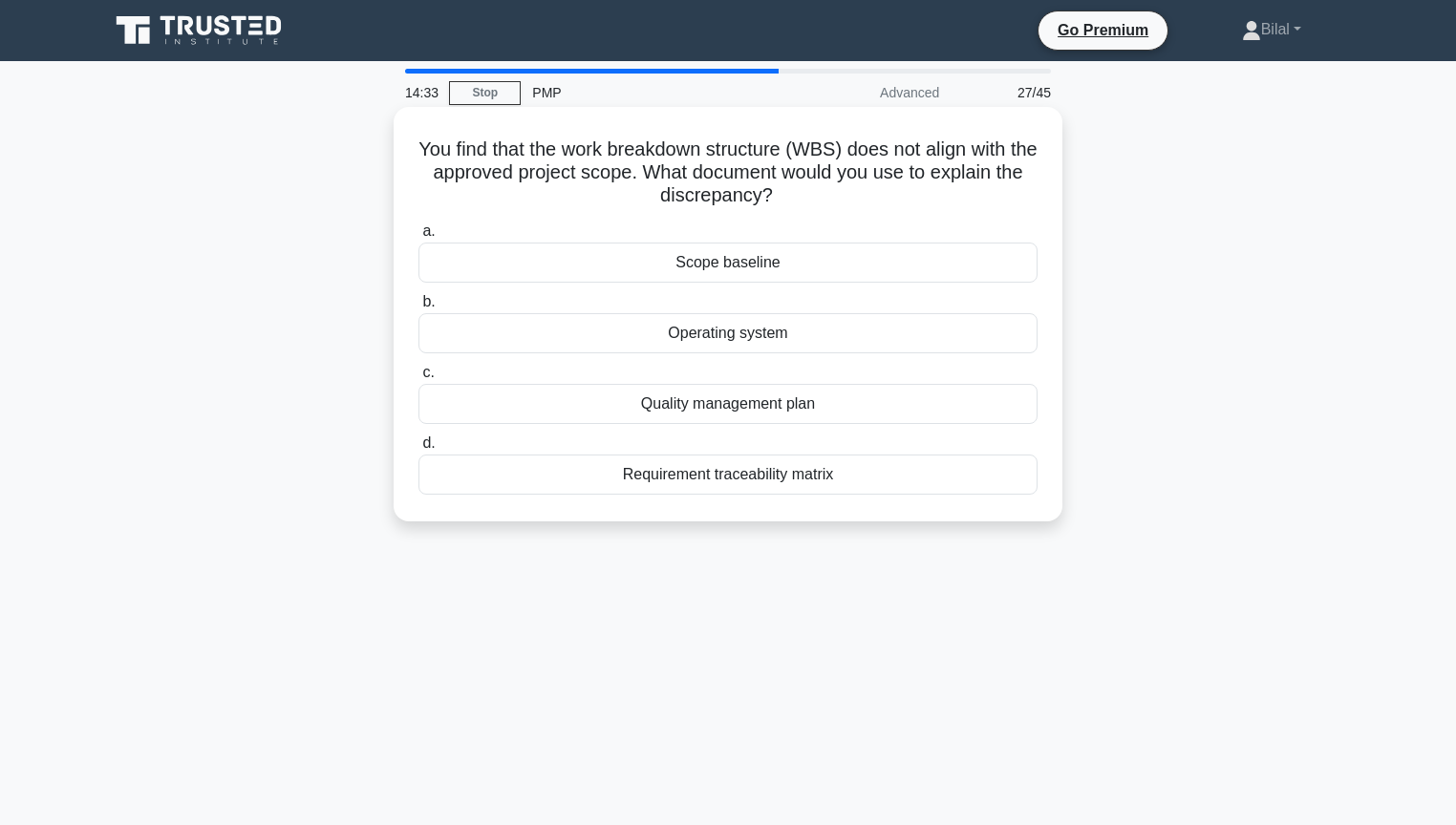
click at [998, 284] on div "a. Scope baseline b. Operating system c. d." at bounding box center [728, 356] width 642 height 282
click at [982, 266] on div "Scope baseline" at bounding box center [727, 262] width 619 height 40
click at [418, 237] on input "a. Scope baseline" at bounding box center [418, 231] width 0 height 12
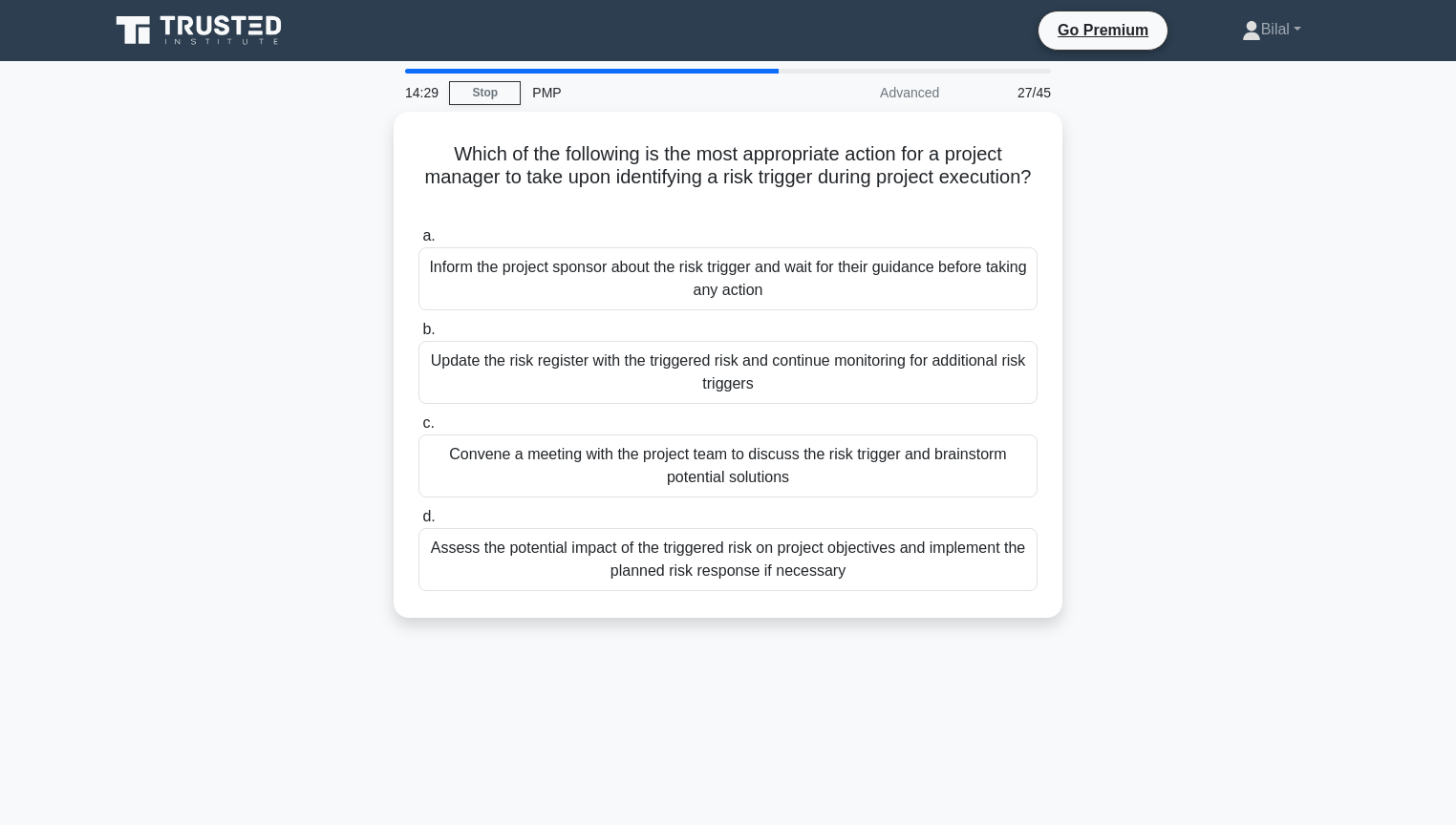
click at [1140, 287] on div "Which of the following is the most appropriate action for a project manager to …" at bounding box center [728, 376] width 1261 height 530
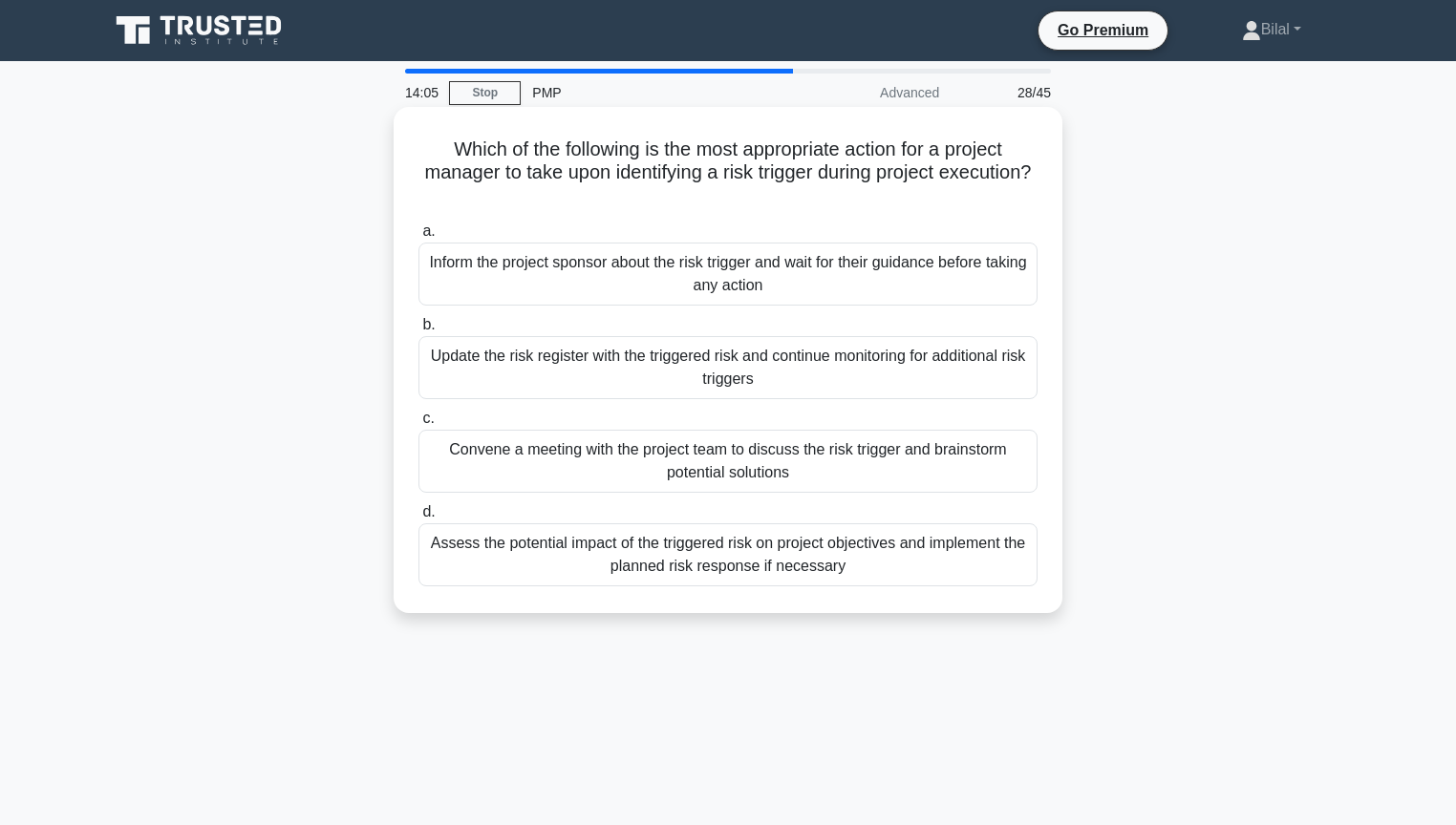
click at [970, 555] on div "Assess the potential impact of the triggered risk on project objectives and imp…" at bounding box center [727, 555] width 619 height 63
click at [418, 519] on input "d. Assess the potential impact of the triggered risk on project objectives and …" at bounding box center [418, 513] width 0 height 12
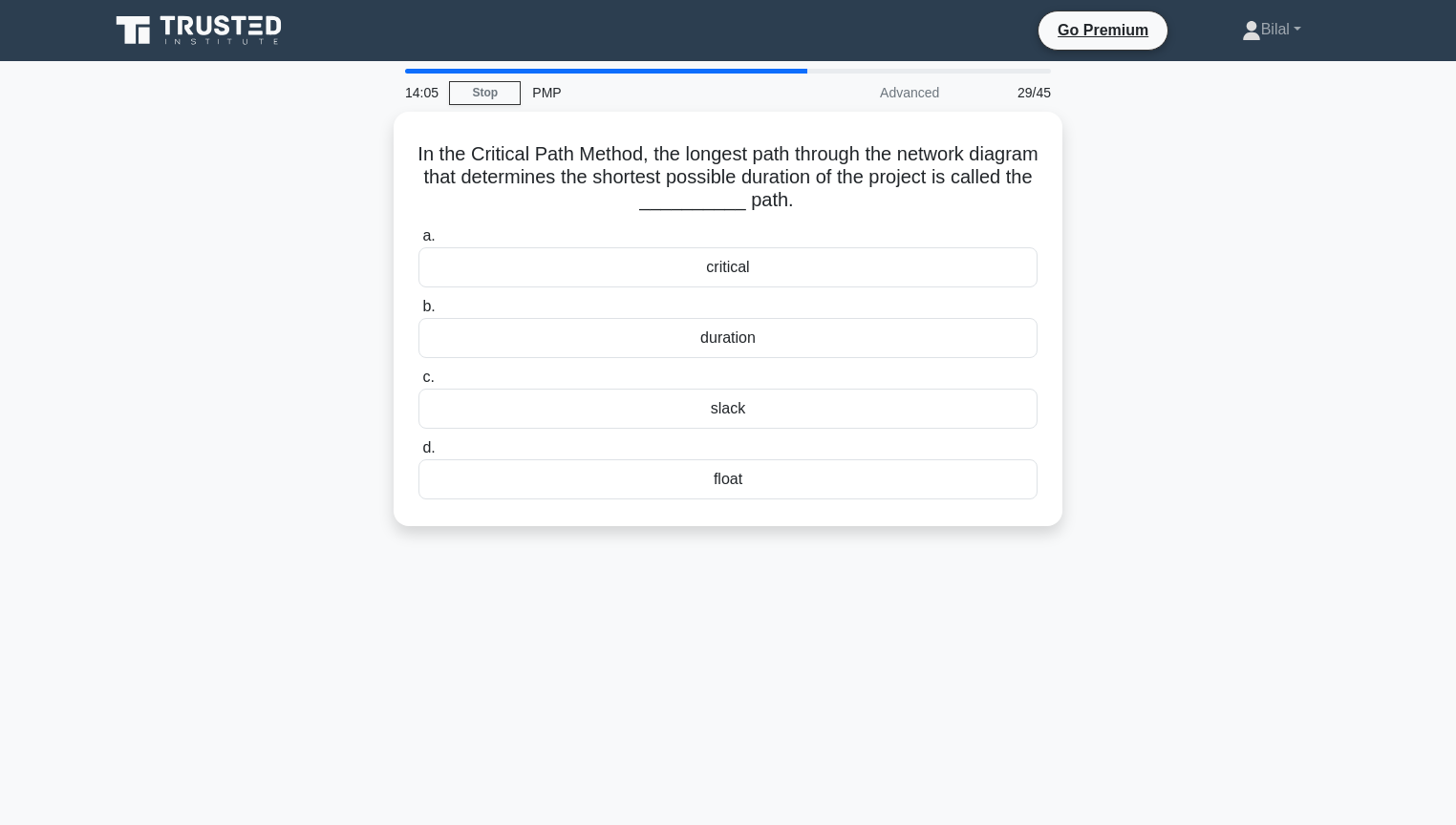
click at [1197, 500] on div "In the Critical Path Method, the longest path through the network diagram that …" at bounding box center [728, 330] width 1261 height 438
click at [681, 401] on div "slack" at bounding box center [727, 404] width 619 height 40
click at [418, 379] on input "c. slack" at bounding box center [418, 373] width 0 height 12
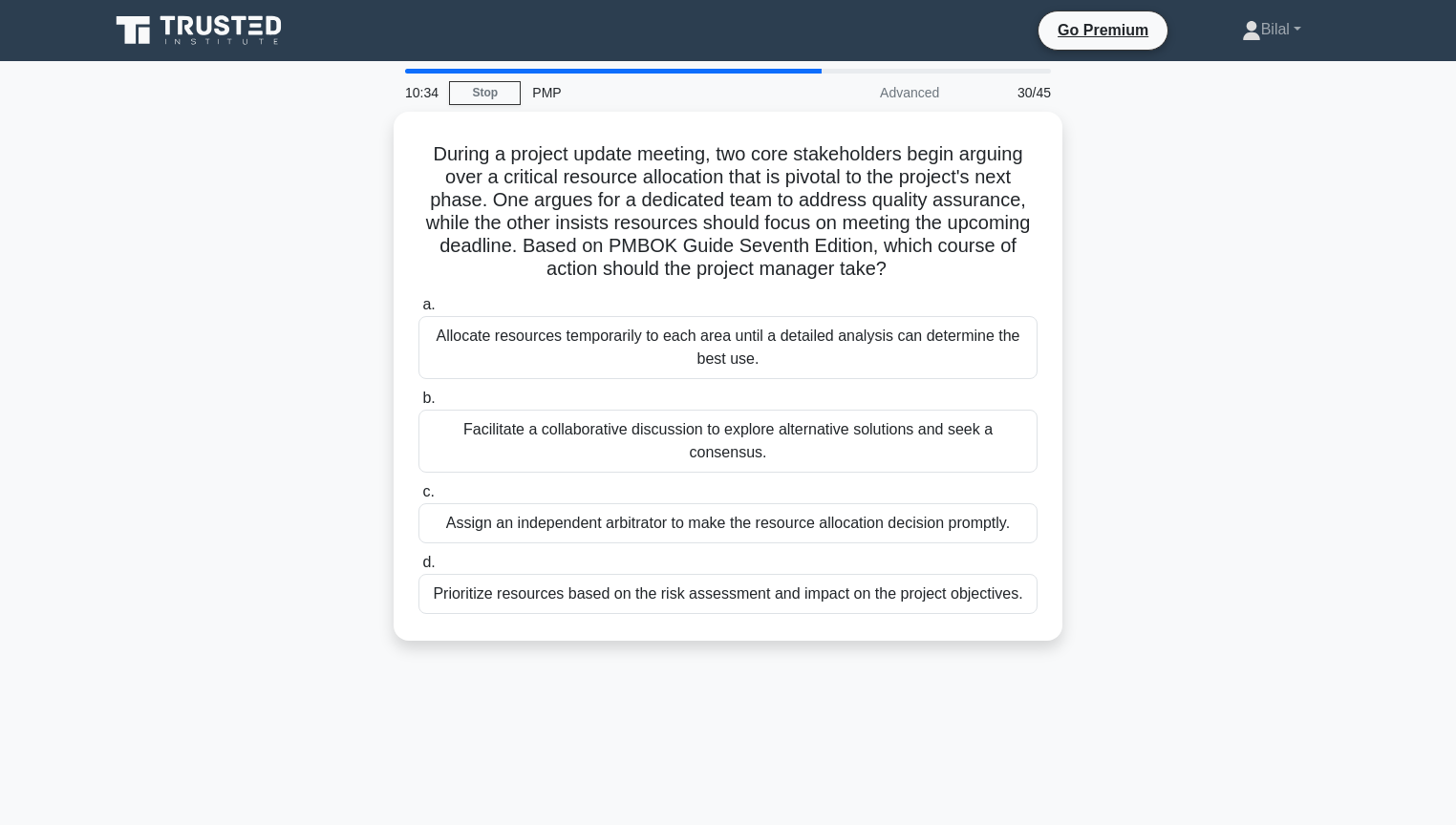
click at [1236, 455] on div "During a project update meeting, two core stakeholders begin arguing over a cri…" at bounding box center [728, 388] width 1261 height 553
click at [1181, 381] on div "During a project update meeting, two core stakeholders begin arguing over a cri…" at bounding box center [728, 388] width 1261 height 553
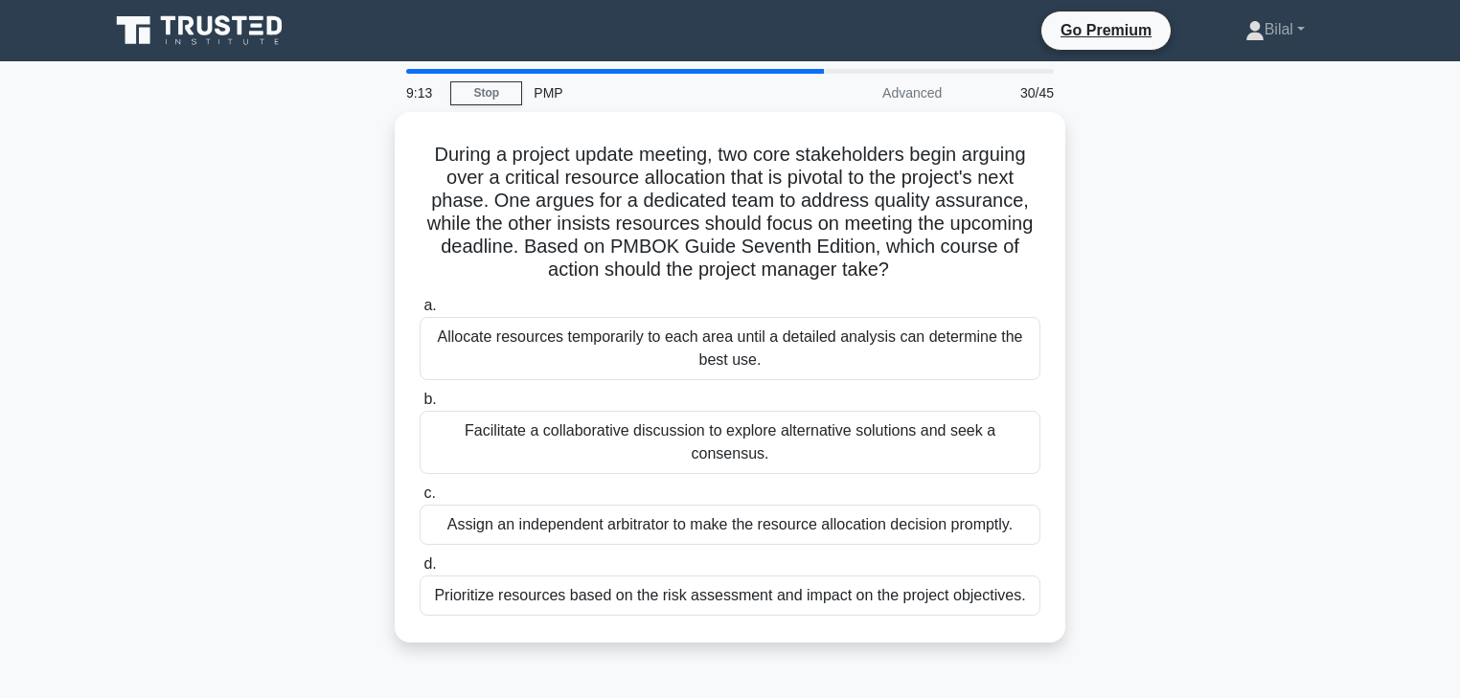
click at [1180, 386] on div "During a project update meeting, two core stakeholders begin arguing over a cri…" at bounding box center [730, 389] width 1264 height 554
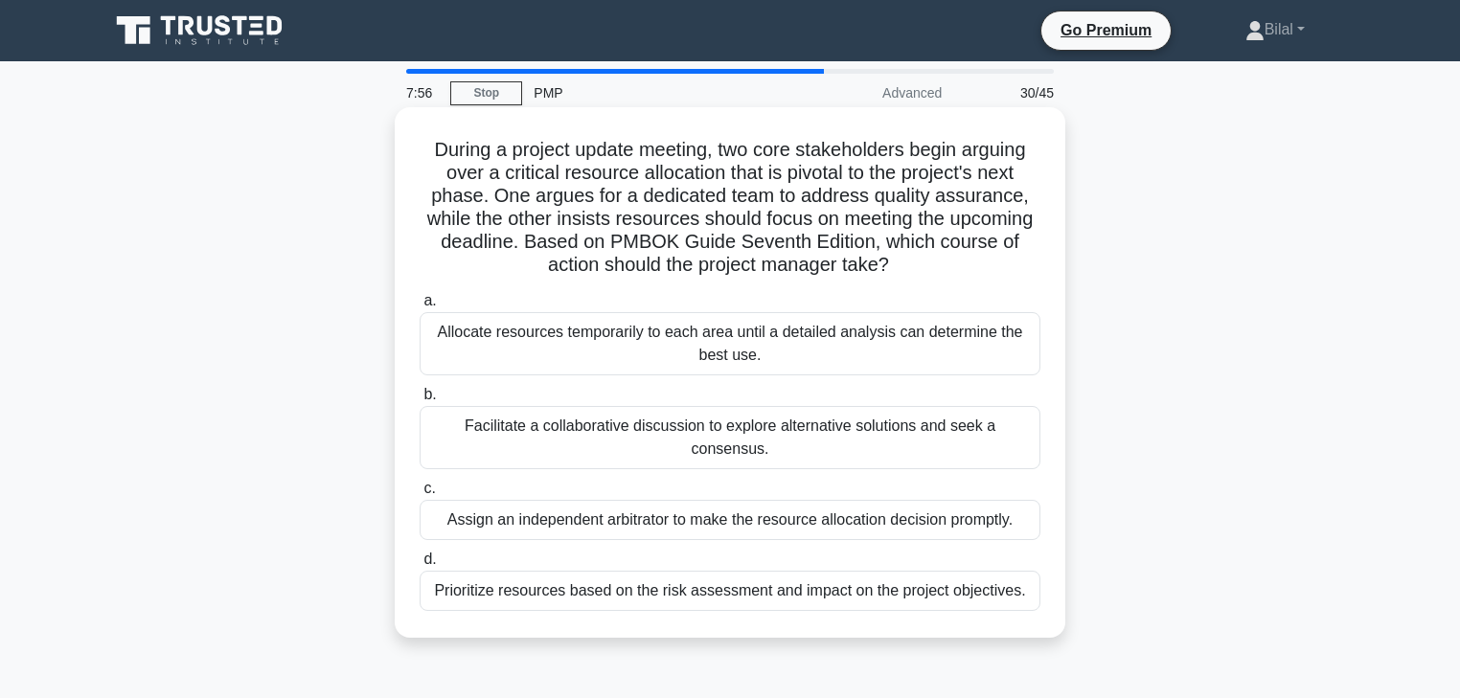
click at [985, 423] on div "Facilitate a collaborative discussion to explore alternative solutions and seek…" at bounding box center [729, 437] width 621 height 63
click at [419, 401] on input "b. Facilitate a collaborative discussion to explore alternative solutions and s…" at bounding box center [419, 395] width 0 height 12
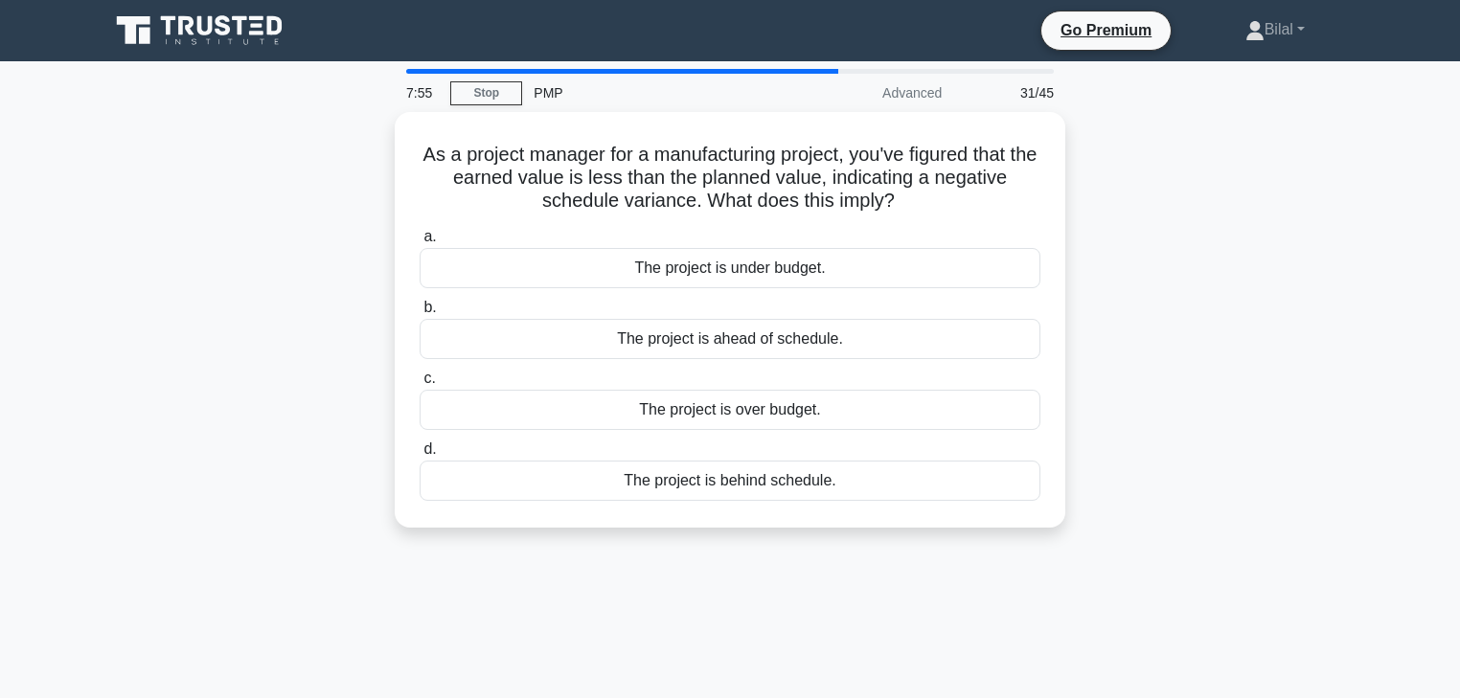
click at [1225, 385] on div "As a project manager for a manufacturing project, you've figured that the earne…" at bounding box center [730, 331] width 1264 height 439
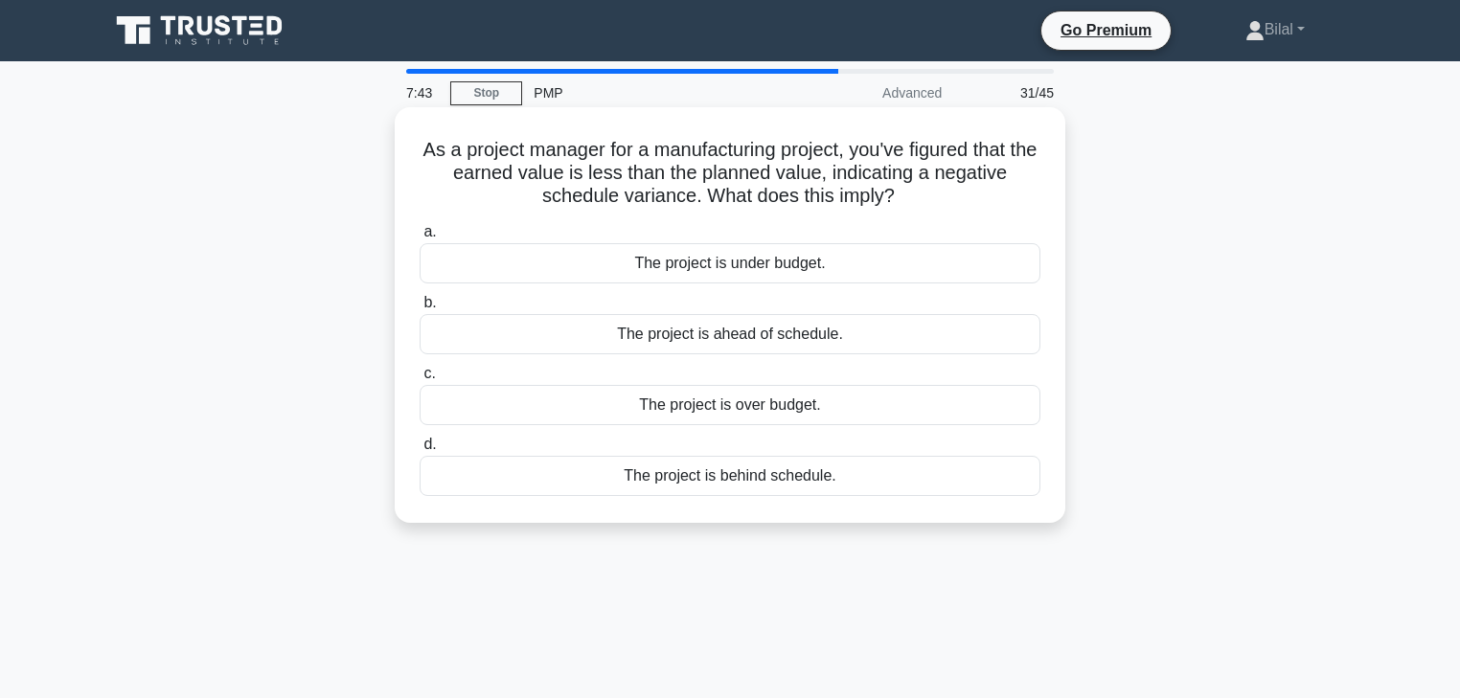
click at [978, 472] on div "The project is behind schedule." at bounding box center [729, 476] width 621 height 40
click at [419, 451] on input "d. The project is behind schedule." at bounding box center [419, 445] width 0 height 12
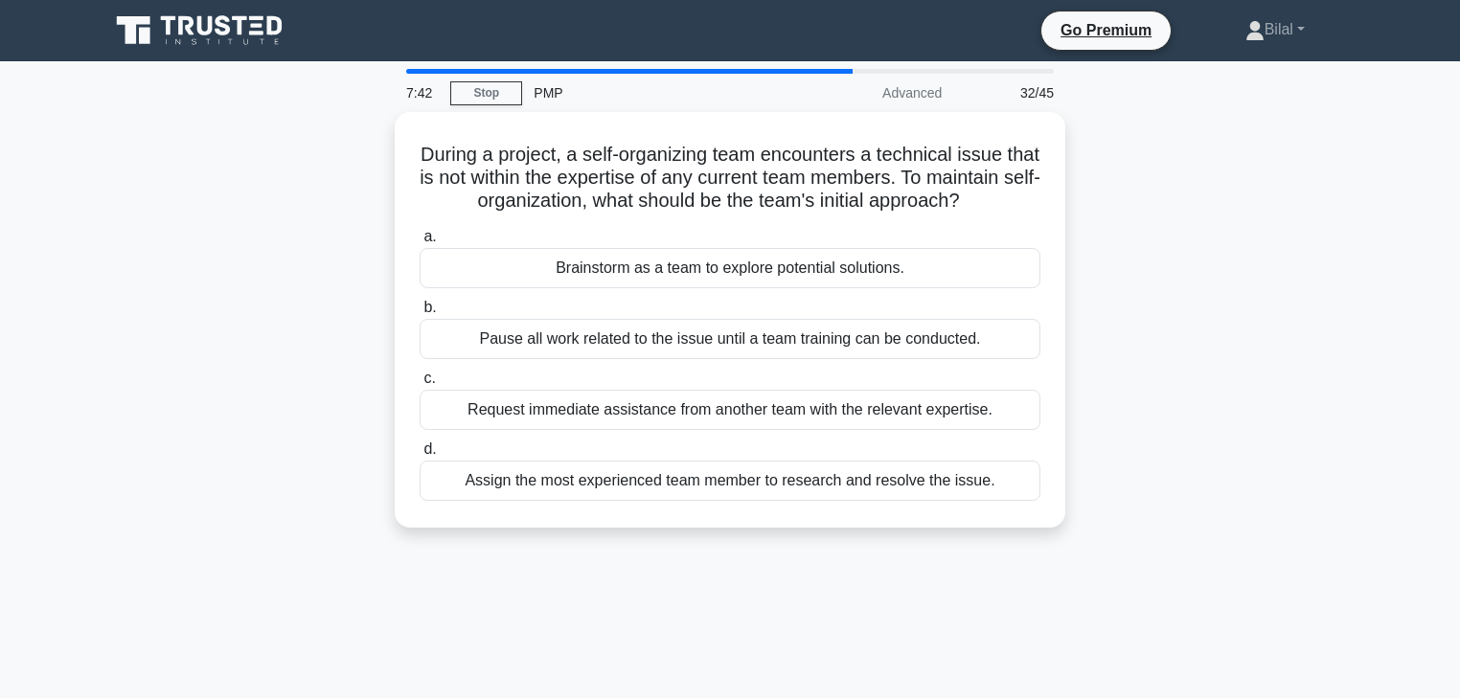
click at [1306, 400] on div "During a project, a self-organizing team encounters a technical issue that is n…" at bounding box center [730, 331] width 1264 height 439
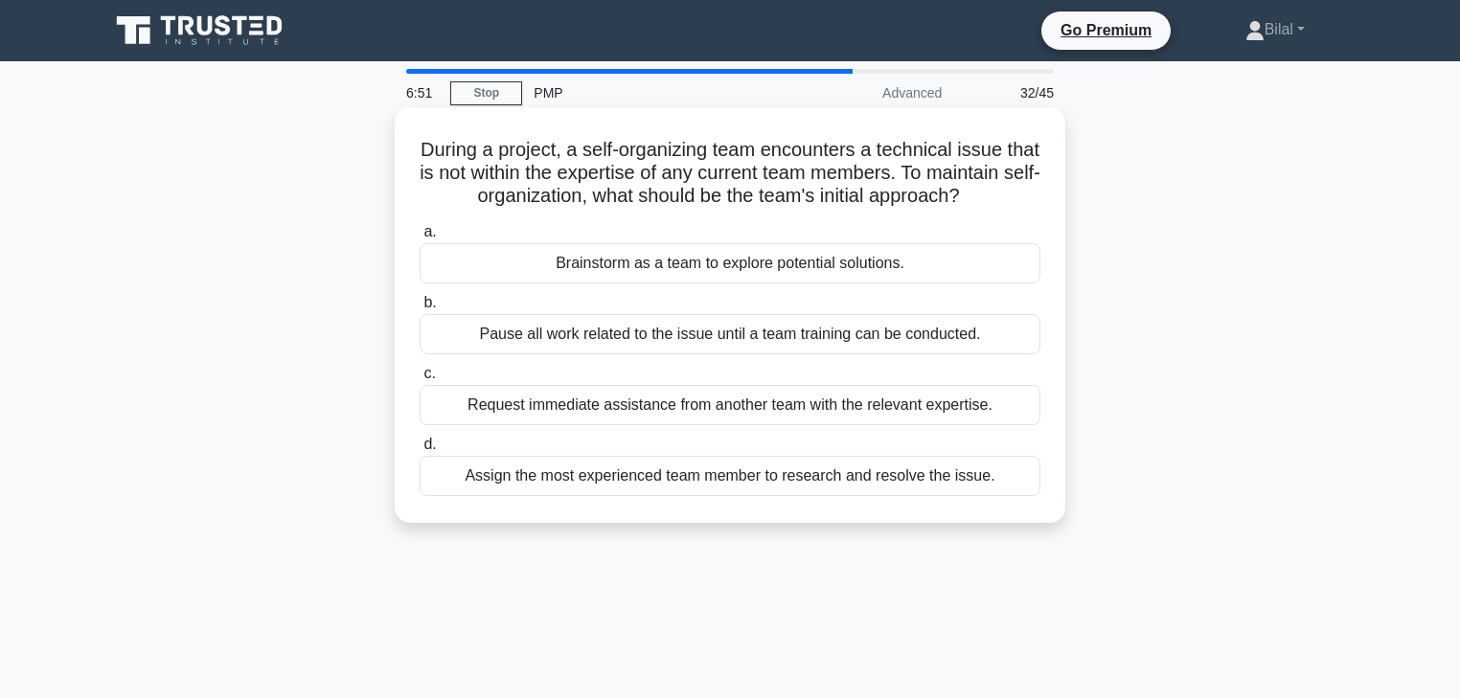
click at [979, 283] on div "Brainstorm as a team to explore potential solutions." at bounding box center [729, 263] width 621 height 40
click at [419, 238] on input "a. Brainstorm as a team to explore potential solutions." at bounding box center [419, 232] width 0 height 12
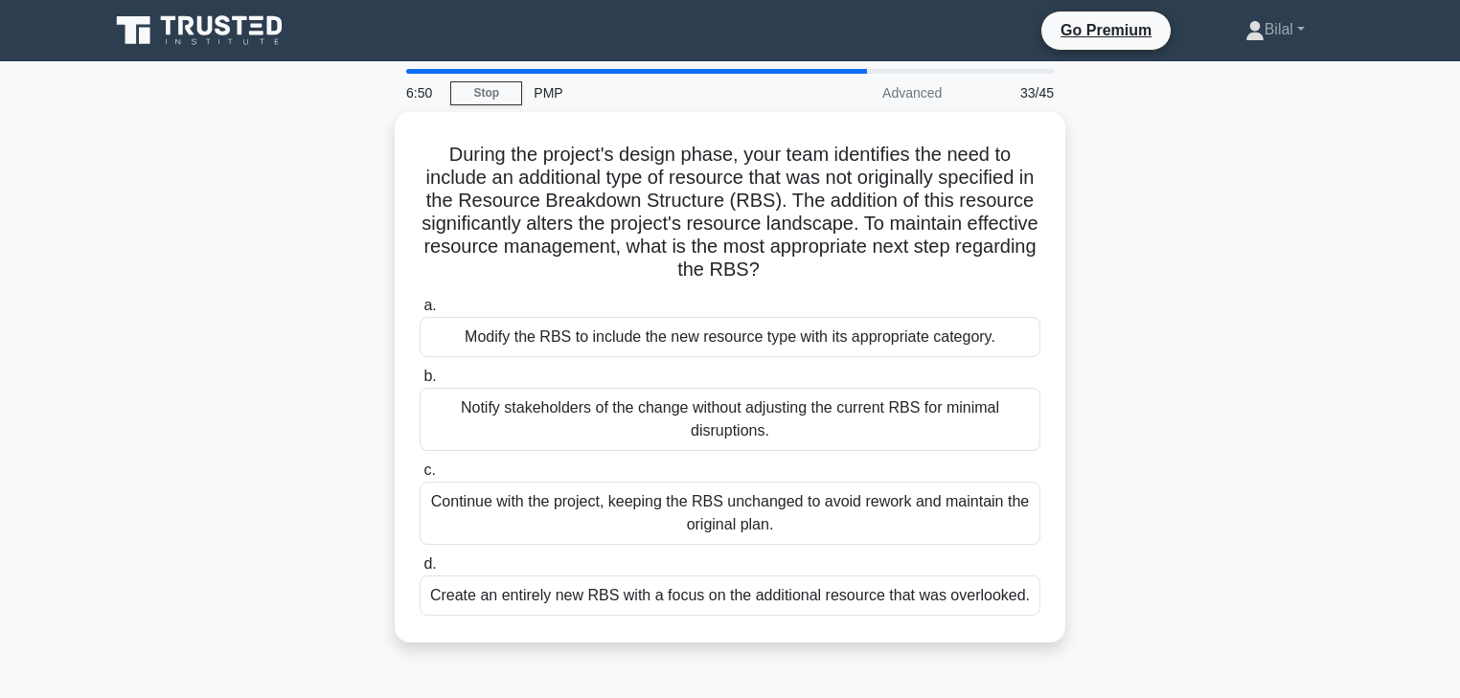
click at [1208, 302] on div "During the project's design phase, your team identifies the need to include an …" at bounding box center [730, 389] width 1264 height 554
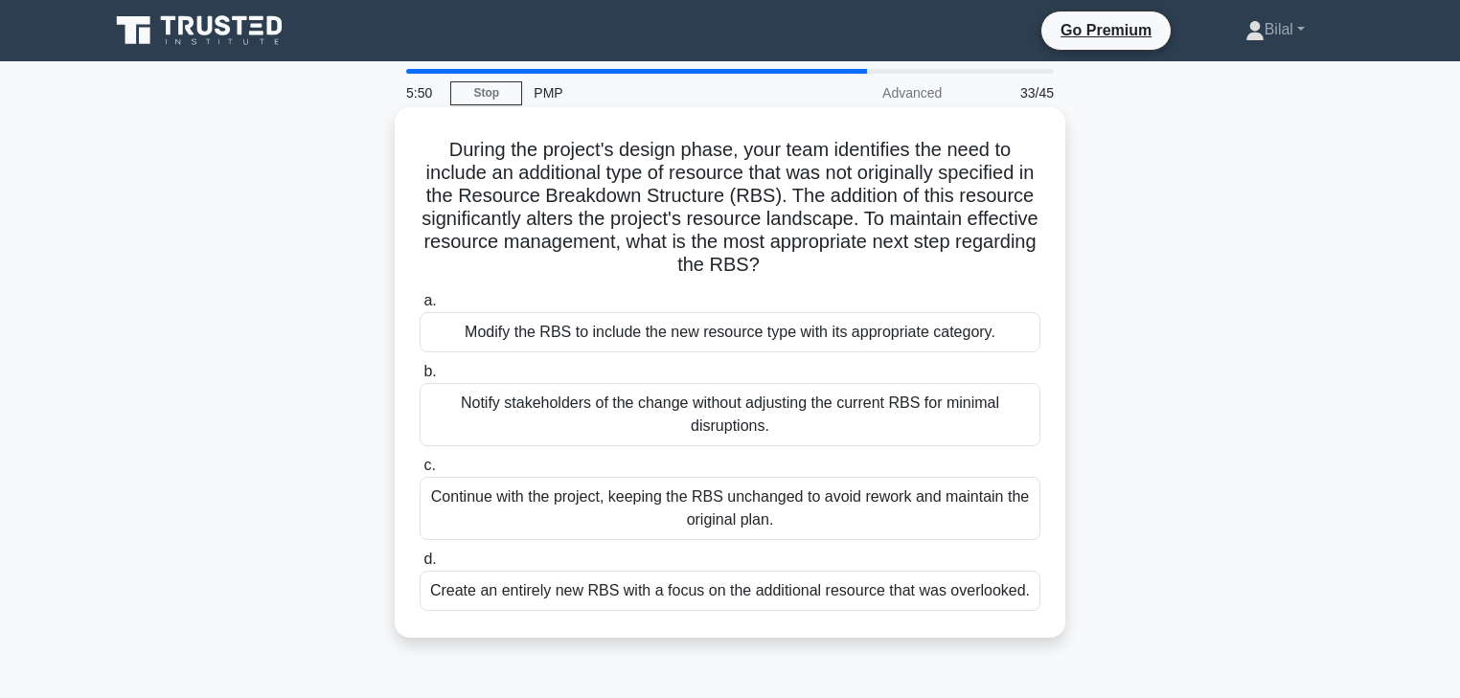
click at [1027, 335] on div "Modify the RBS to include the new resource type with its appropriate category." at bounding box center [729, 332] width 621 height 40
click at [419, 307] on input "a. Modify the RBS to include the new resource type with its appropriate categor…" at bounding box center [419, 301] width 0 height 12
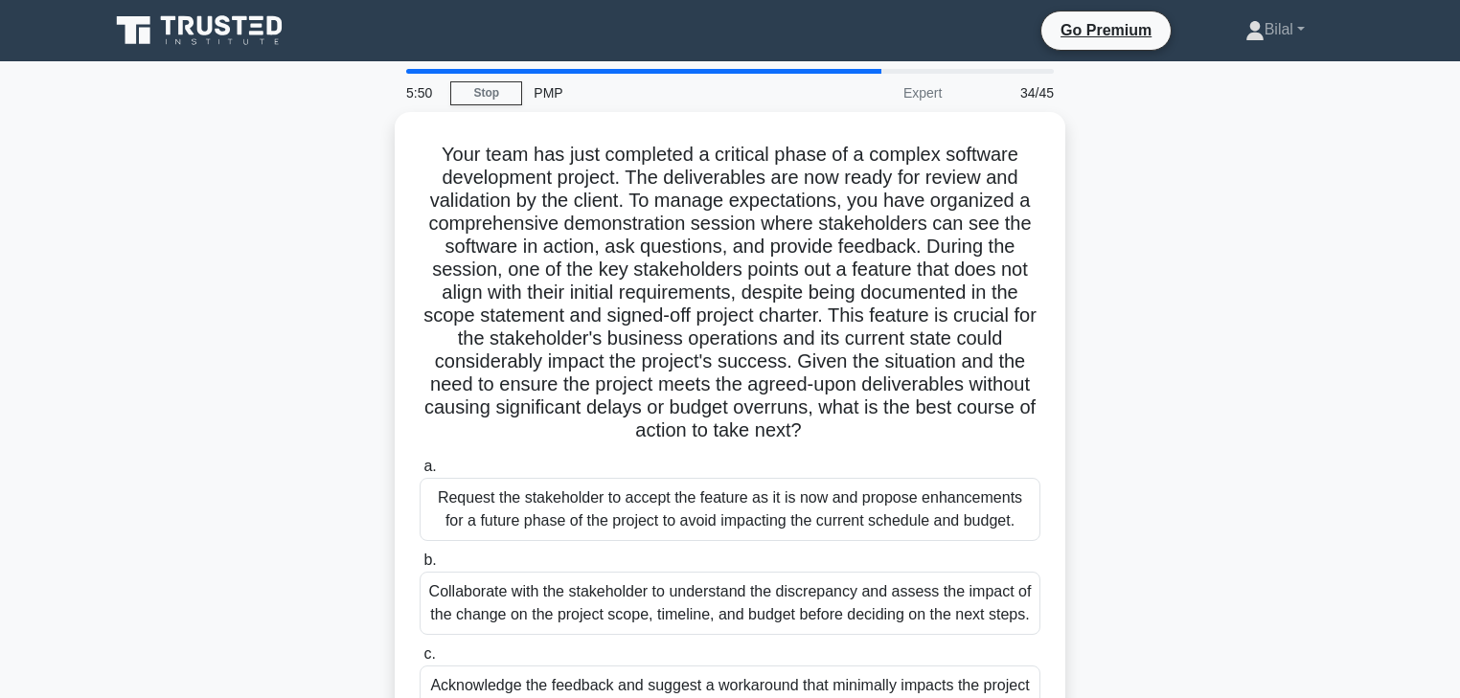
click at [1170, 319] on div "Your team has just completed a critical phase of a complex software development…" at bounding box center [730, 492] width 1264 height 760
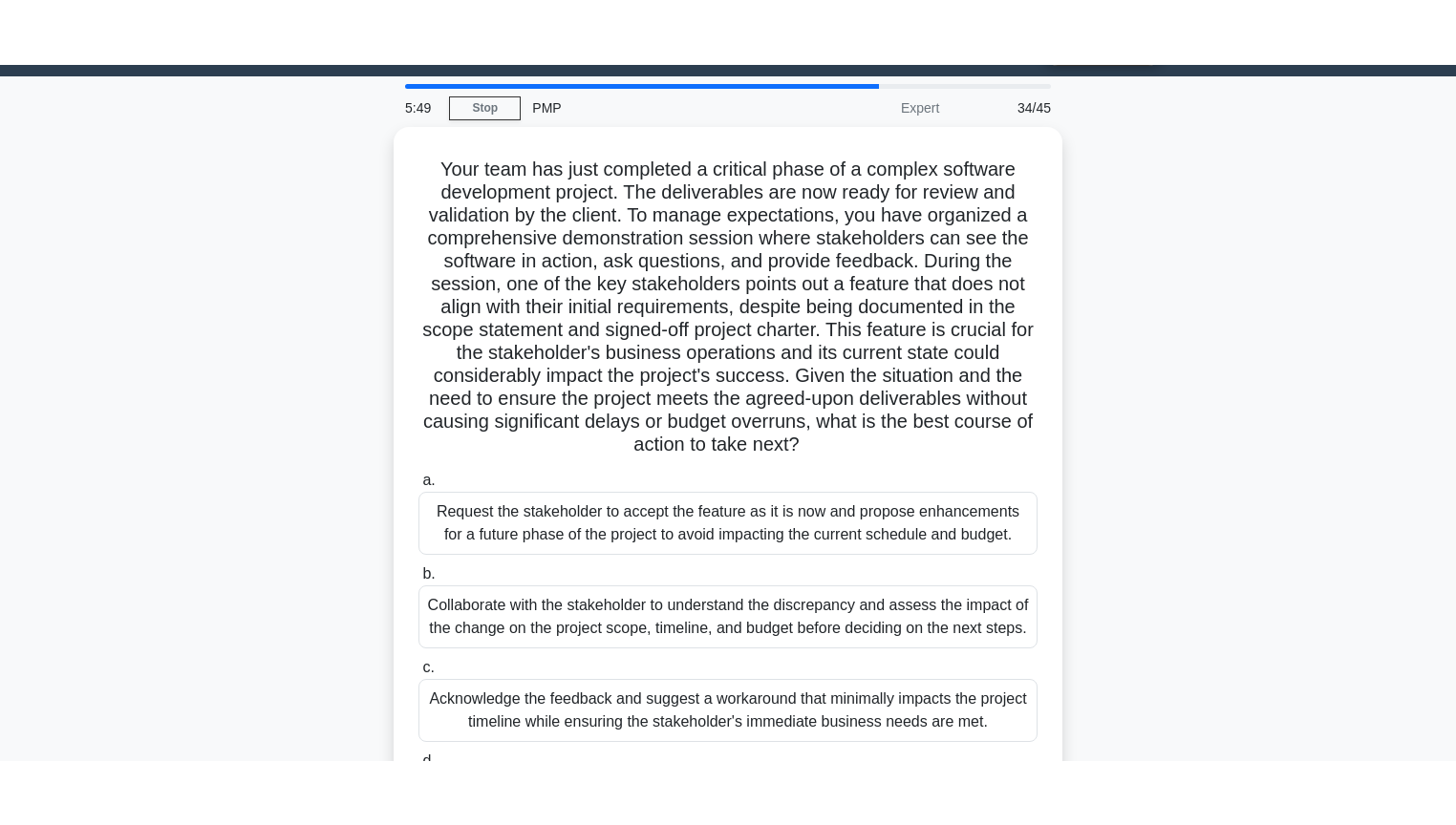
scroll to position [77, 0]
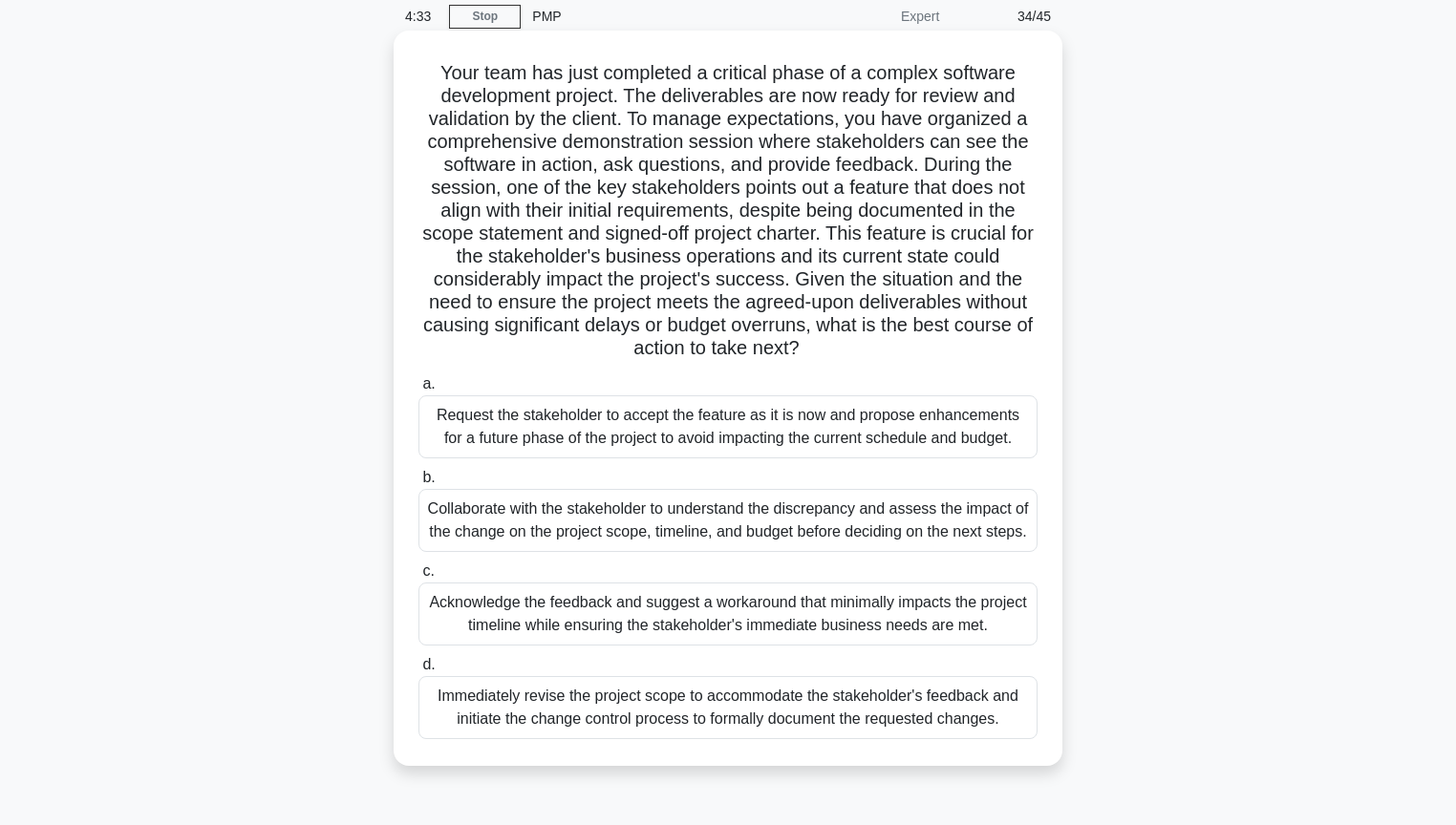
click at [990, 532] on div "Collaborate with the stakeholder to understand the discrepancy and assess the i…" at bounding box center [727, 520] width 619 height 63
click at [418, 485] on input "b. Collaborate with the stakeholder to understand the discrepancy and assess th…" at bounding box center [418, 478] width 0 height 12
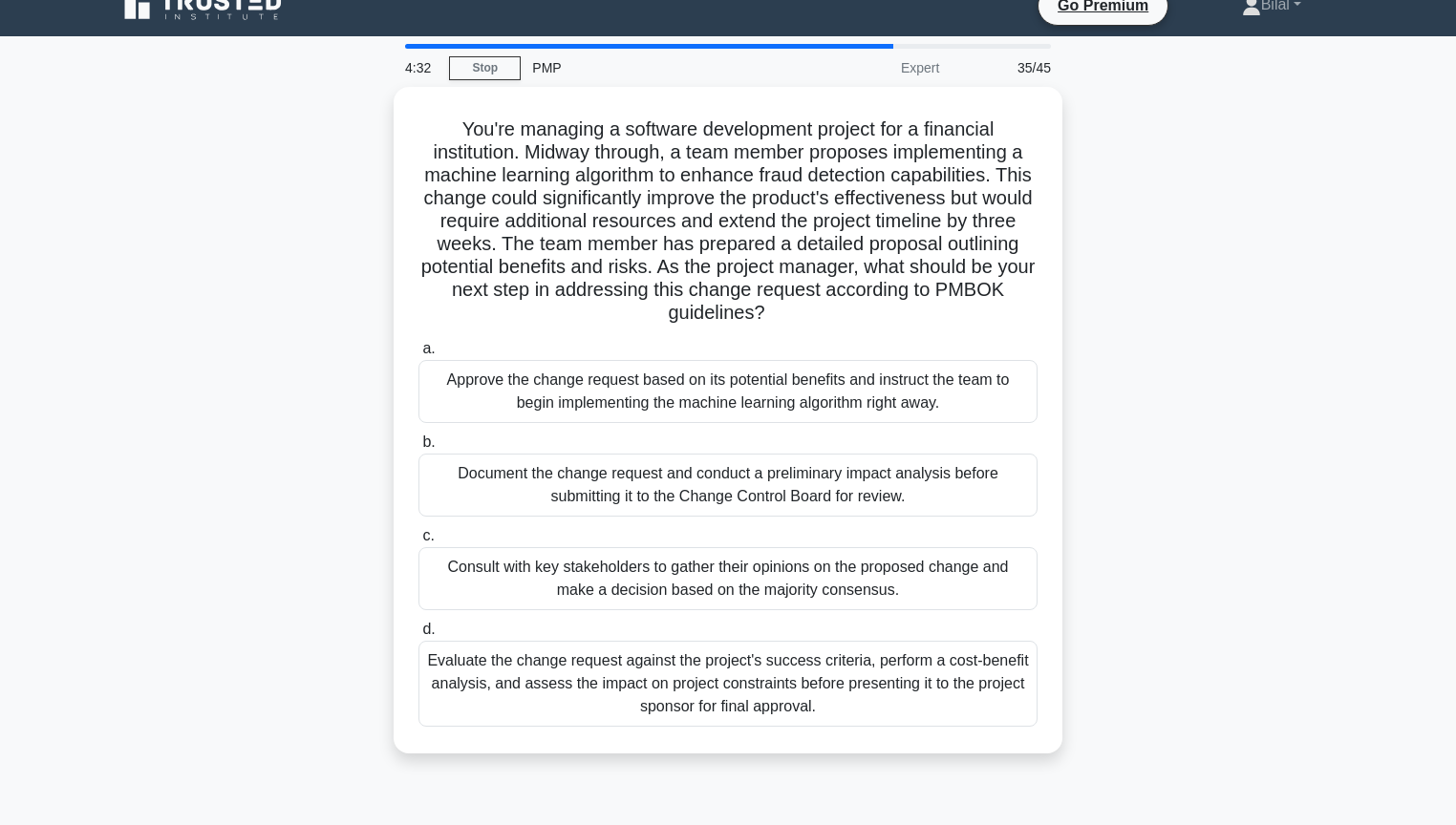
scroll to position [0, 0]
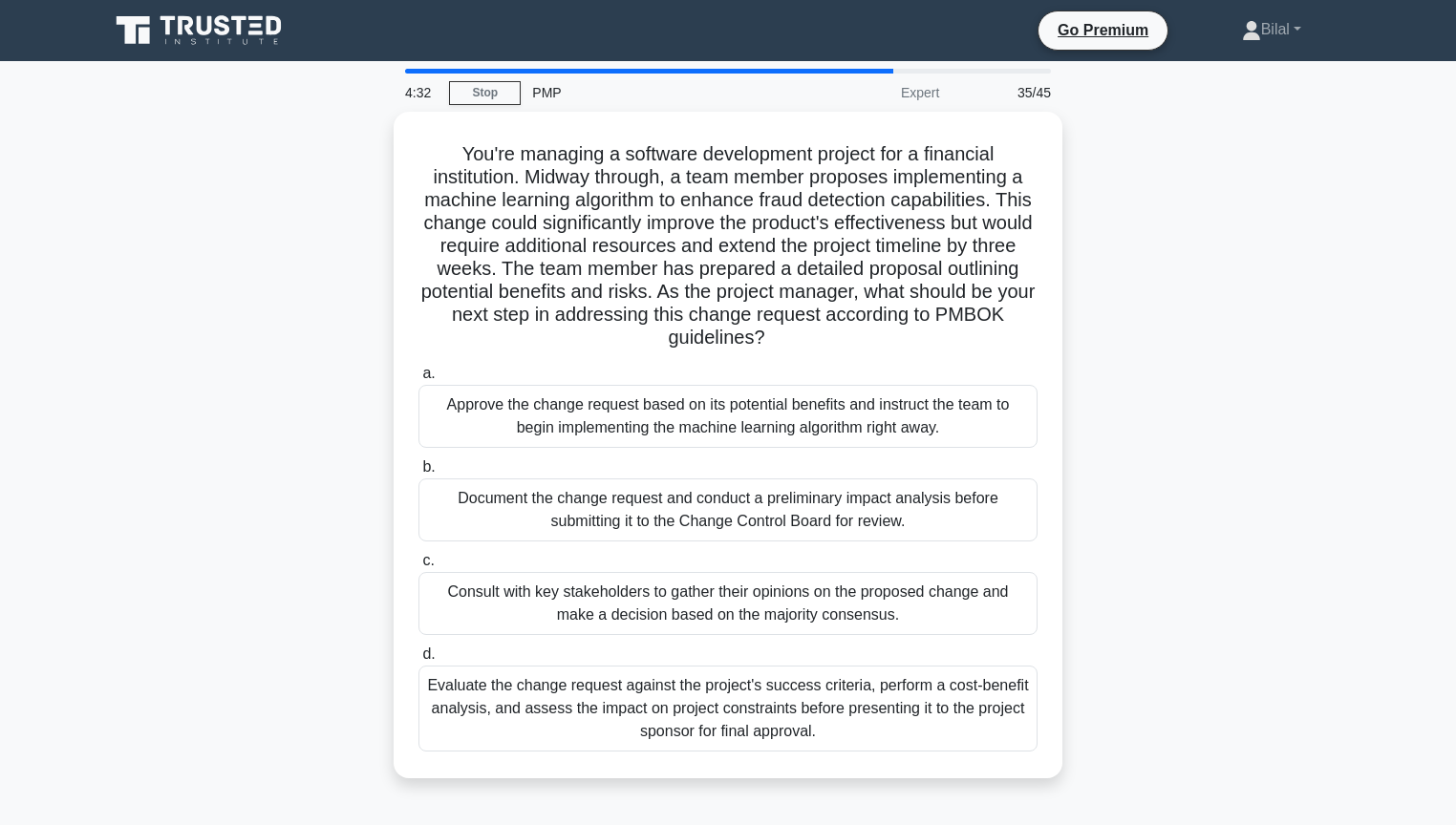
click at [1223, 506] on div "You're managing a software development project for a financial institution. Mid…" at bounding box center [728, 456] width 1261 height 689
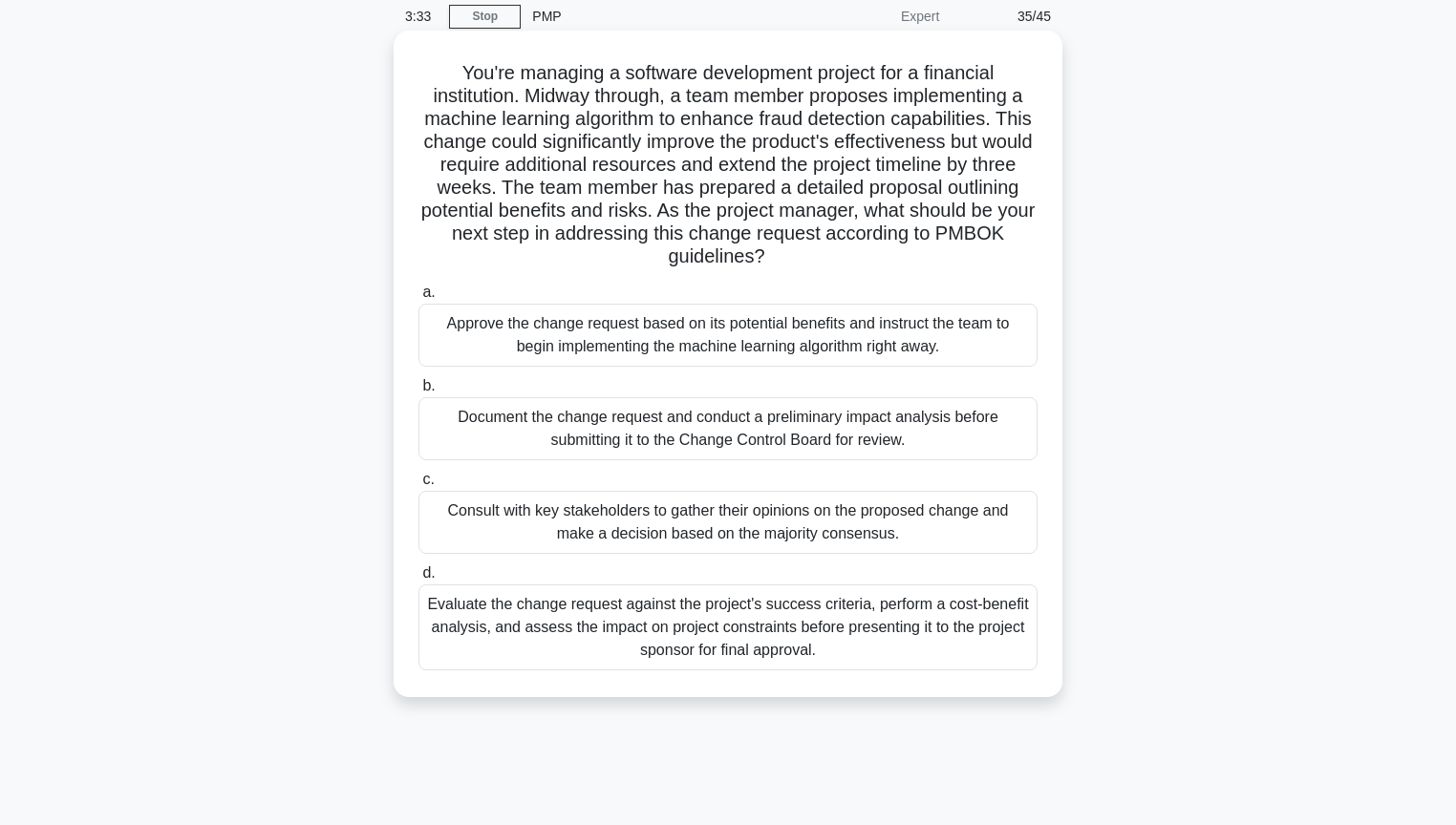
click at [966, 611] on div "Evaluate the change request against the project's success criteria, perform a c…" at bounding box center [727, 627] width 619 height 86
click at [418, 580] on input "d. Evaluate the change request against the project's success criteria, perform …" at bounding box center [418, 574] width 0 height 12
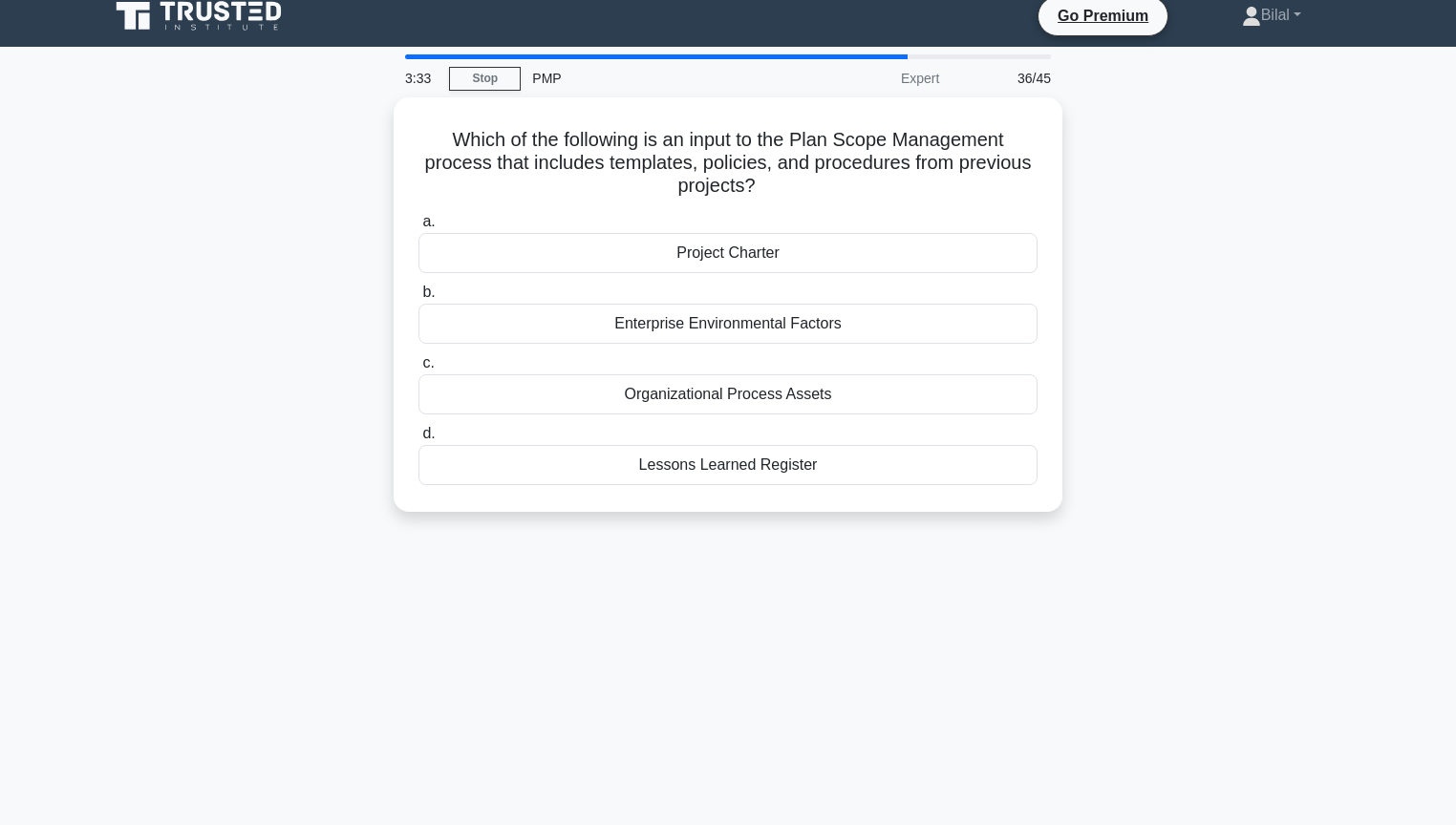
scroll to position [0, 0]
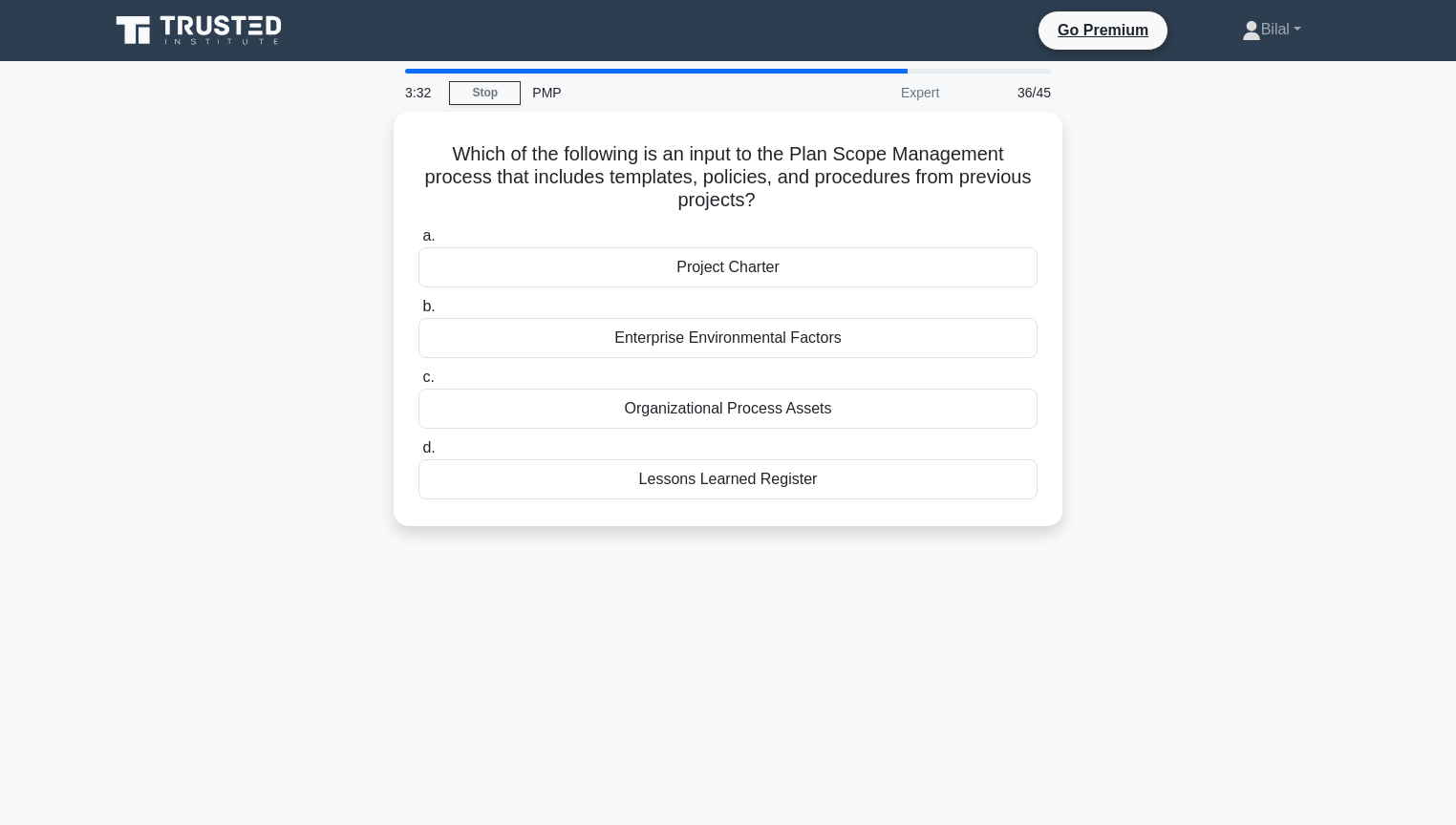
click at [1196, 527] on div "Which of the following is an input to the Plan Scope Management process that in…" at bounding box center [728, 330] width 1261 height 438
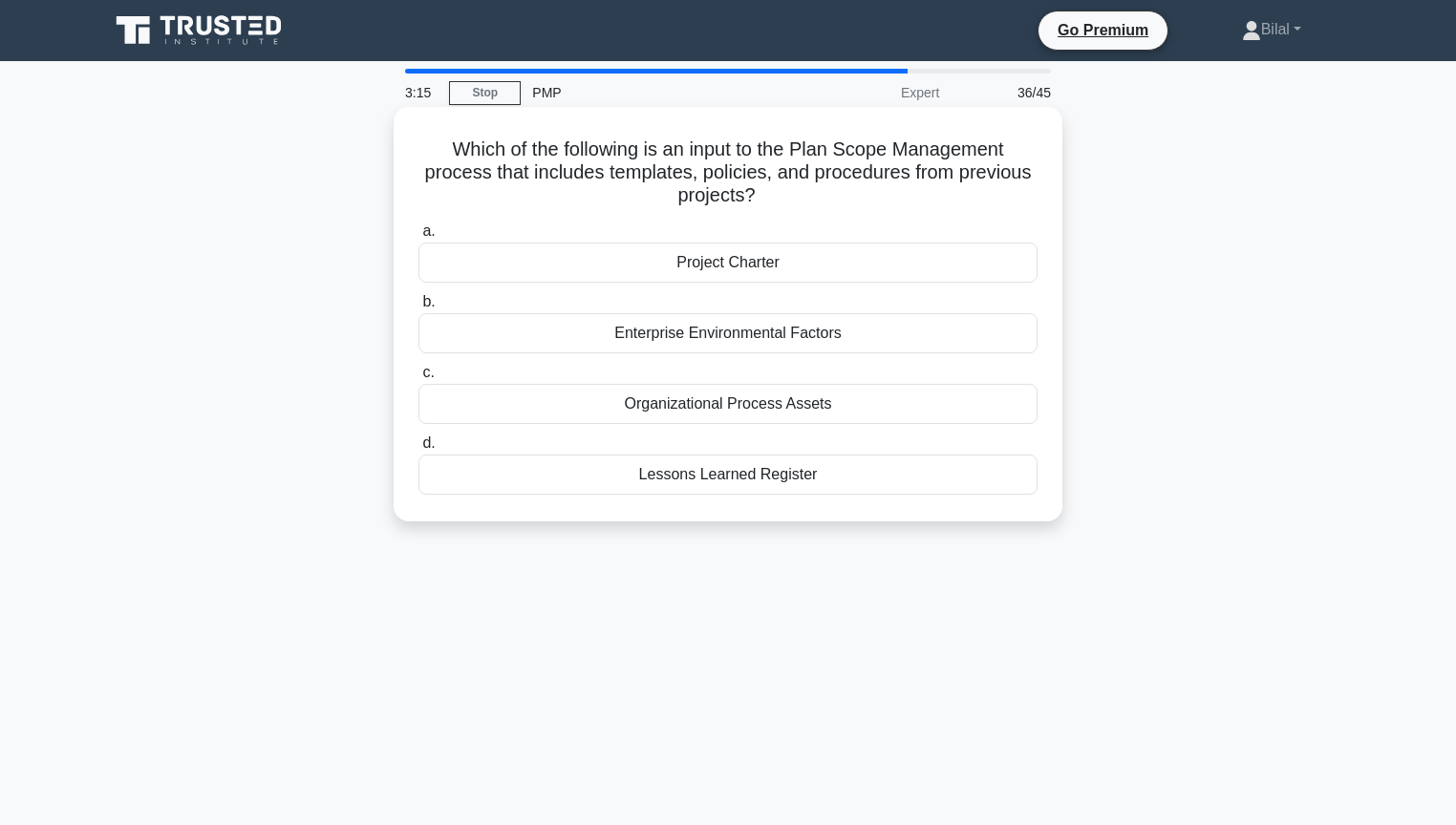
click at [951, 265] on div "Project Charter" at bounding box center [727, 262] width 619 height 40
click at [418, 237] on input "a. Project Charter" at bounding box center [418, 231] width 0 height 12
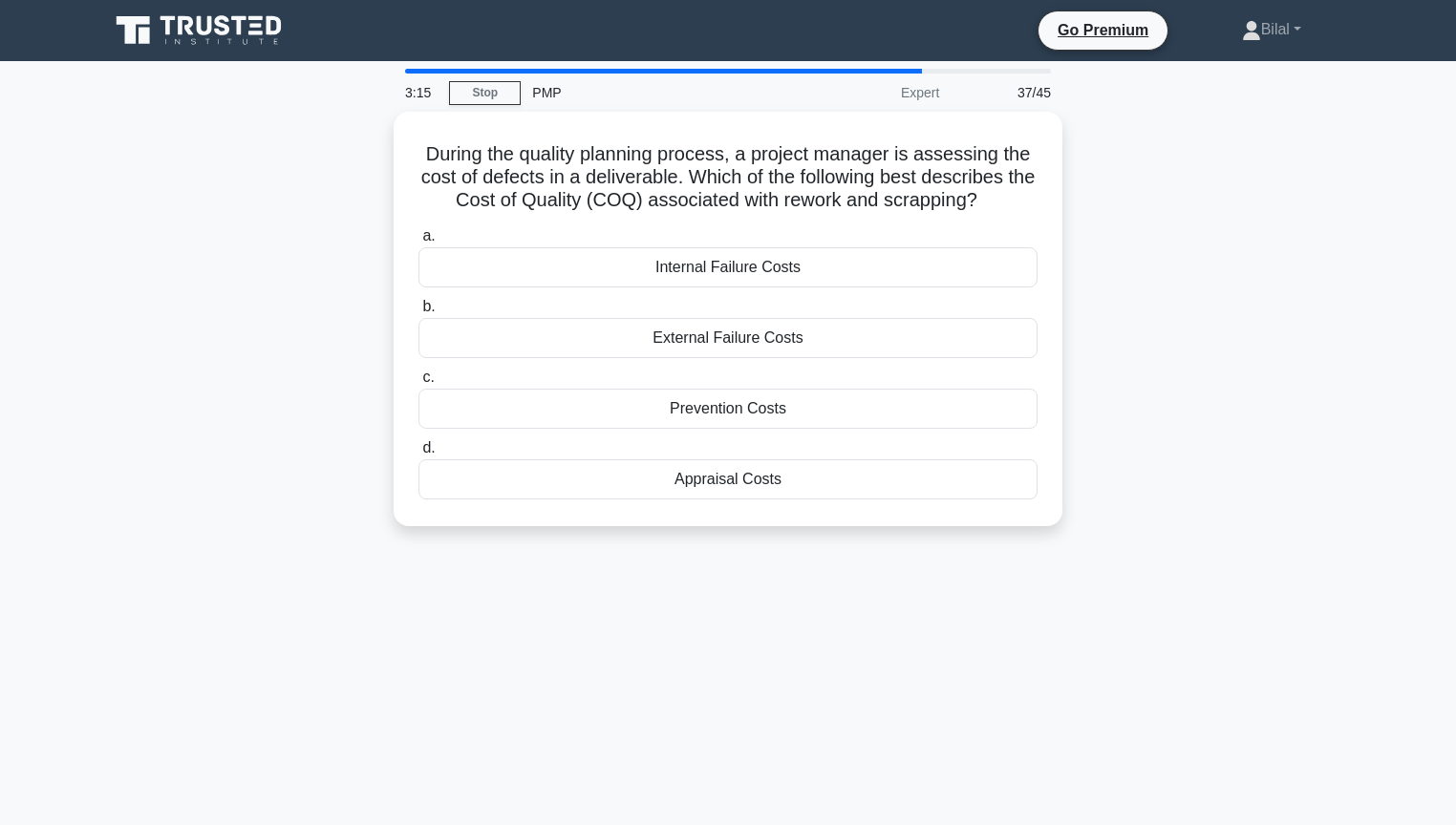
click at [1162, 267] on div "During the quality planning process, a project manager is assessing the cost of…" at bounding box center [728, 330] width 1261 height 438
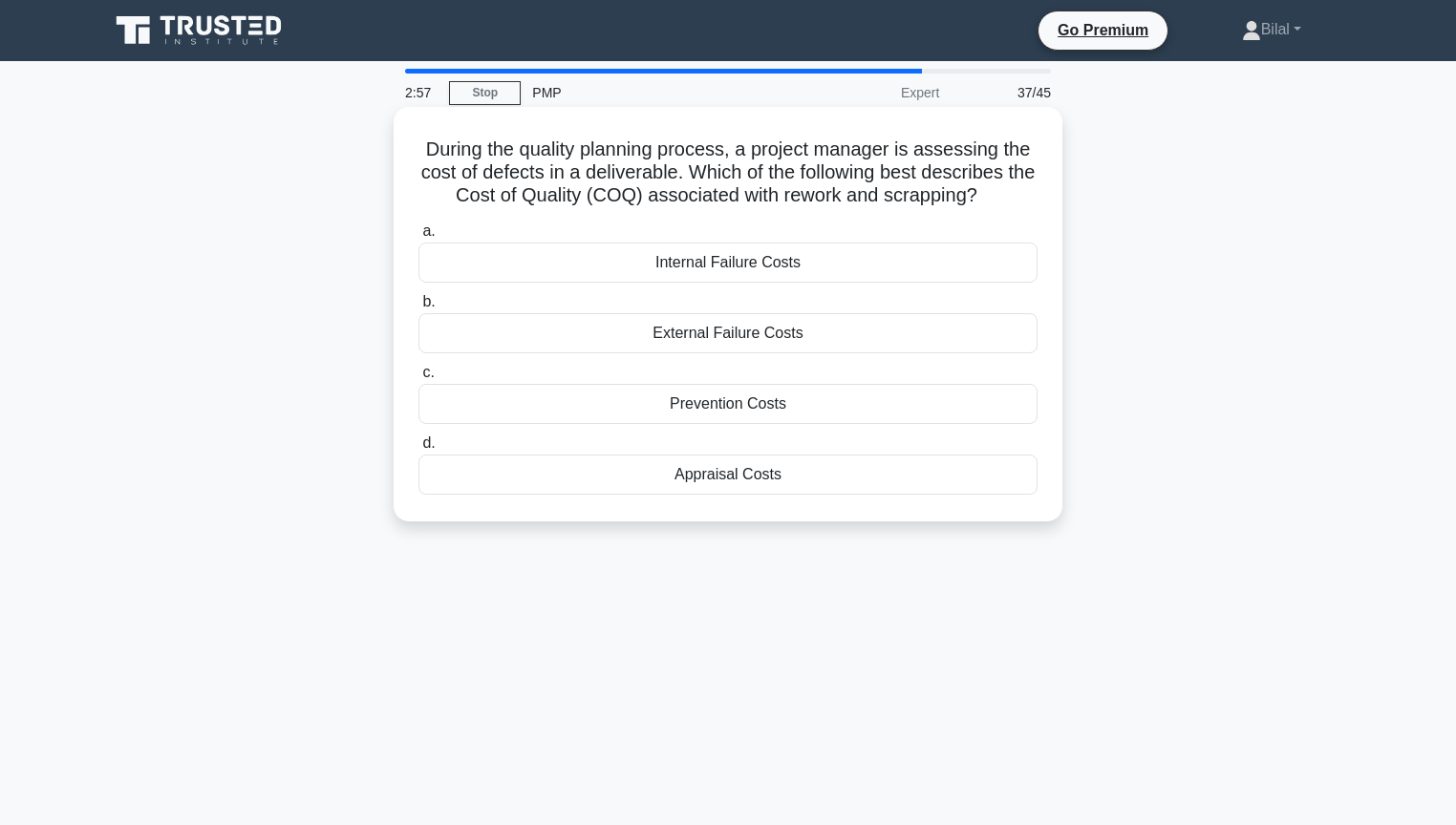
click at [966, 266] on div "Internal Failure Costs" at bounding box center [727, 262] width 619 height 40
click at [418, 237] on input "a. Internal Failure Costs" at bounding box center [418, 231] width 0 height 12
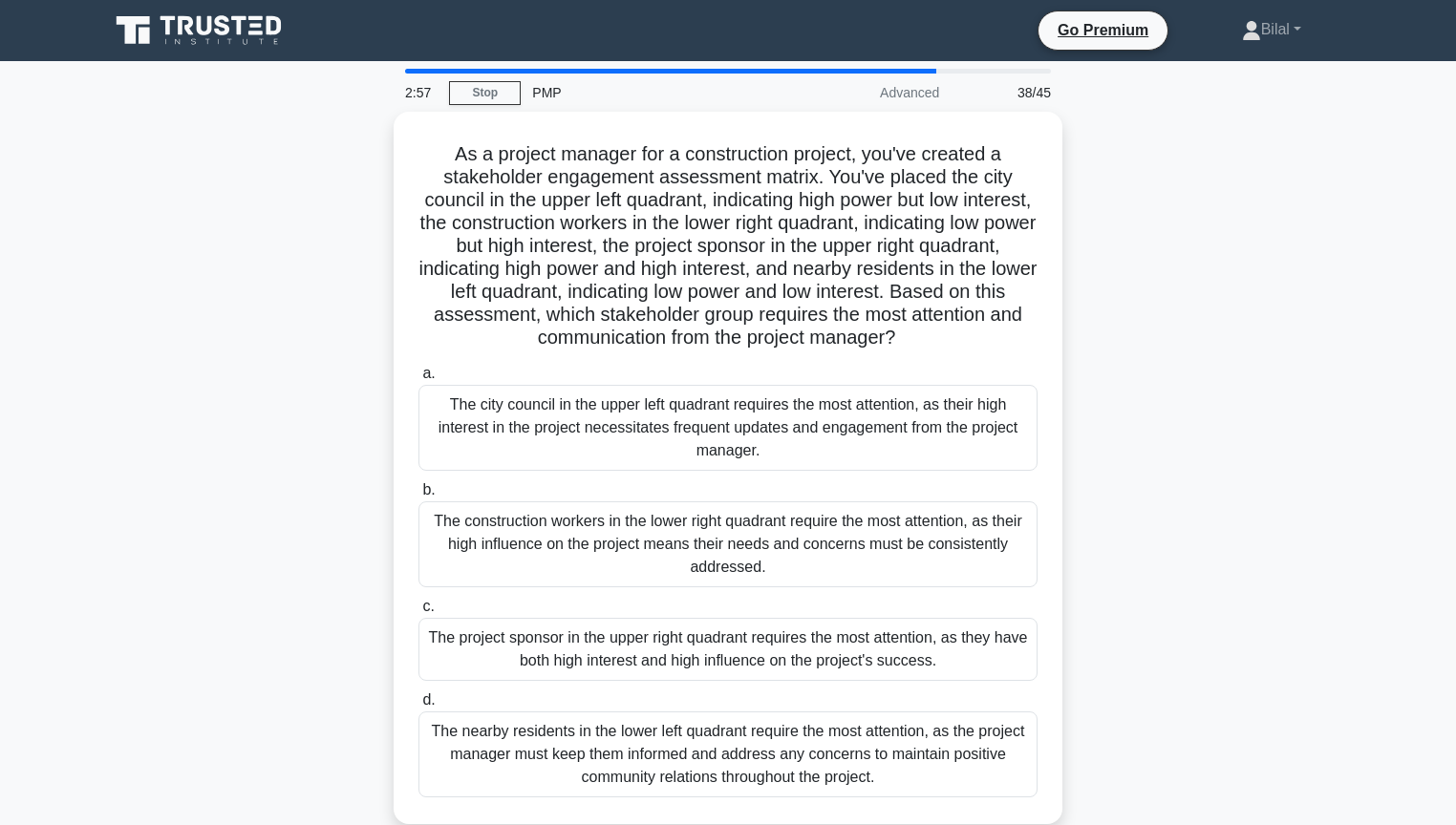
click at [1132, 260] on div "As a project manager for a construction project, you've created a stakeholder e…" at bounding box center [728, 479] width 1261 height 735
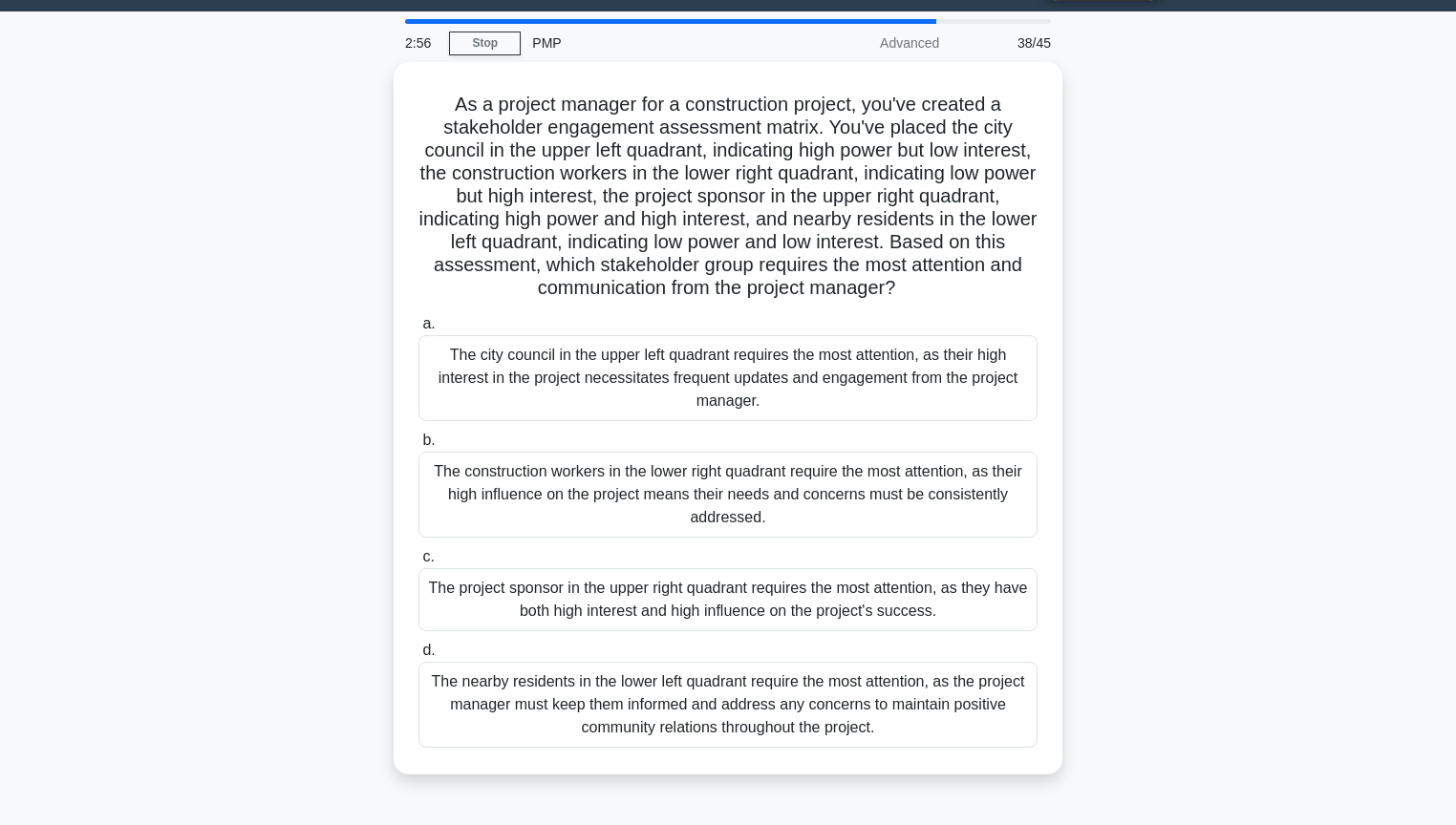
scroll to position [77, 0]
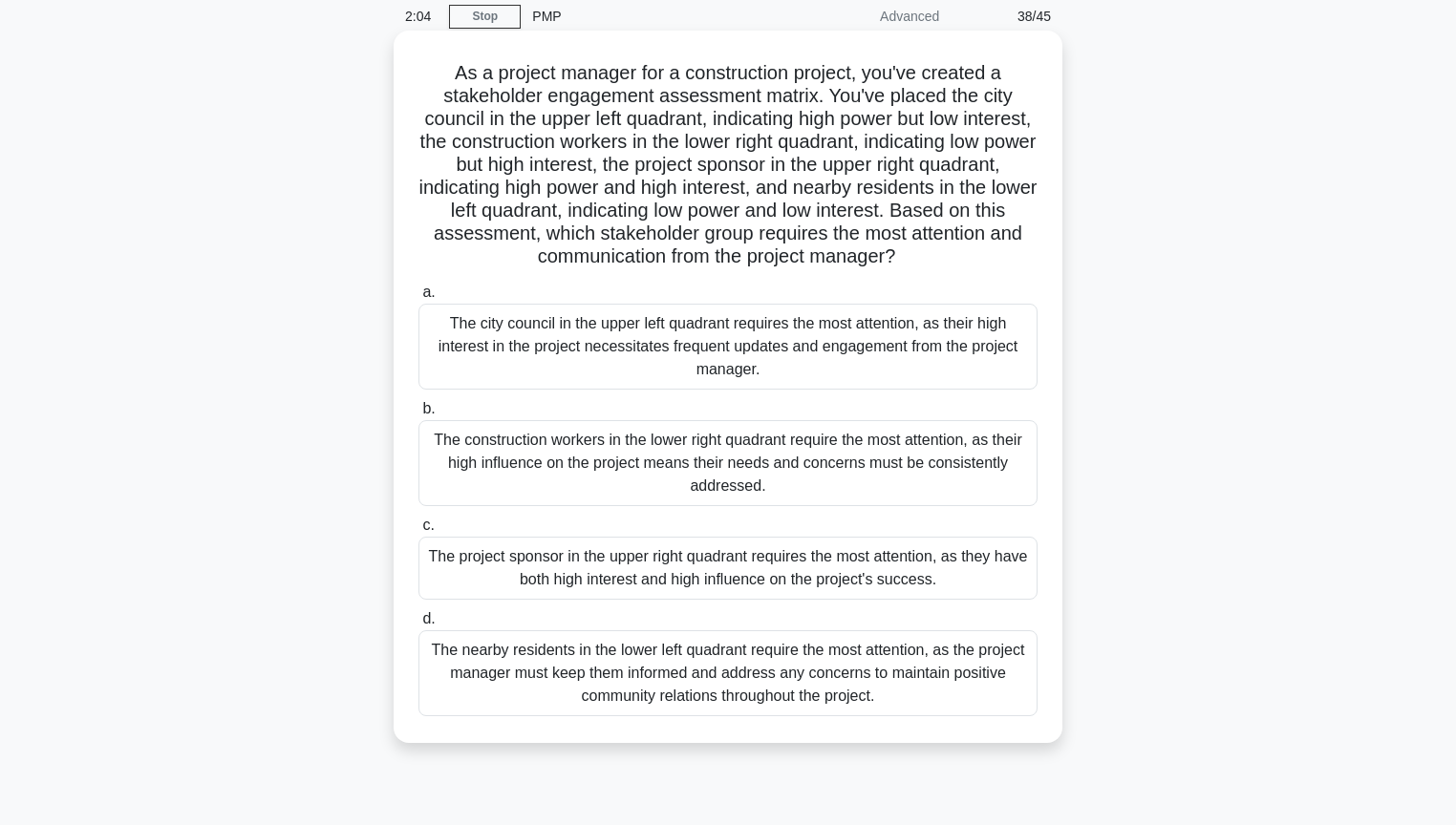
click at [996, 547] on div "The project sponsor in the upper right quadrant requires the most attention, as…" at bounding box center [727, 568] width 619 height 63
click at [418, 532] on input "c. The project sponsor in the upper right quadrant requires the most attention,…" at bounding box center [418, 526] width 0 height 12
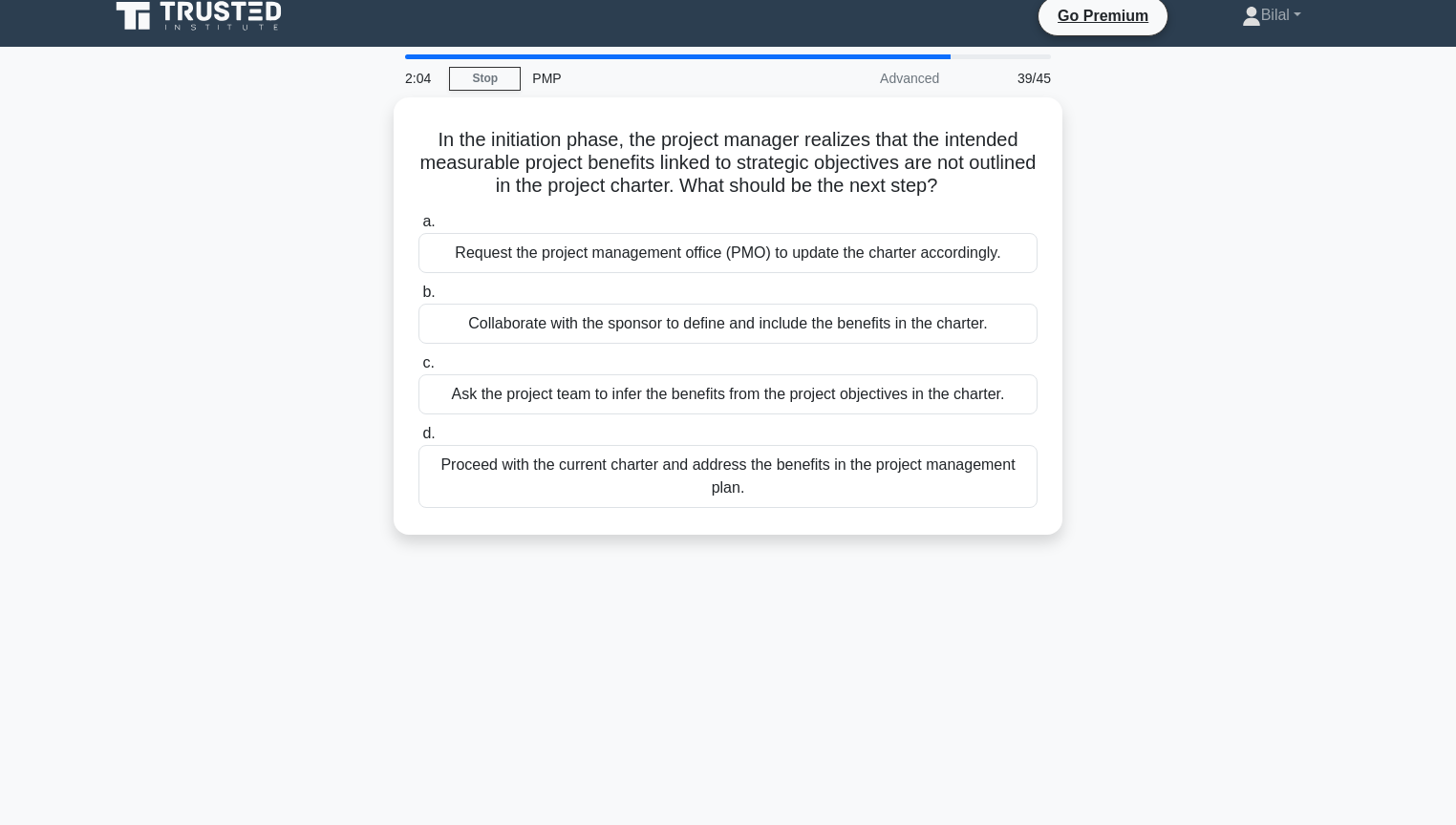
scroll to position [0, 0]
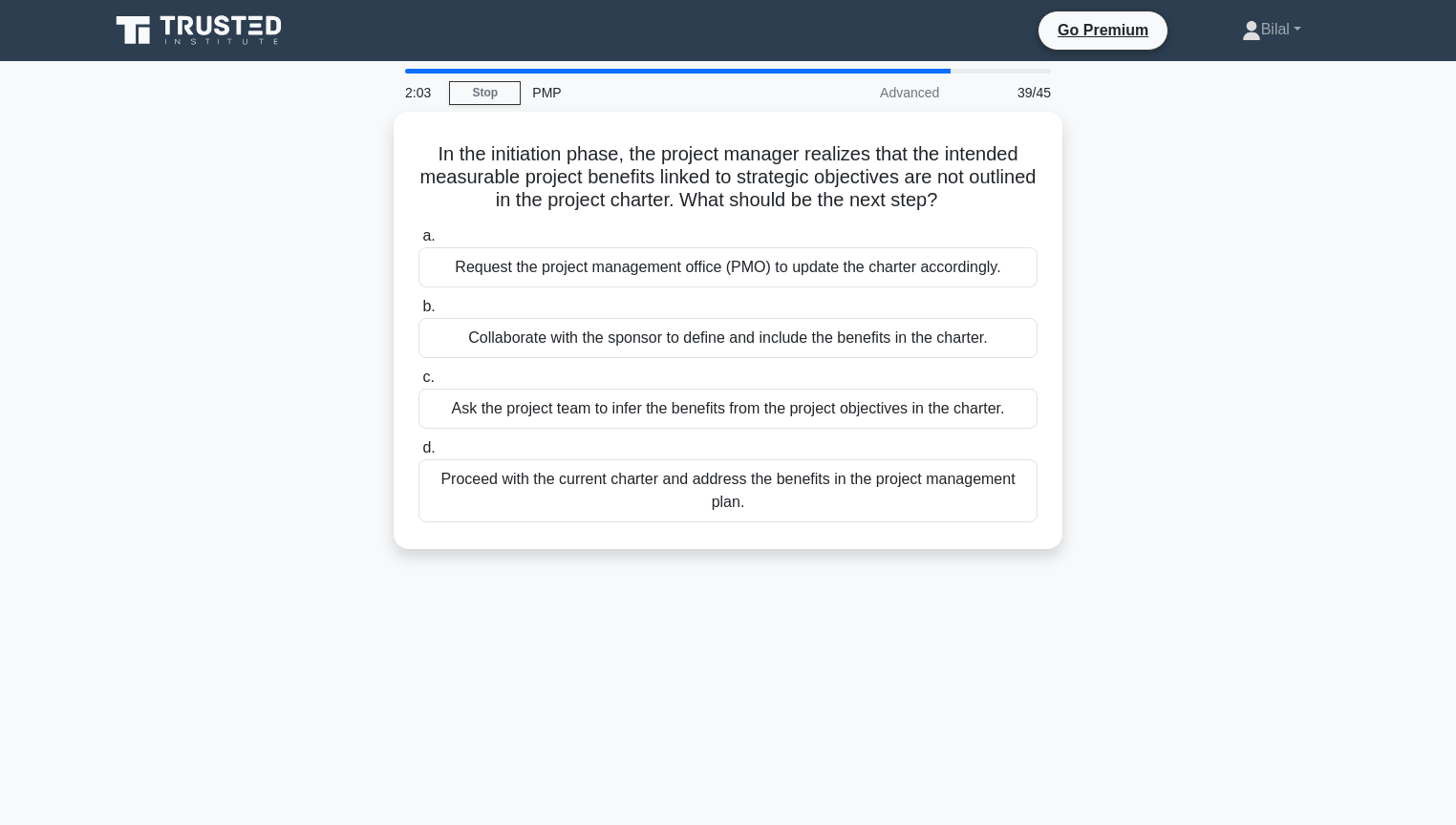
click at [1146, 529] on div "In the initiation phase, the project manager realizes that the intended measura…" at bounding box center [728, 342] width 1261 height 461
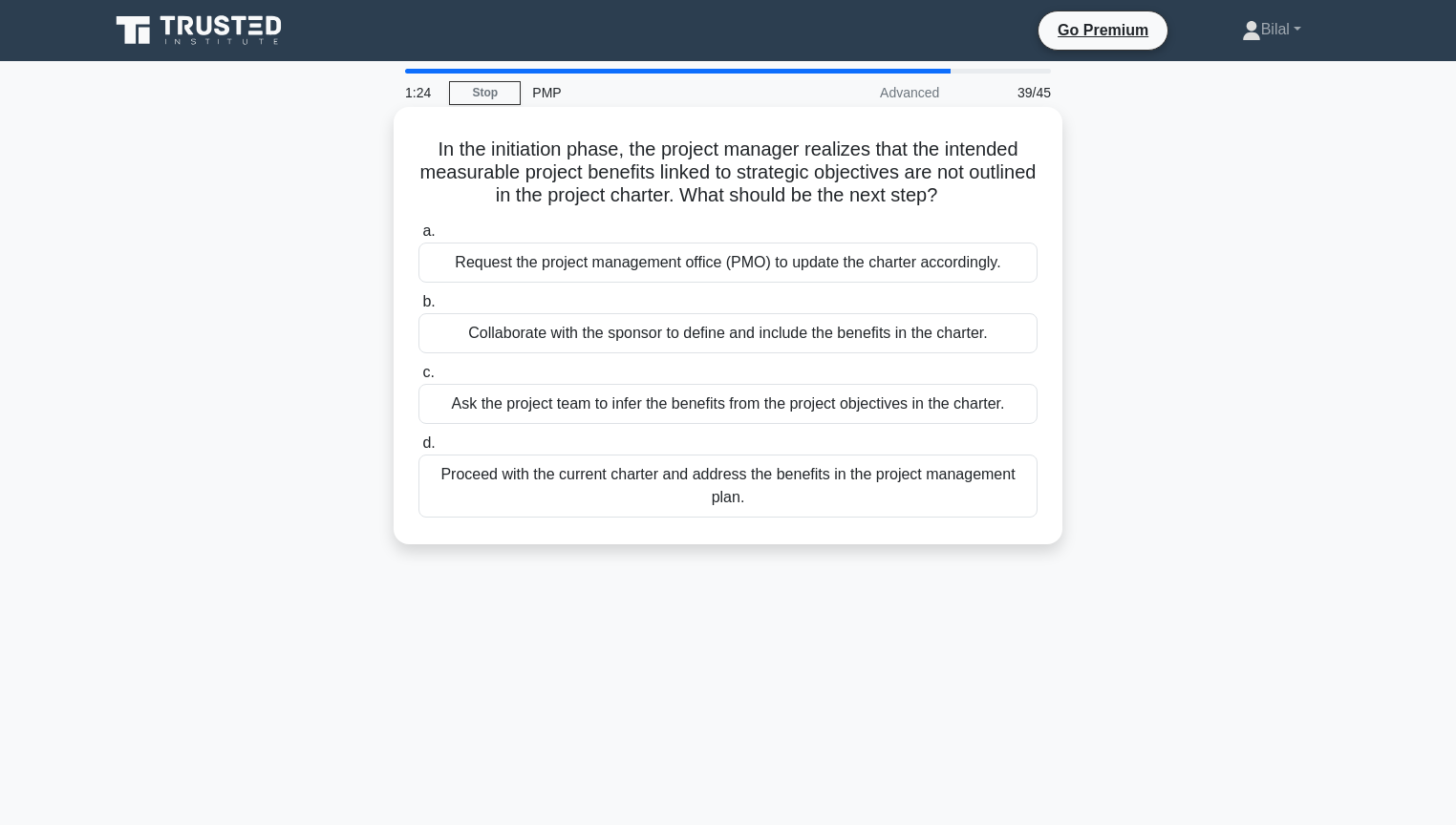
click at [978, 336] on div "Collaborate with the sponsor to define and include the benefits in the charter." at bounding box center [727, 333] width 619 height 40
click at [418, 308] on input "b. Collaborate with the sponsor to define and include the benefits in the chart…" at bounding box center [418, 302] width 0 height 12
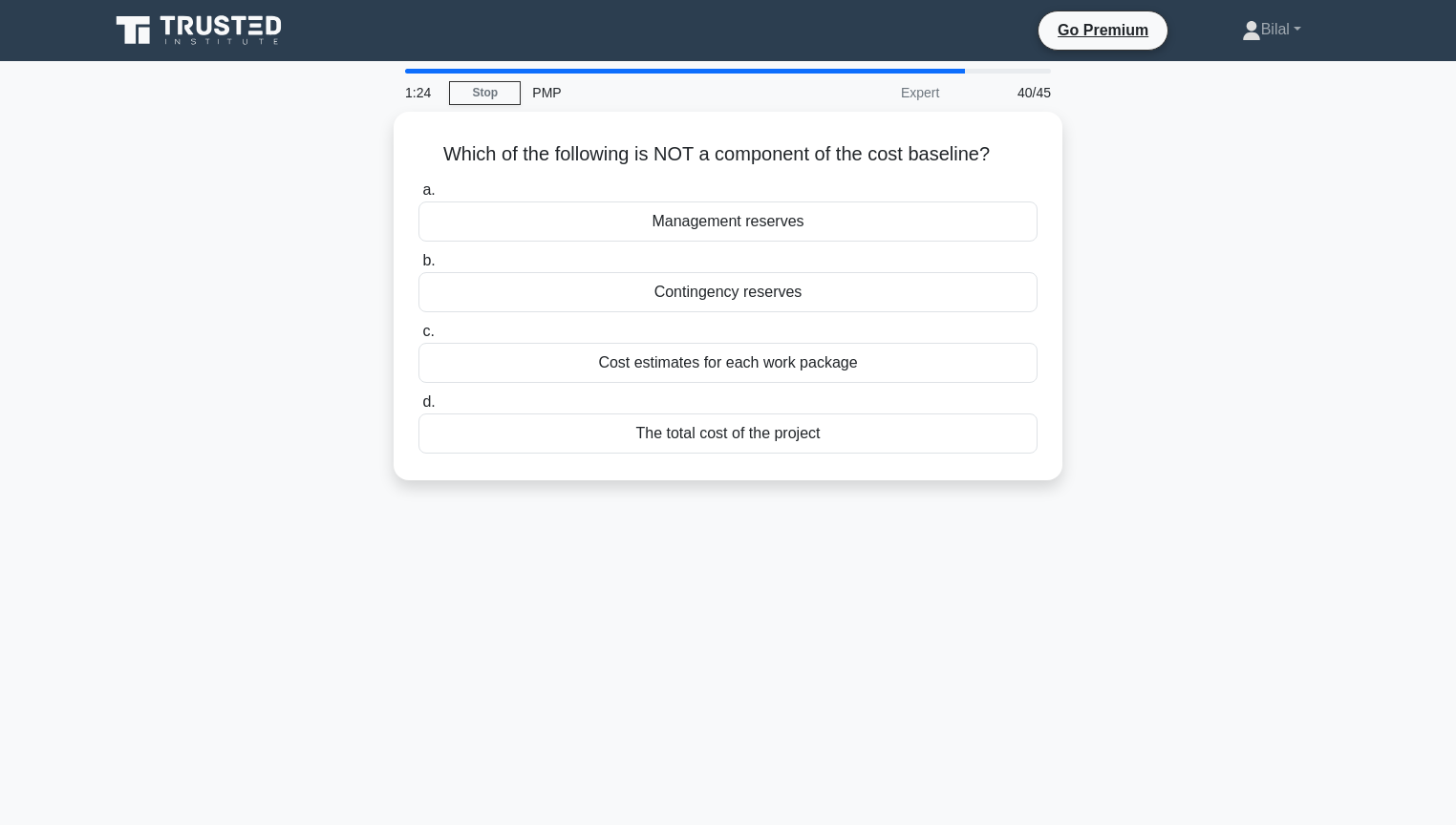
click at [1295, 342] on div "Which of the following is NOT a component of the cost baseline? .spinner_0XTQ{t…" at bounding box center [728, 307] width 1261 height 392
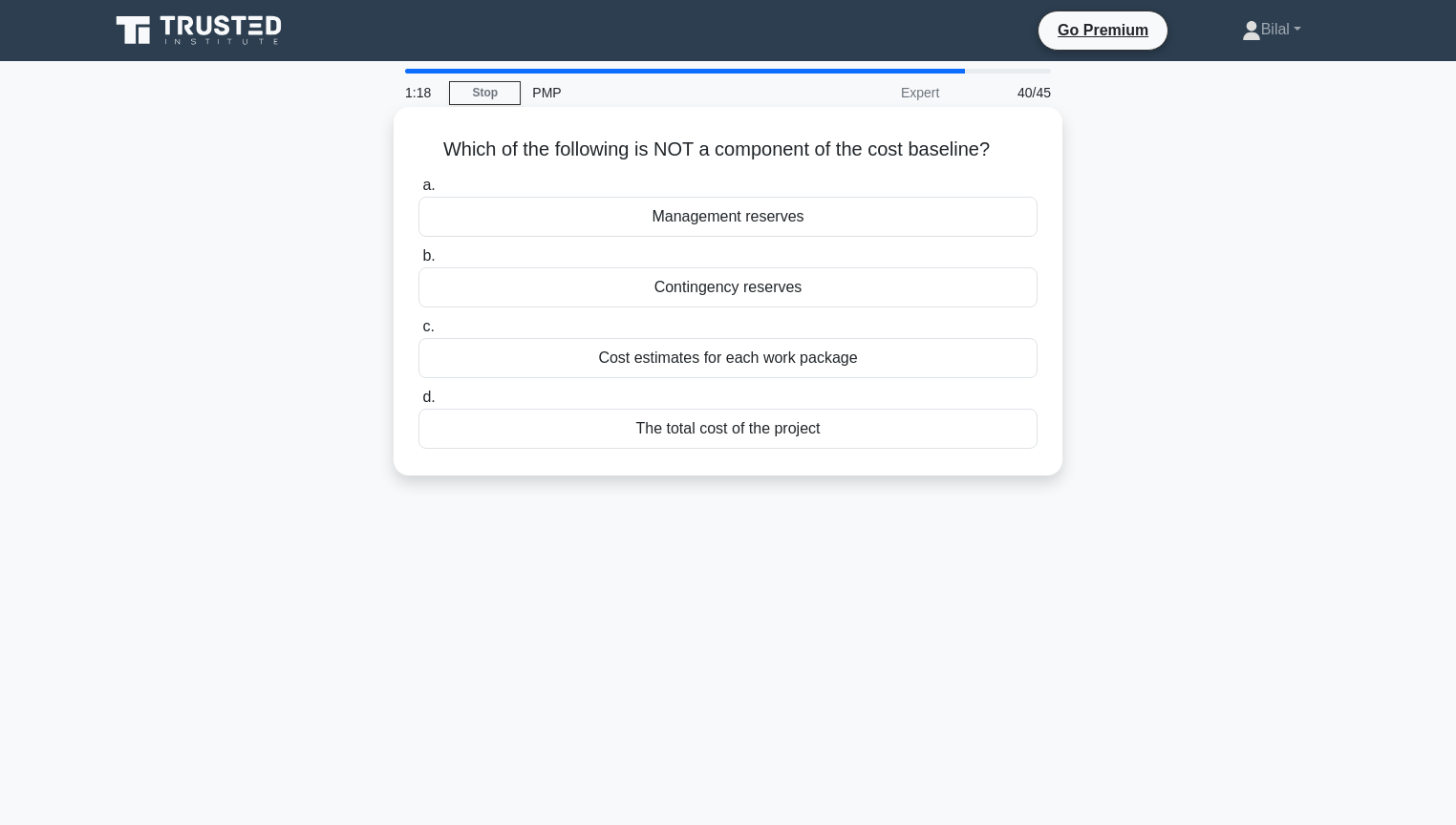
click at [1016, 216] on div "Management reserves" at bounding box center [727, 216] width 619 height 40
click at [418, 193] on input "a. Management reserves" at bounding box center [418, 186] width 0 height 12
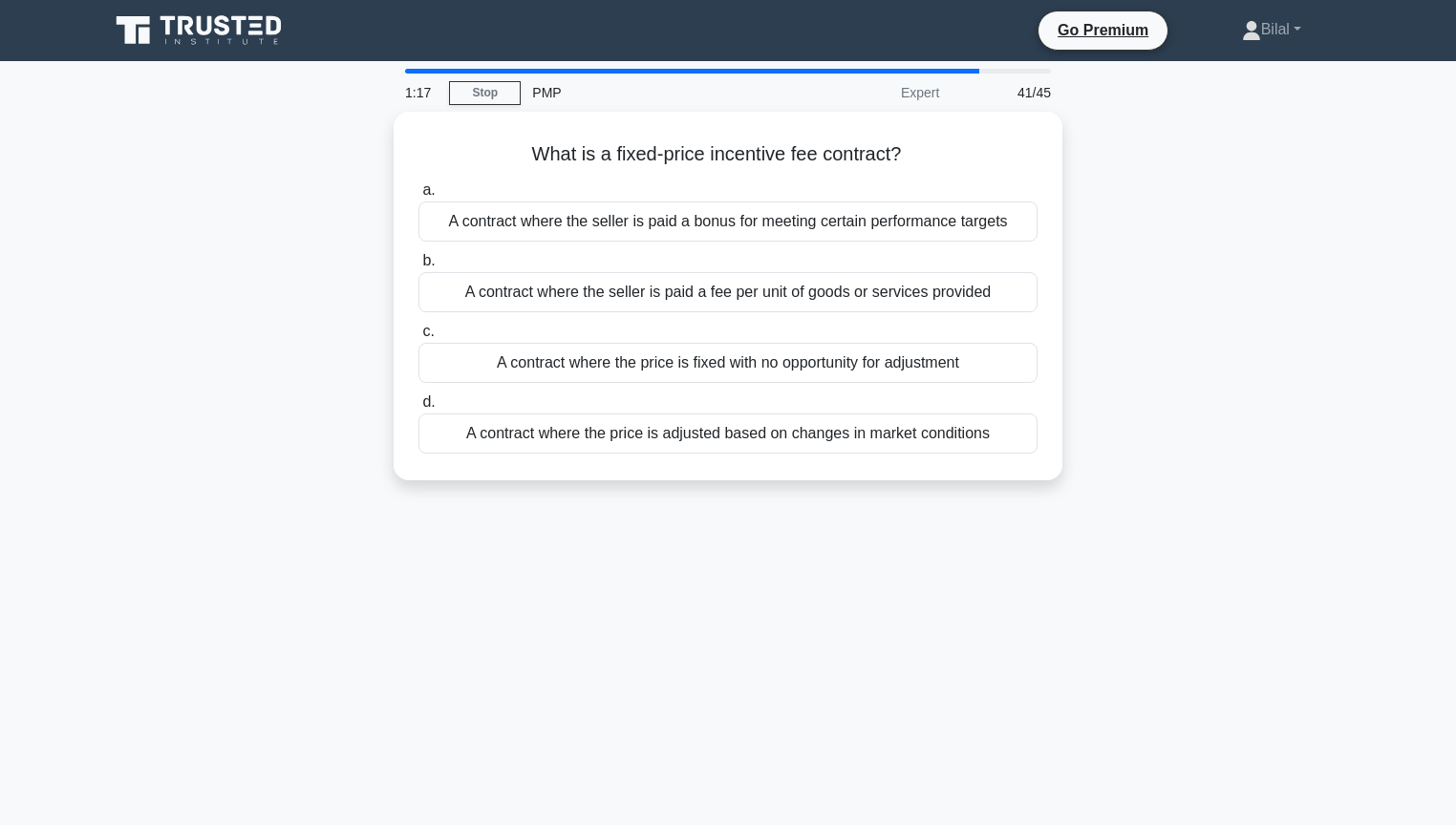
click at [1207, 226] on div "What is a fixed-price incentive fee contract? .spinner_0XTQ{transform-origin:ce…" at bounding box center [728, 307] width 1261 height 392
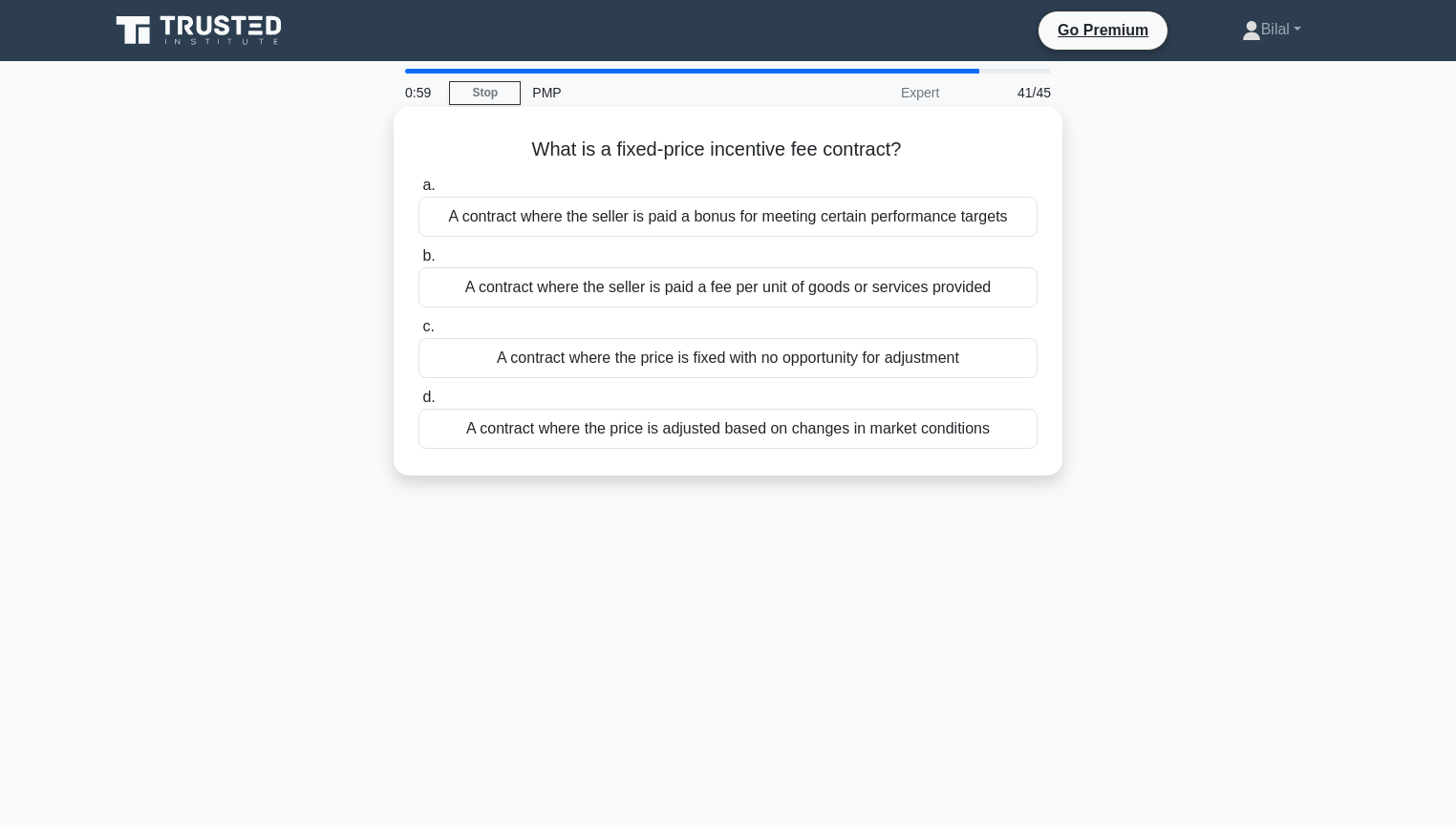
click at [996, 226] on div "A contract where the seller is paid a bonus for meeting certain performance tar…" at bounding box center [727, 216] width 619 height 40
click at [418, 193] on input "a. A contract where the seller is paid a bonus for meeting certain performance …" at bounding box center [418, 186] width 0 height 12
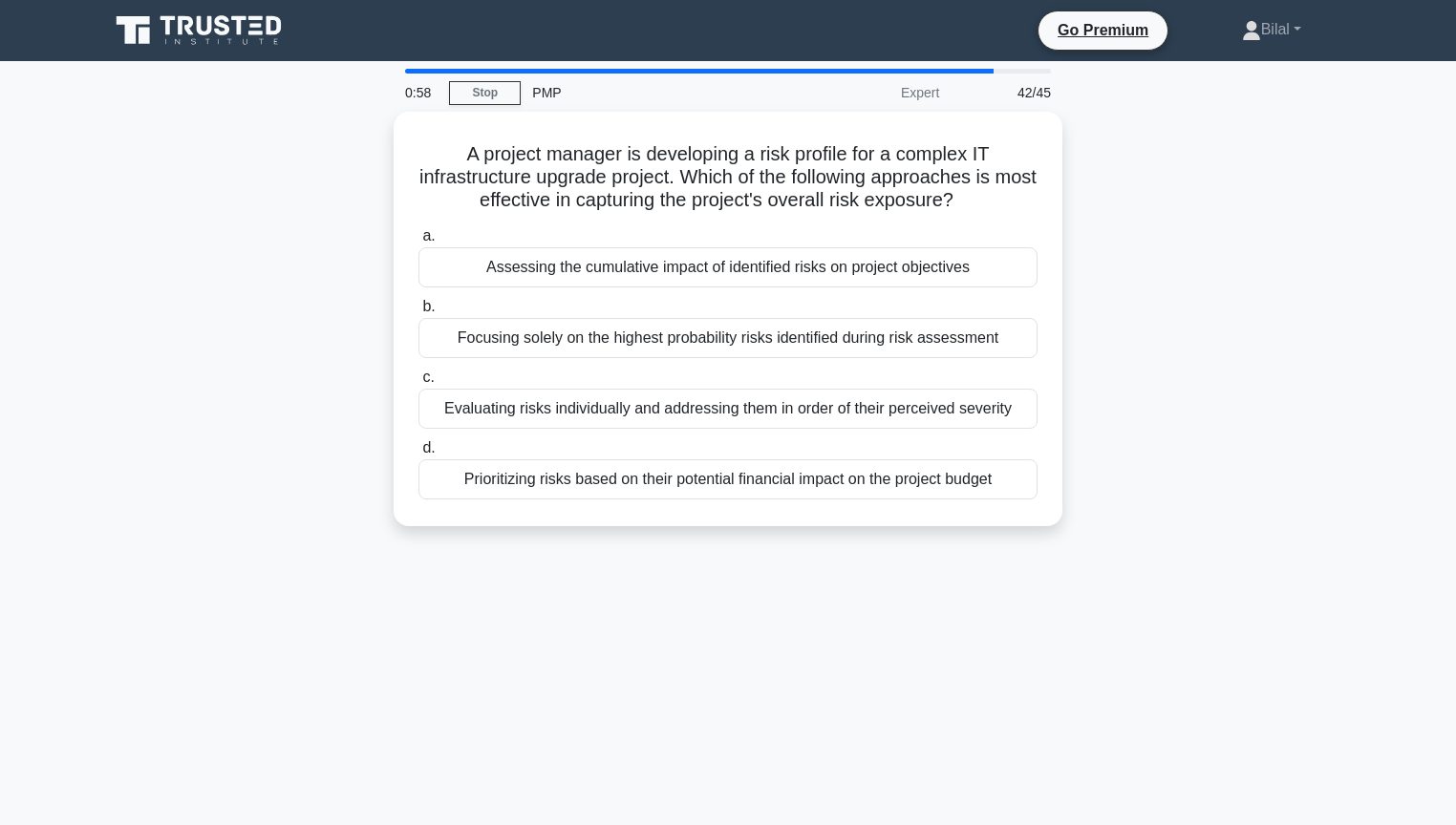
click at [1145, 245] on div "A project manager is developing a risk profile for a complex IT infrastructure …" at bounding box center [728, 330] width 1261 height 438
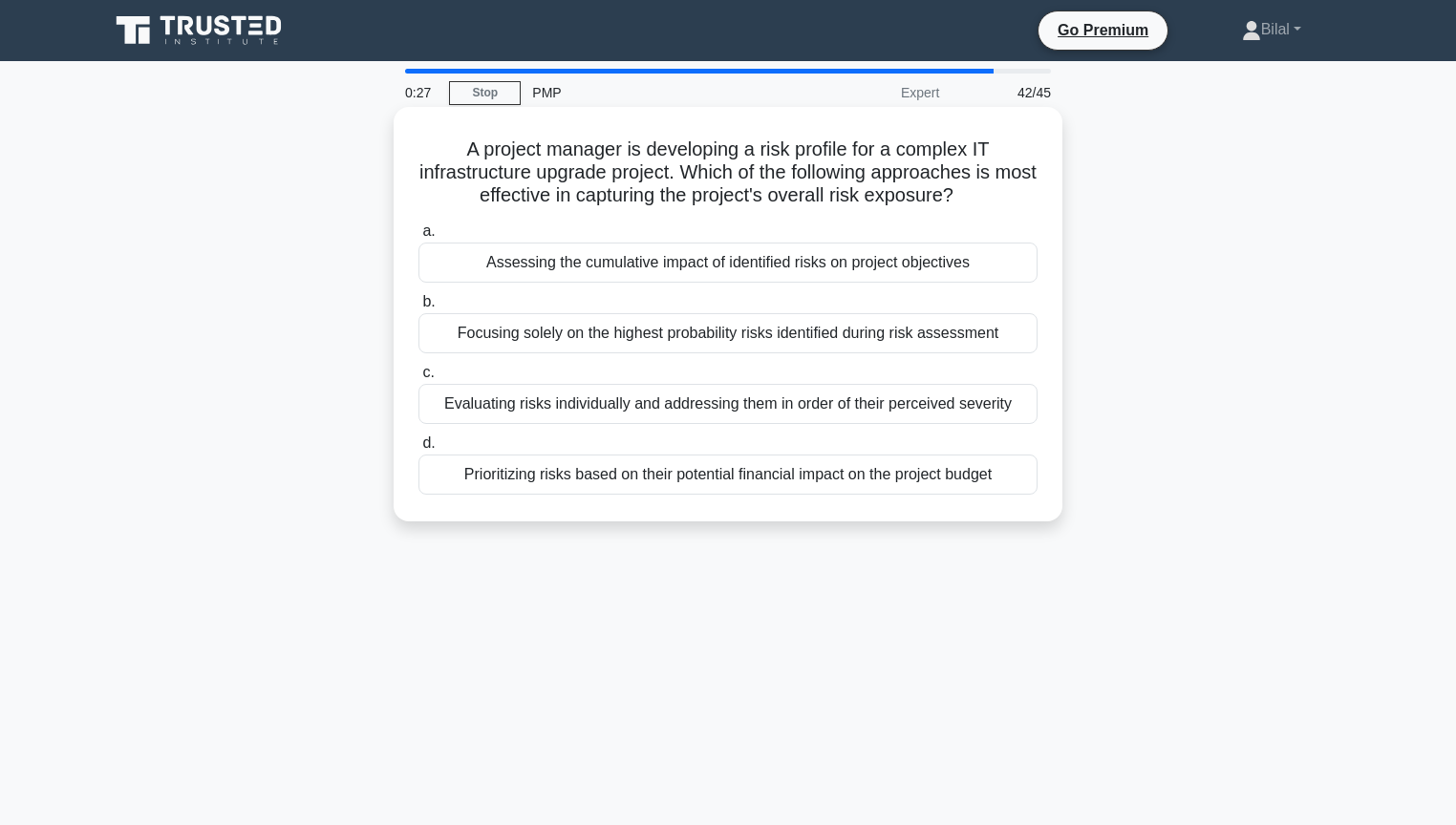
click at [981, 271] on div "Assessing the cumulative impact of identified risks on project objectives" at bounding box center [727, 262] width 619 height 40
click at [418, 237] on input "a. Assessing the cumulative impact of identified risks on project objectives" at bounding box center [418, 231] width 0 height 12
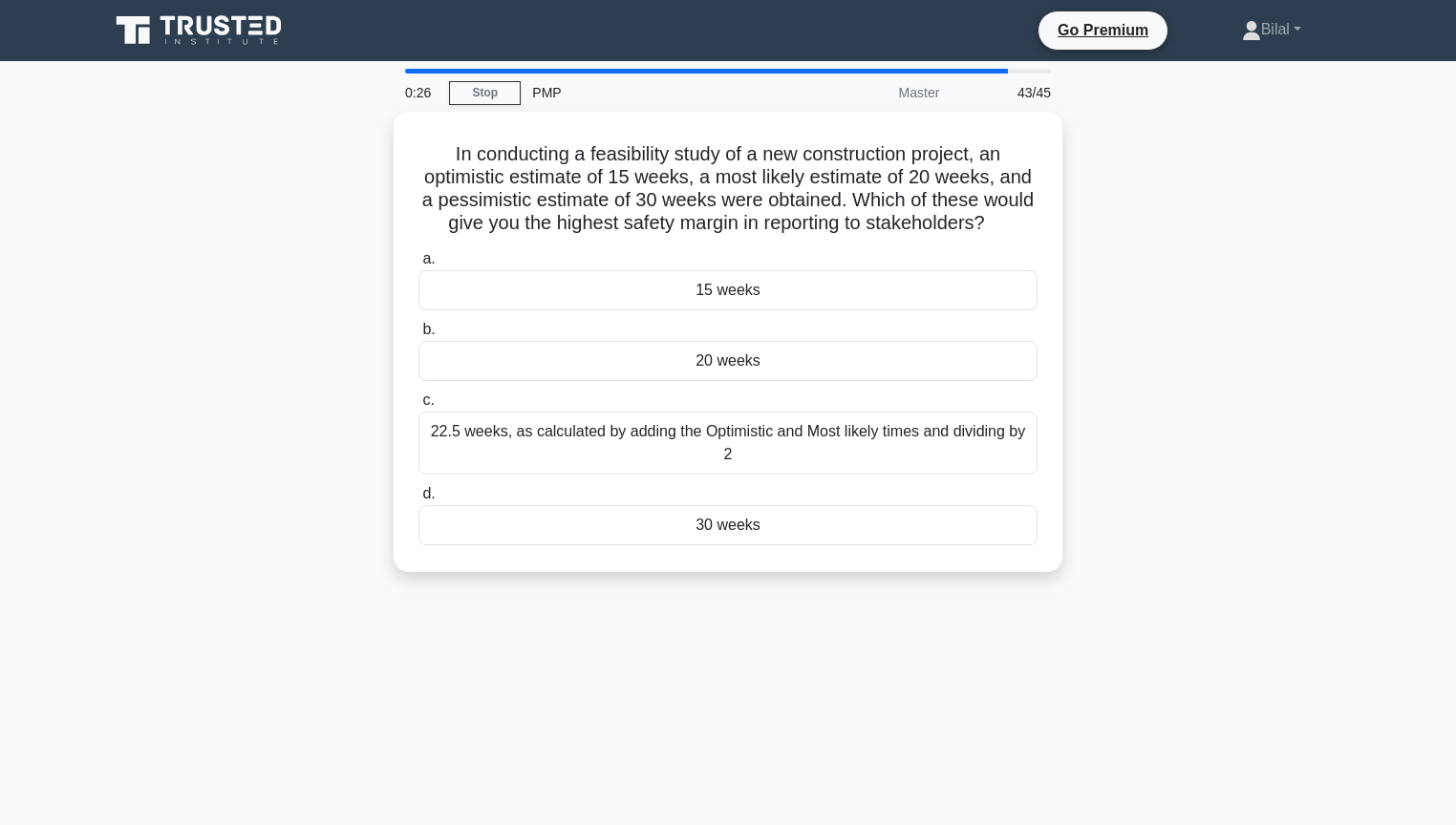
click at [1096, 267] on div "In conducting a feasibility study of a new construction project, an optimistic …" at bounding box center [728, 353] width 1261 height 484
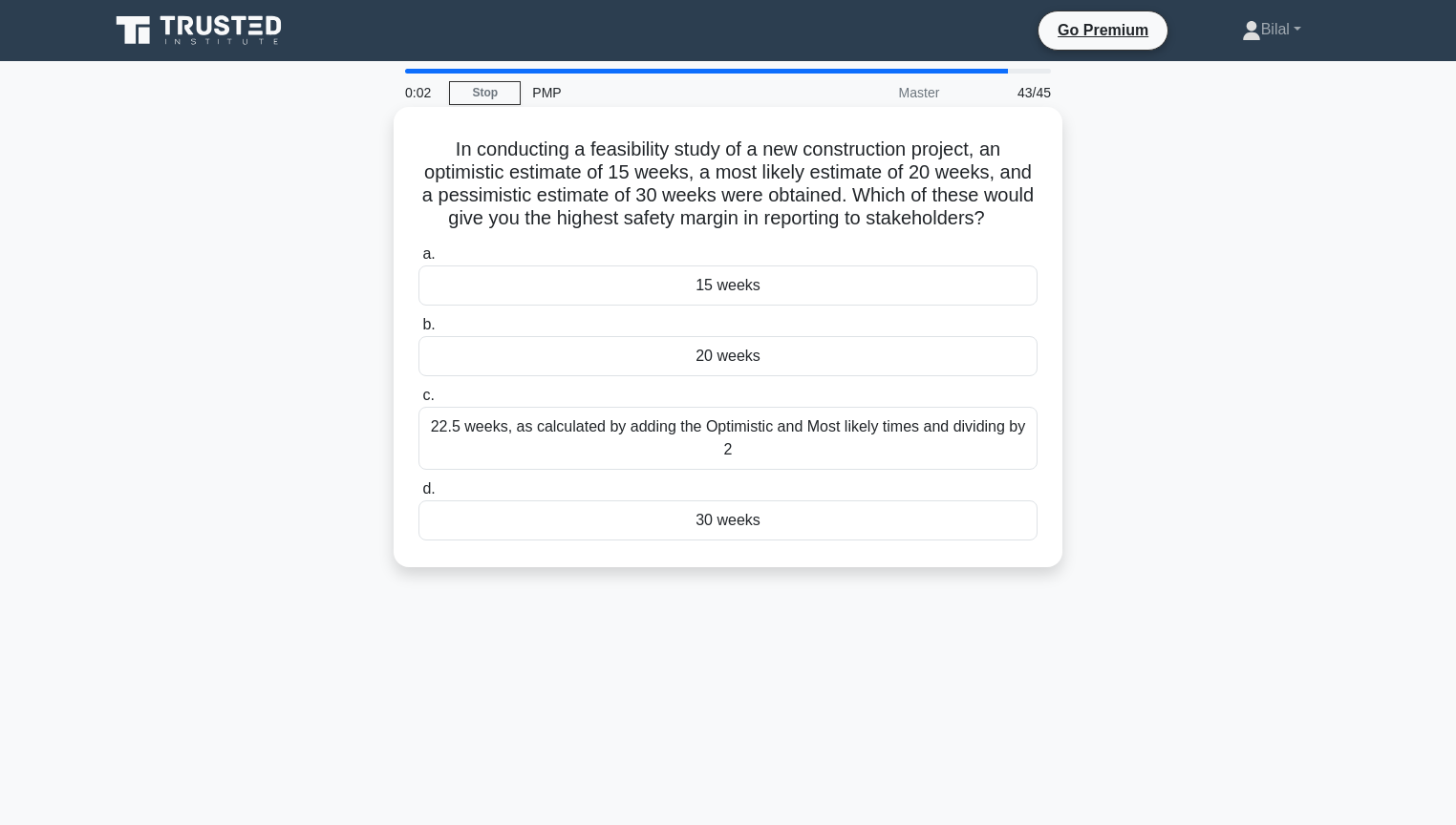
click at [905, 541] on div "30 weeks" at bounding box center [727, 521] width 619 height 40
click at [418, 496] on input "d. 30 weeks" at bounding box center [418, 490] width 0 height 12
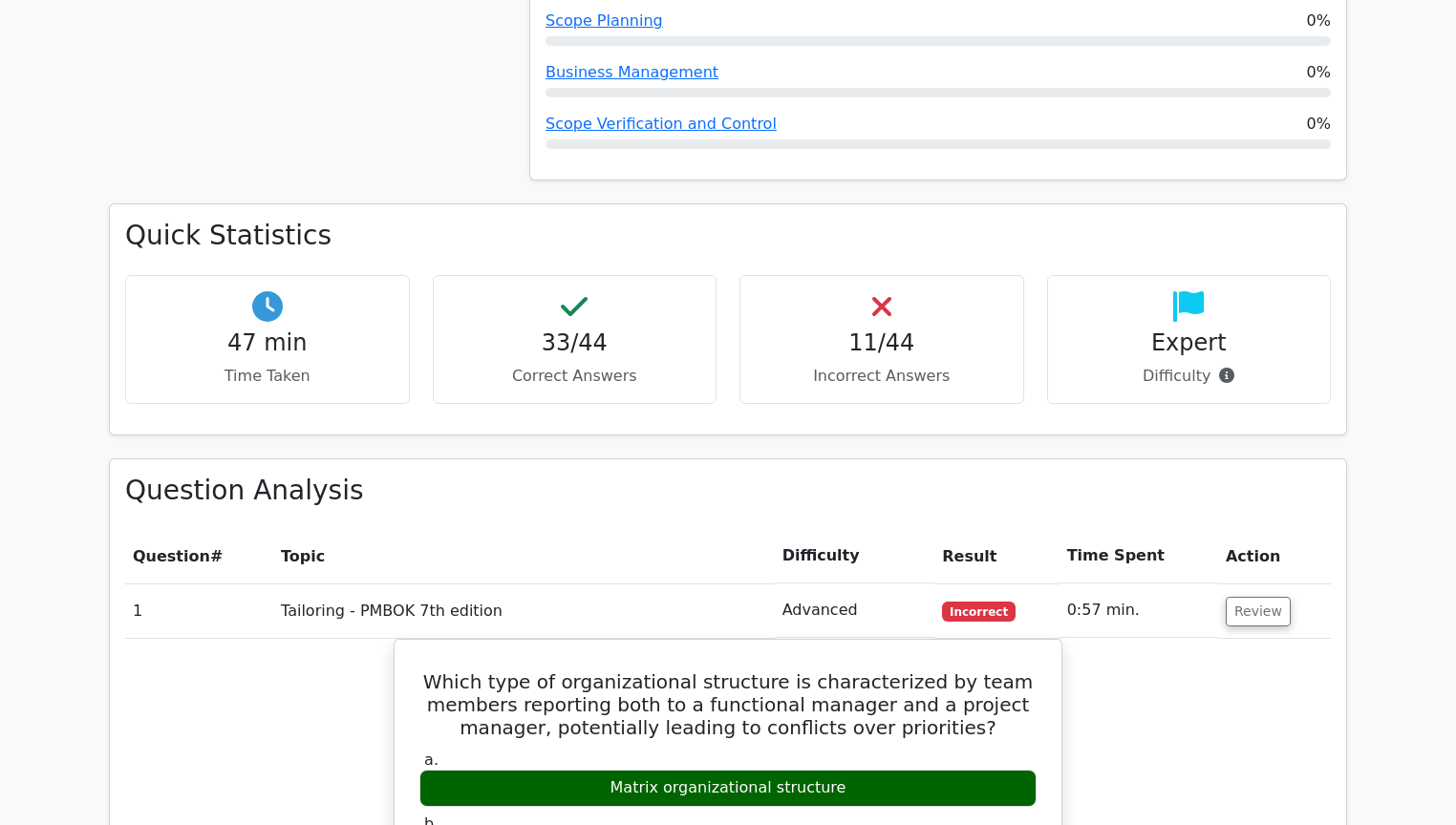
scroll to position [2050, 0]
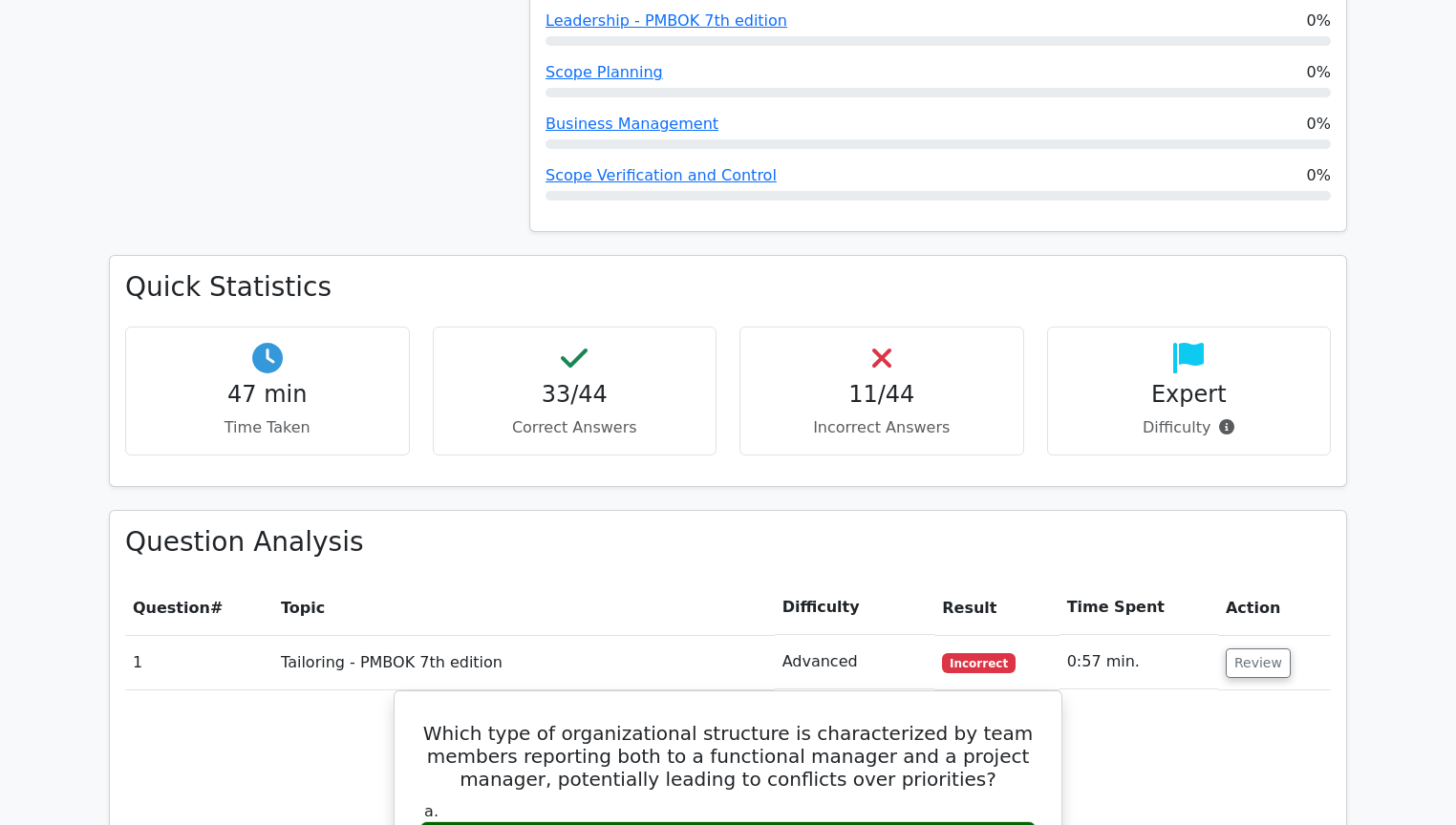
drag, startPoint x: 1459, startPoint y: 689, endPoint x: 1465, endPoint y: 313, distance: 376.0
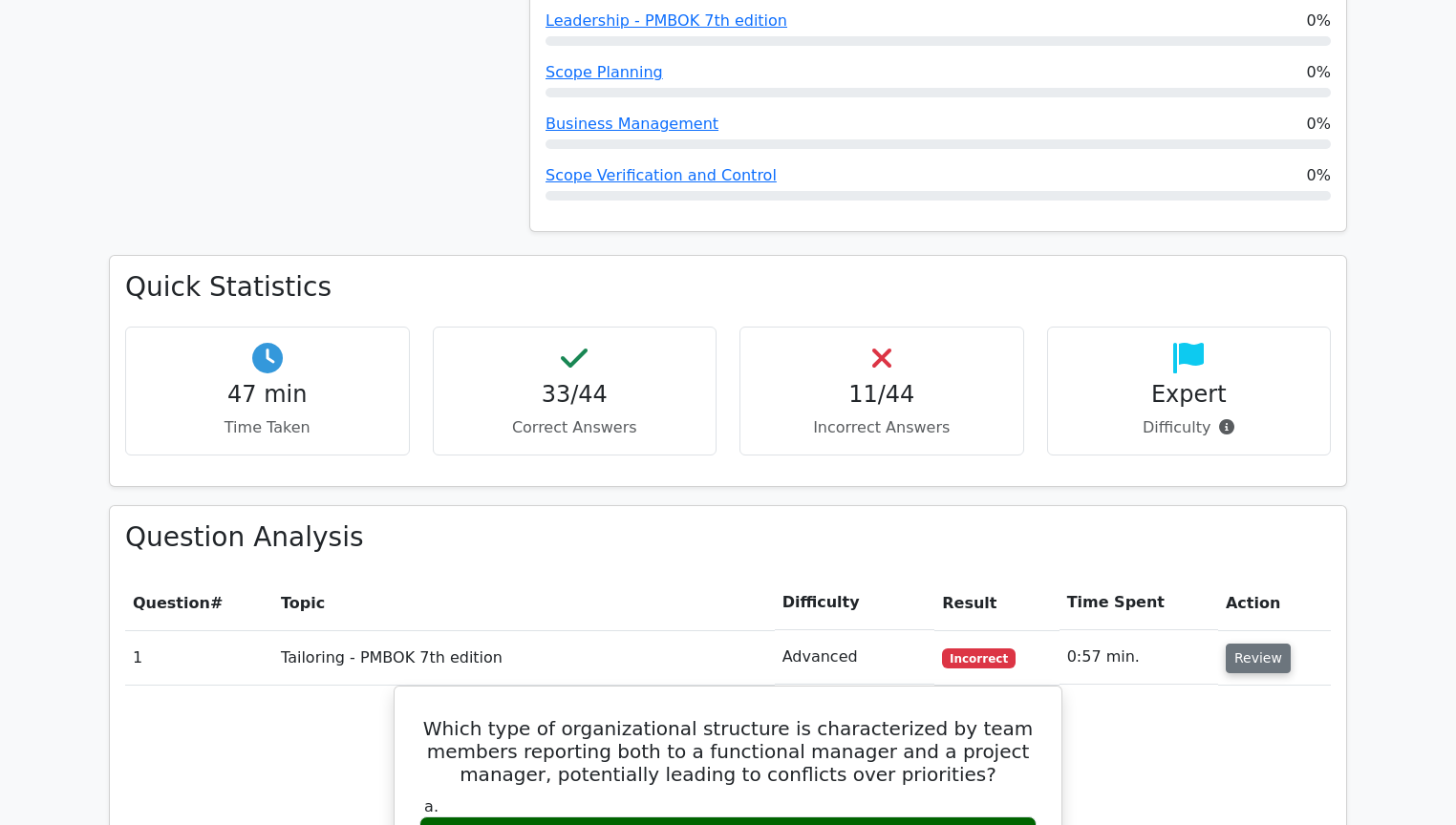
click at [1253, 644] on button "Review" at bounding box center [1258, 659] width 65 height 30
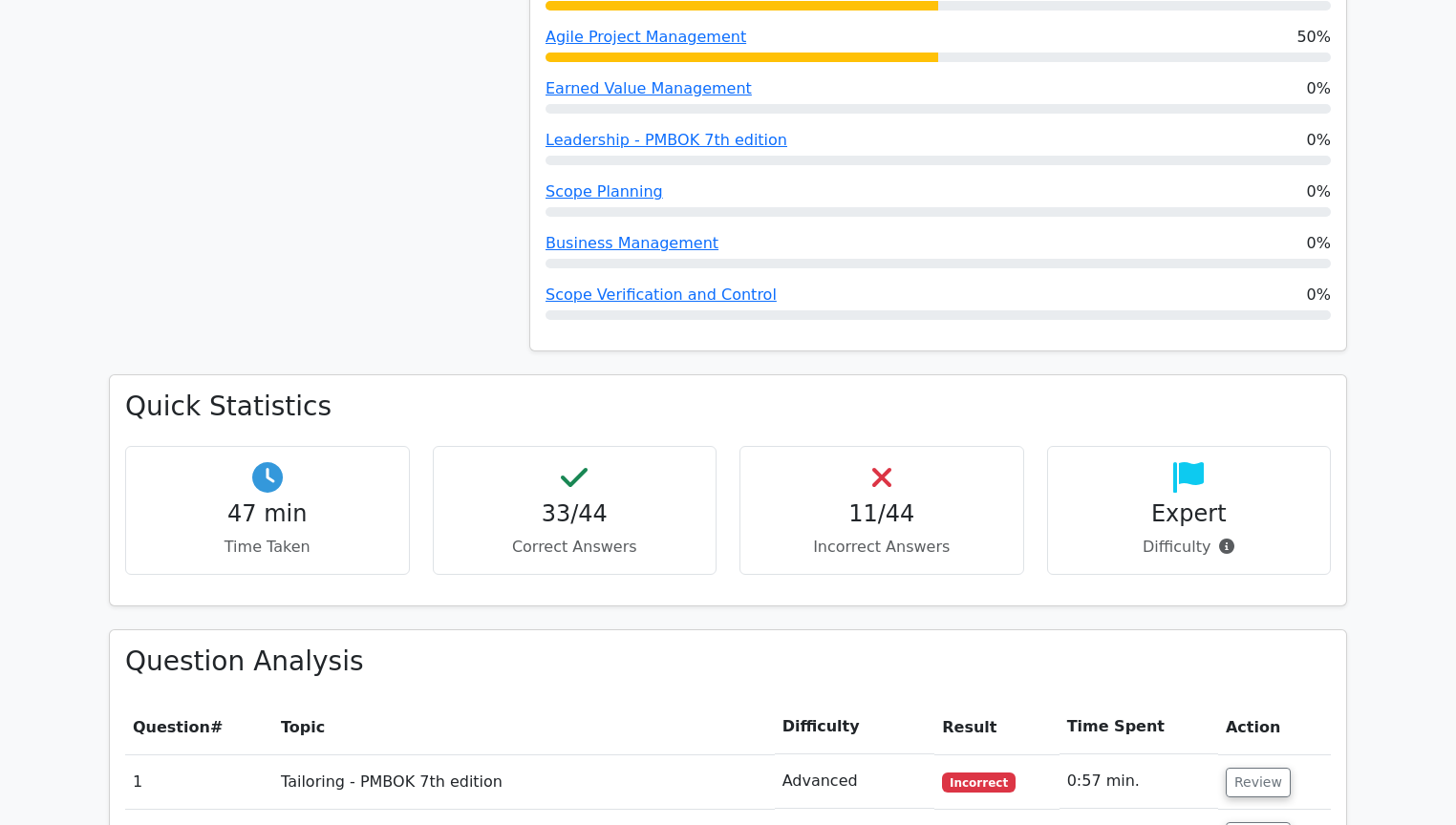
scroll to position [1919, 0]
